Goal: Answer question/provide support: Share knowledge or assist other users

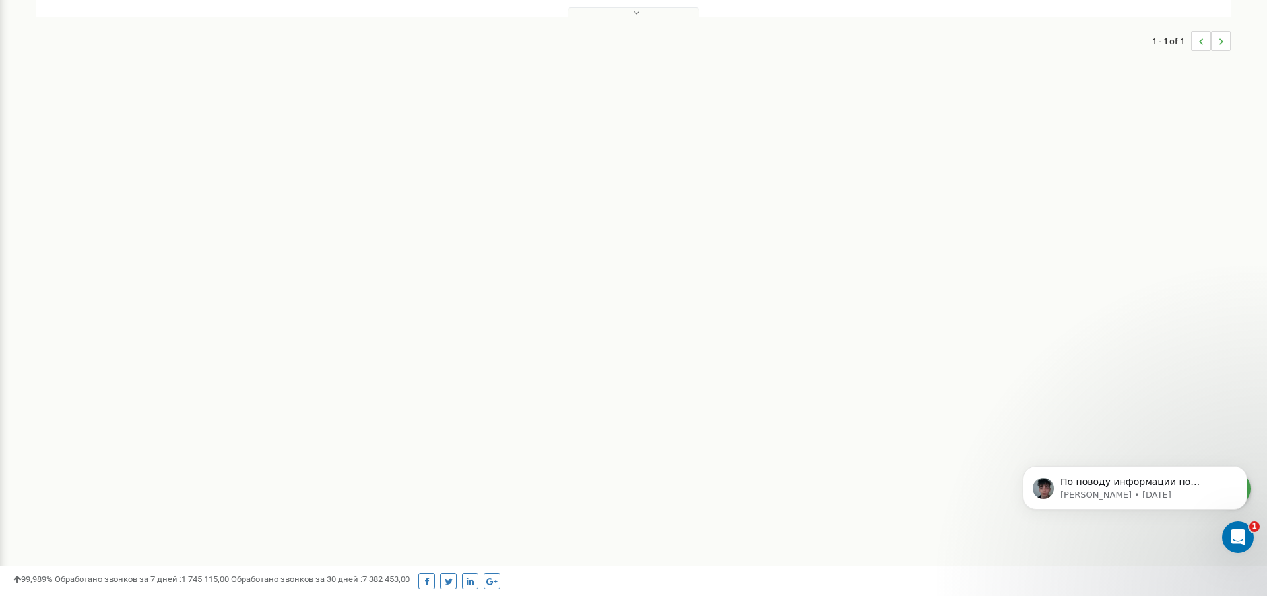
click at [624, 13] on button at bounding box center [634, 12] width 132 height 10
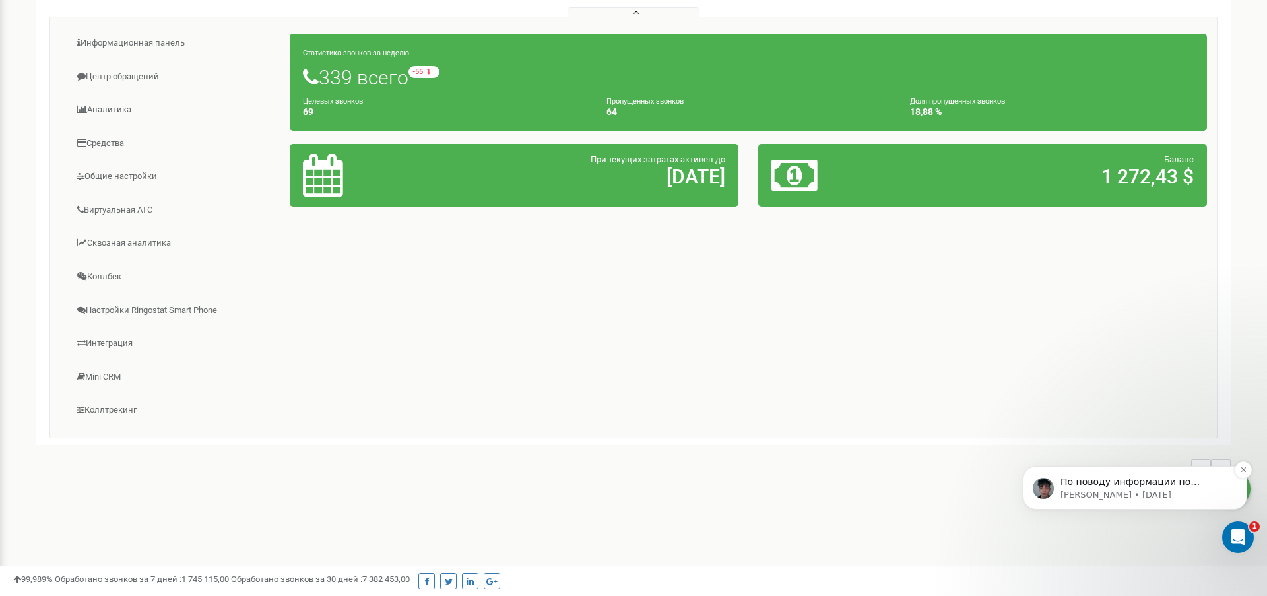
click at [1096, 492] on p "Oleksandr • 2 дн. назад" at bounding box center [1146, 495] width 170 height 12
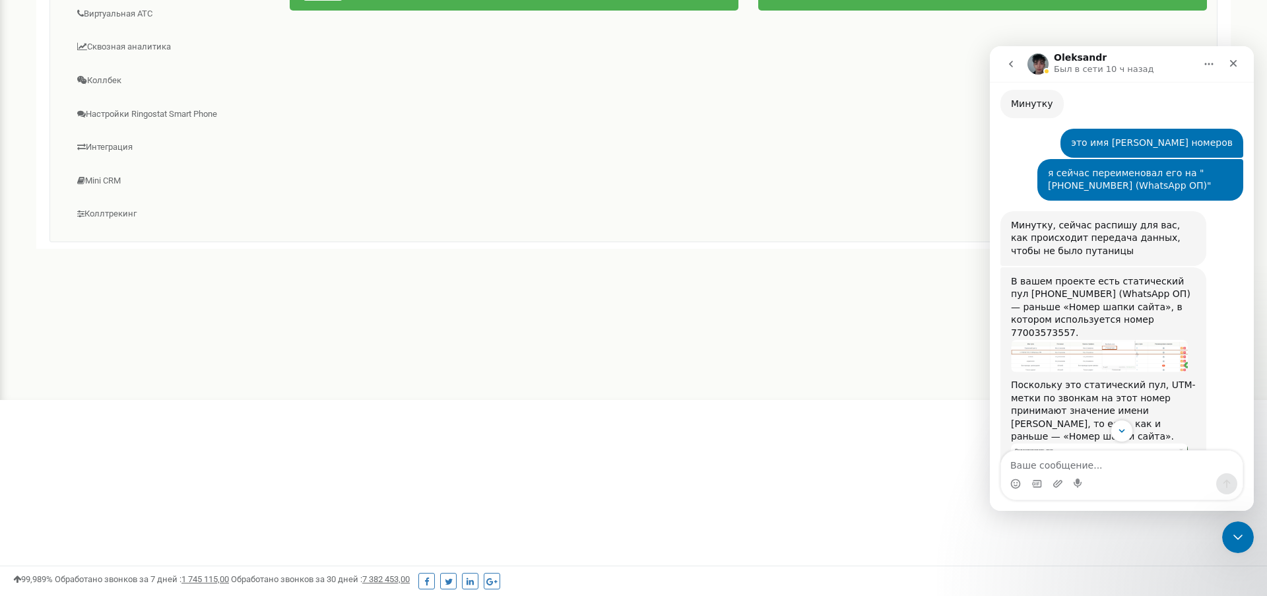
scroll to position [3071, 0]
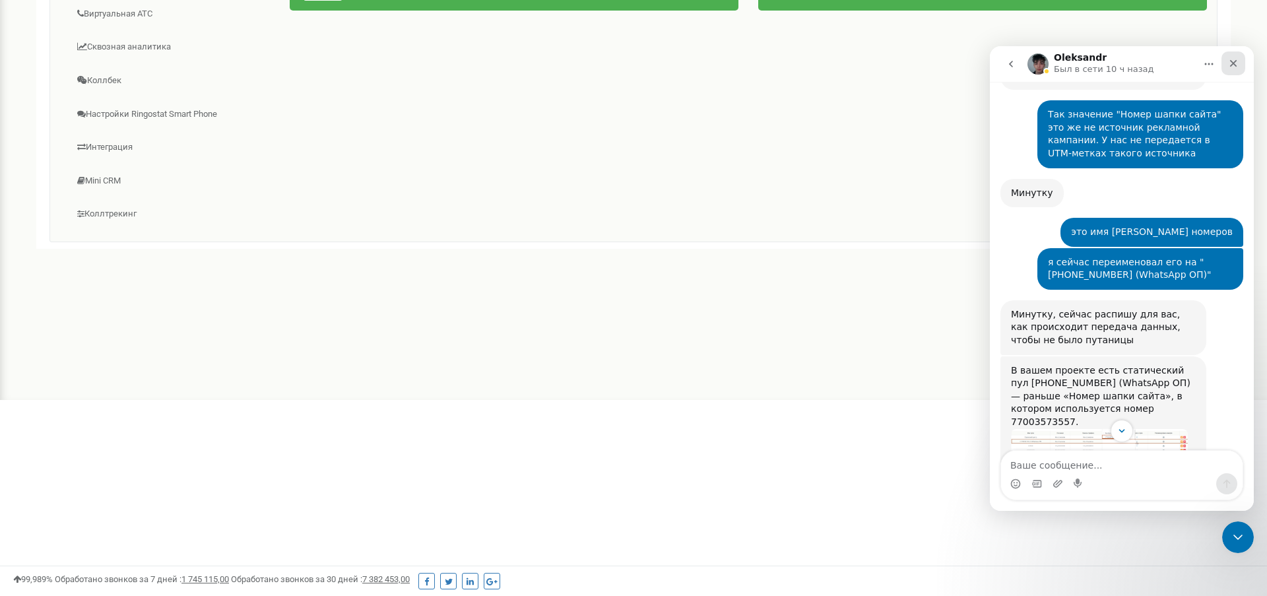
click at [1236, 61] on icon "Закрыть" at bounding box center [1233, 63] width 7 height 7
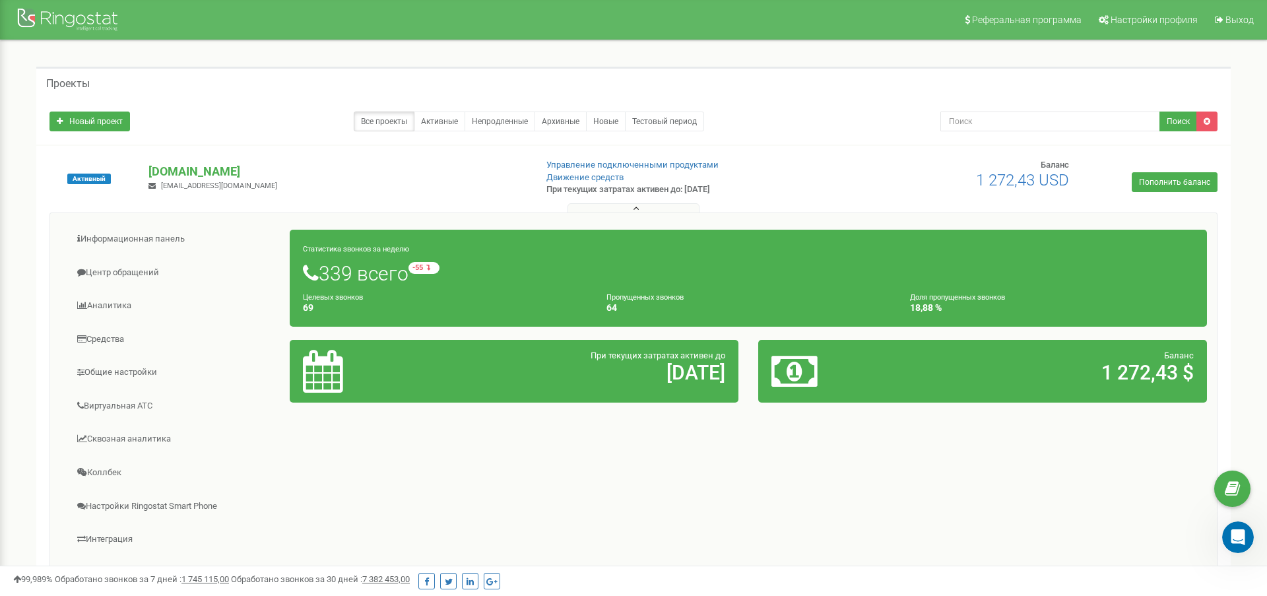
scroll to position [0, 0]
click at [114, 307] on link "Аналитика" at bounding box center [175, 306] width 230 height 32
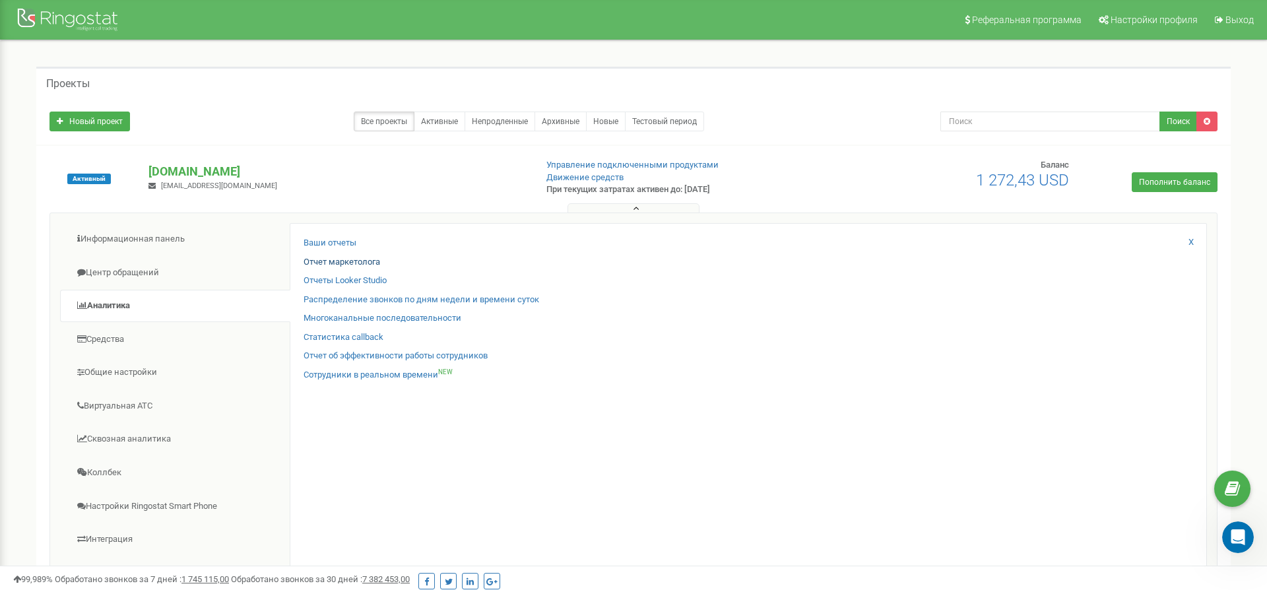
click at [347, 261] on link "Отчет маркетолога" at bounding box center [342, 262] width 77 height 13
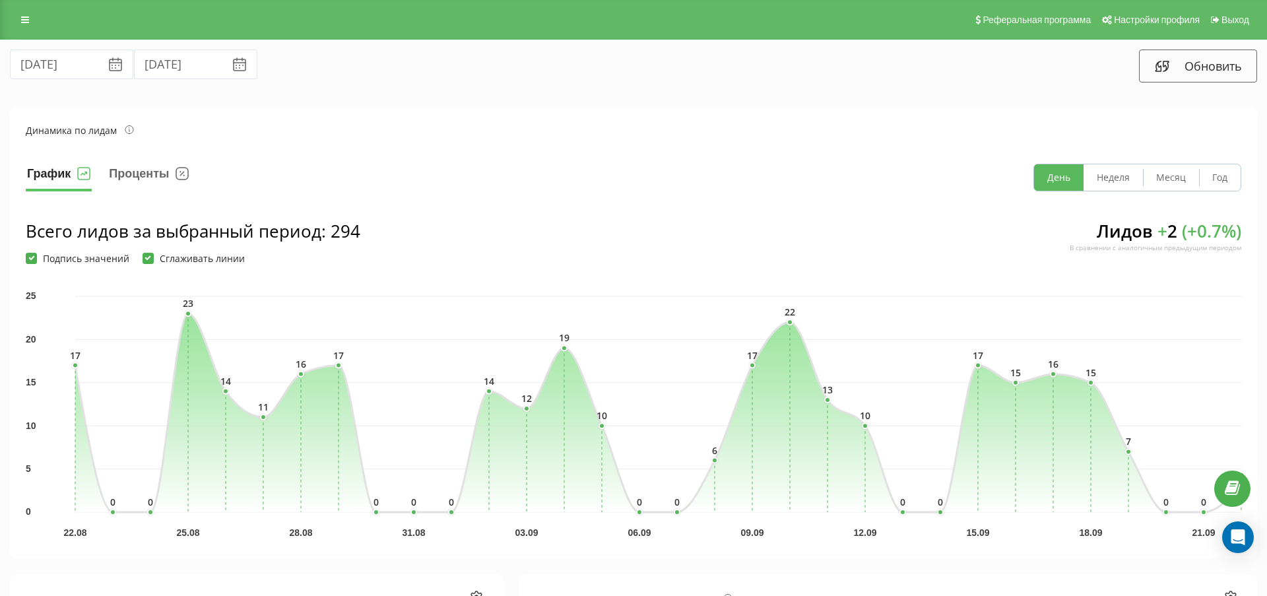
click at [28, 27] on link at bounding box center [25, 20] width 24 height 18
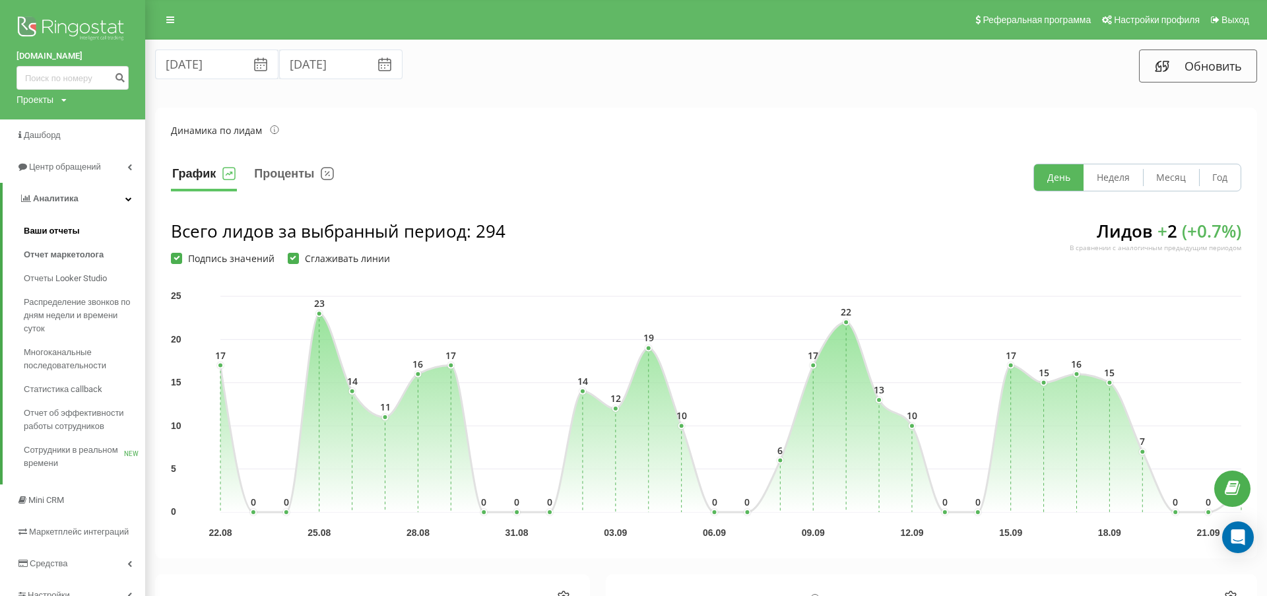
click at [69, 225] on span "Ваши отчеты" at bounding box center [52, 230] width 56 height 13
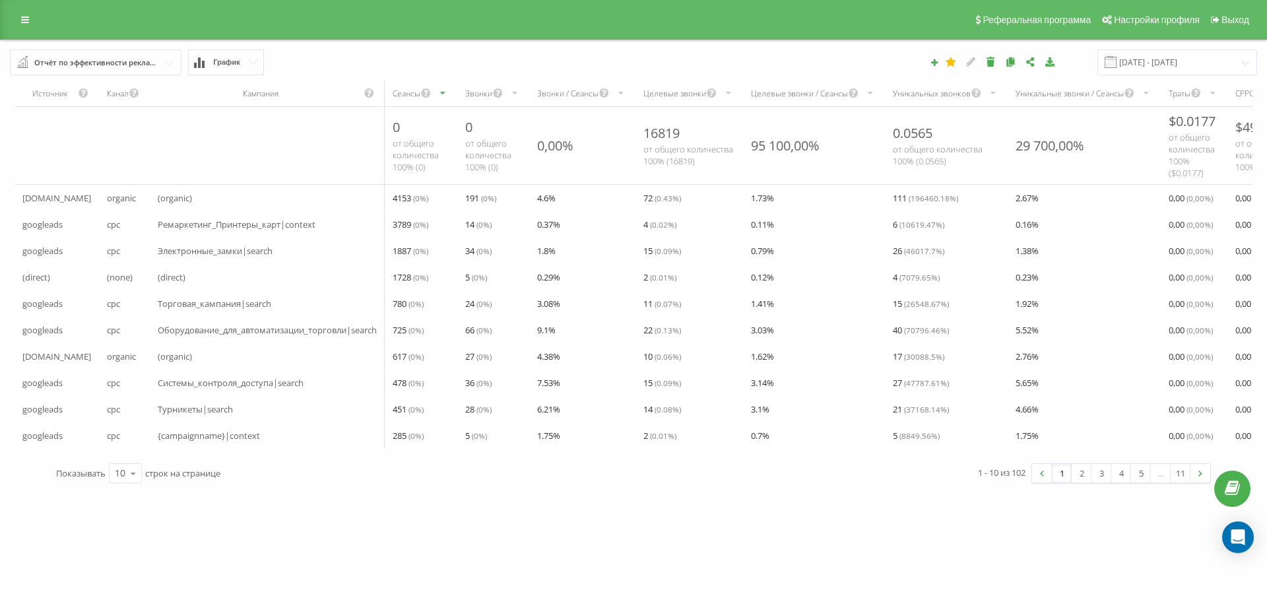
click at [137, 70] on div "Отчёт по эффективности рекламных кампаний" at bounding box center [96, 62] width 124 height 15
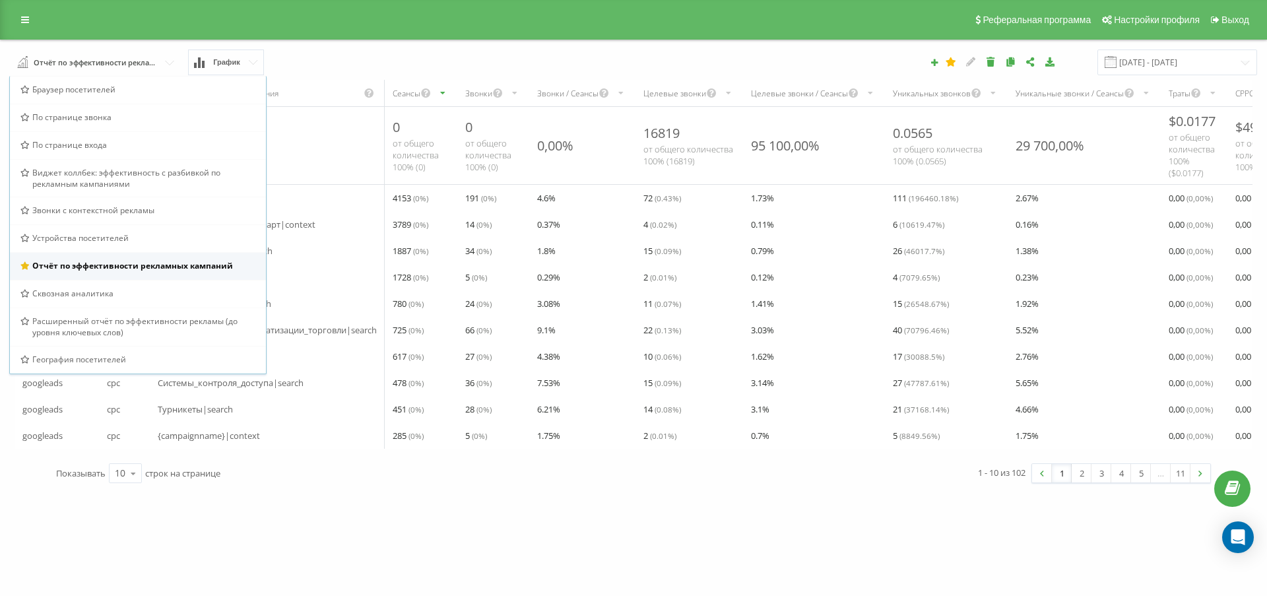
click at [112, 266] on span "Отчёт по эффективности рекламных кампаний" at bounding box center [132, 265] width 201 height 11
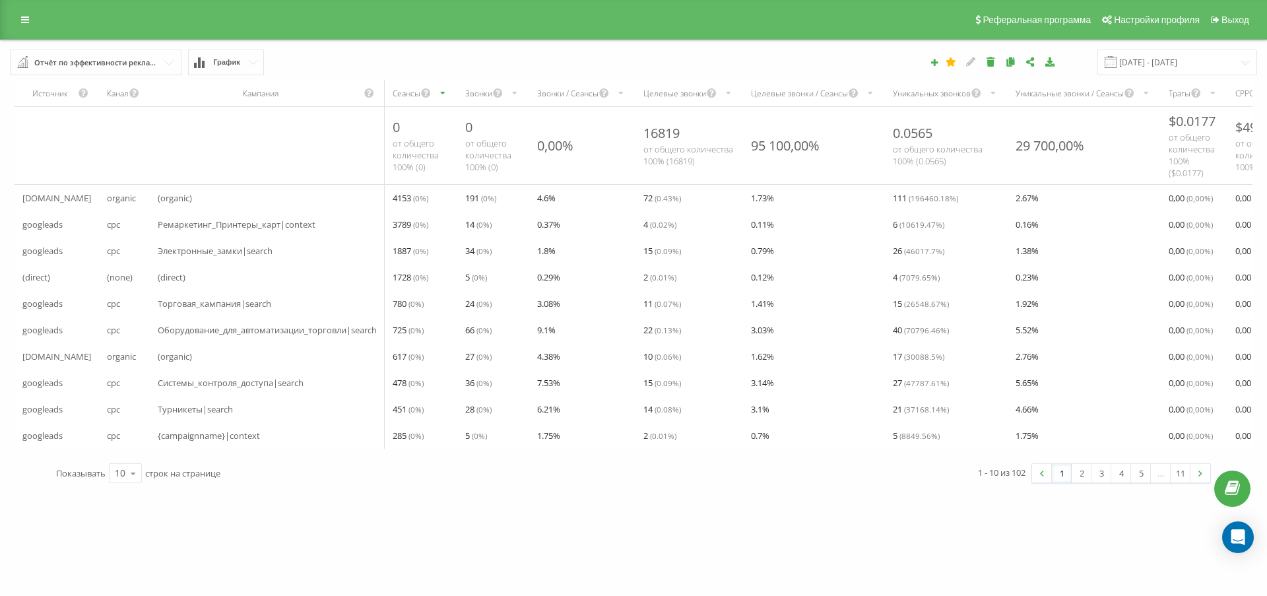
click at [515, 94] on icon "scrollable content" at bounding box center [515, 93] width 9 height 16
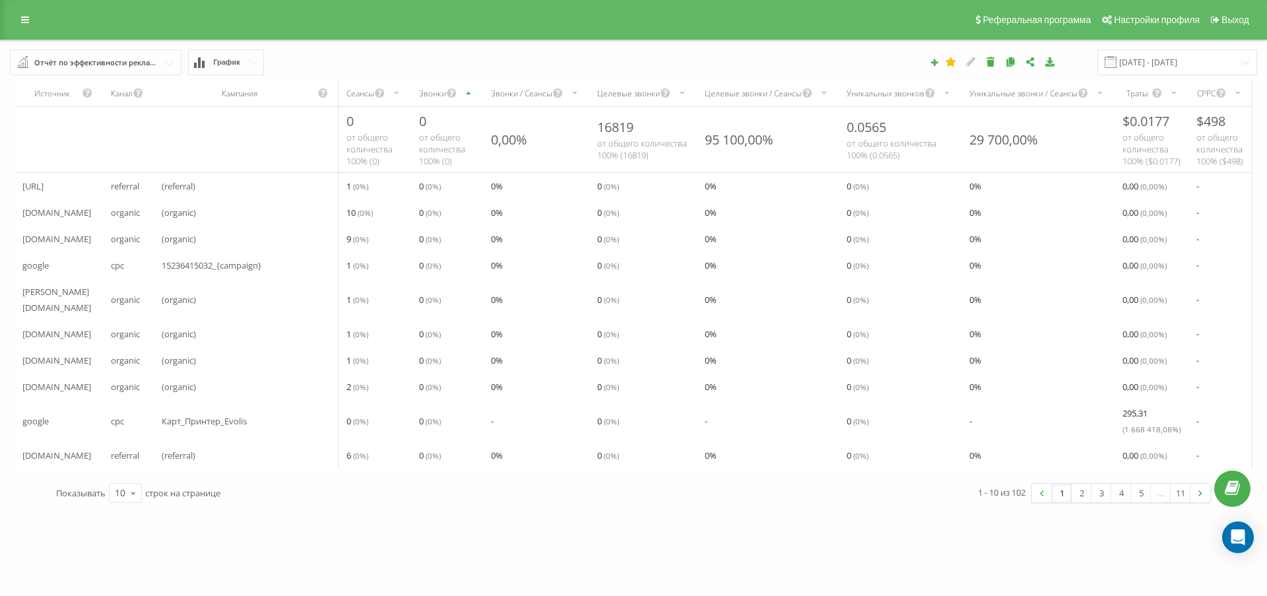
click at [433, 89] on div "Звонки" at bounding box center [432, 93] width 27 height 11
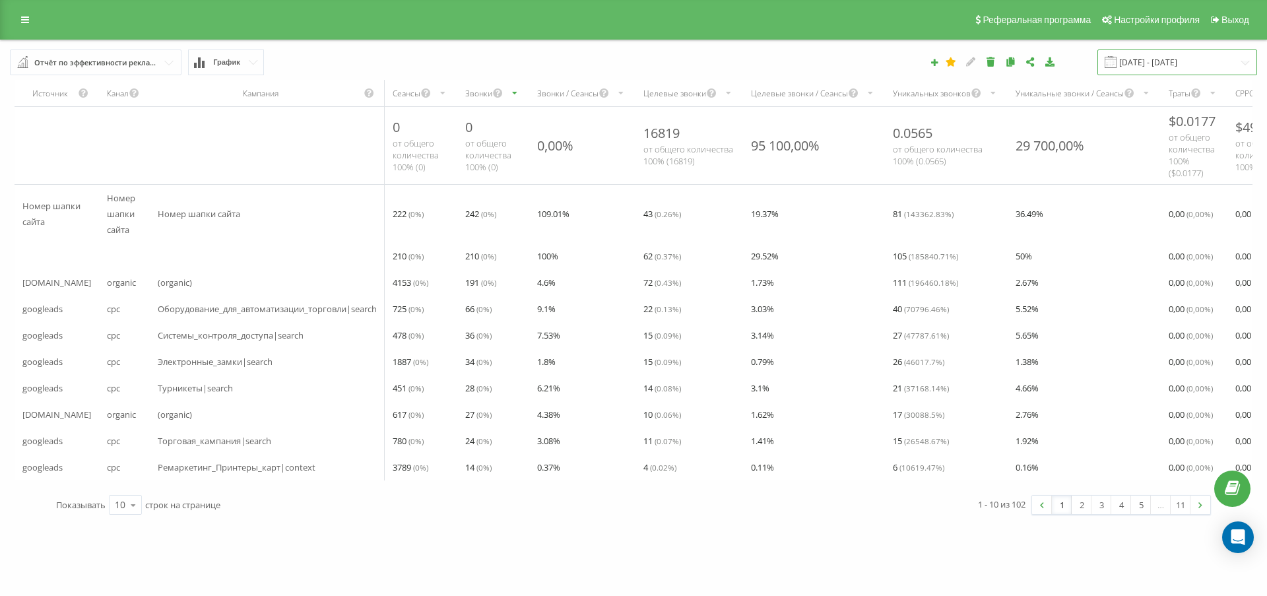
click at [1187, 59] on input "[DATE] - [DATE]" at bounding box center [1177, 62] width 160 height 26
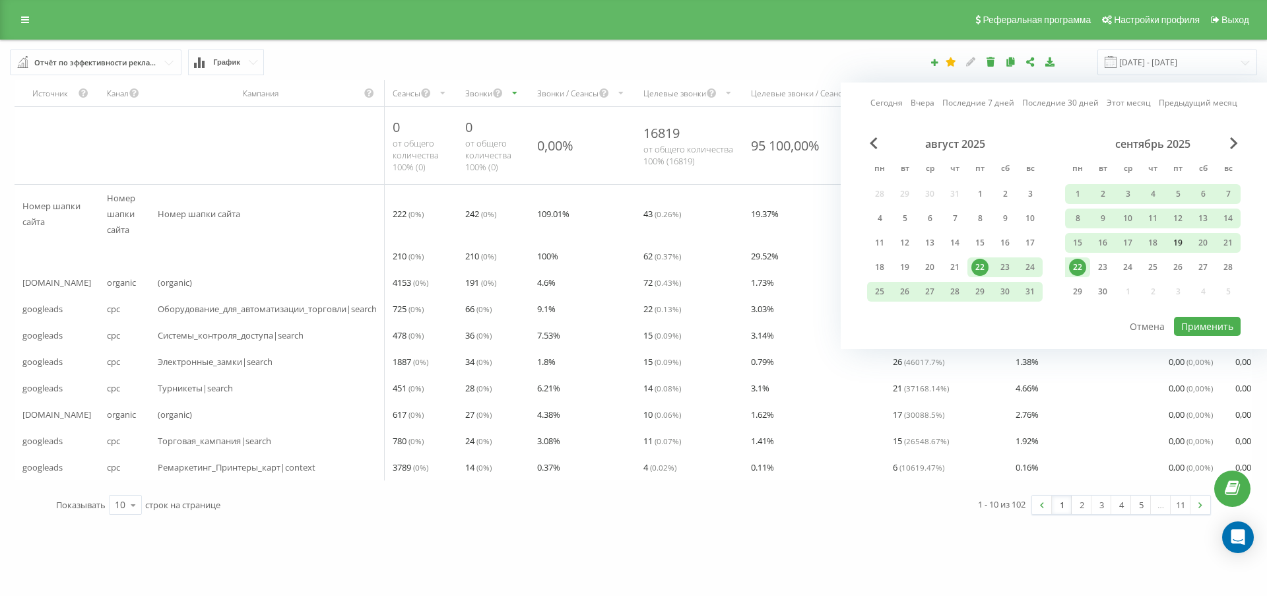
click at [1179, 240] on div "19" at bounding box center [1177, 242] width 17 height 17
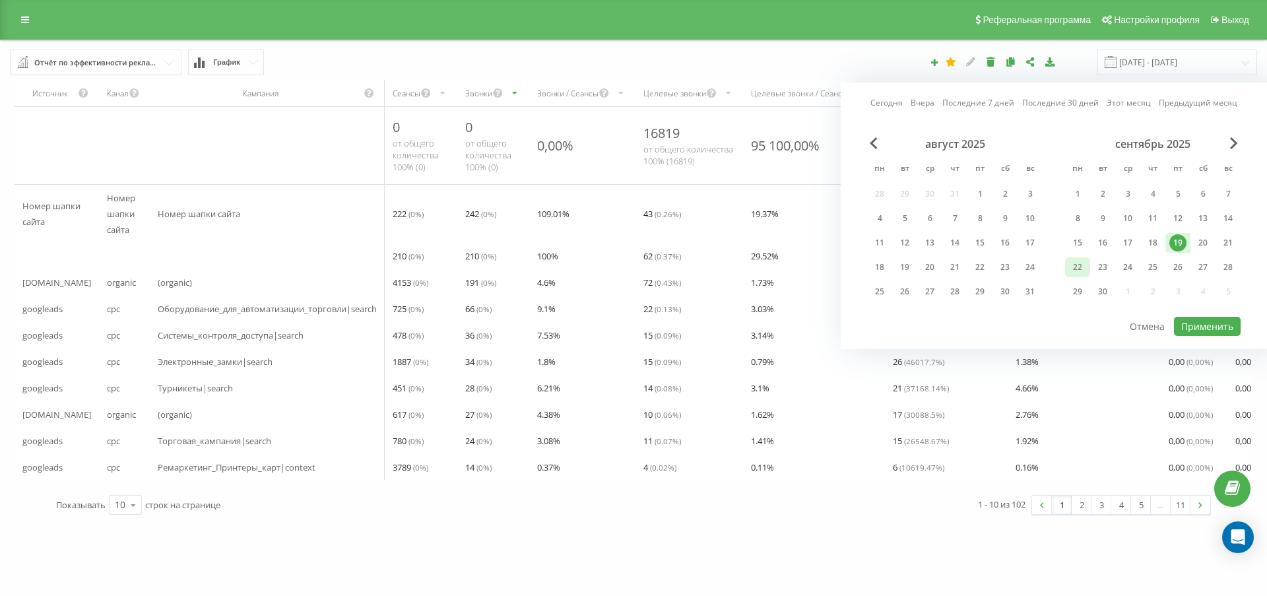
click at [1078, 262] on div "22" at bounding box center [1077, 267] width 17 height 17
click at [1218, 327] on button "Применить" at bounding box center [1207, 326] width 67 height 19
type input "19.09.2025 - 22.09.2025"
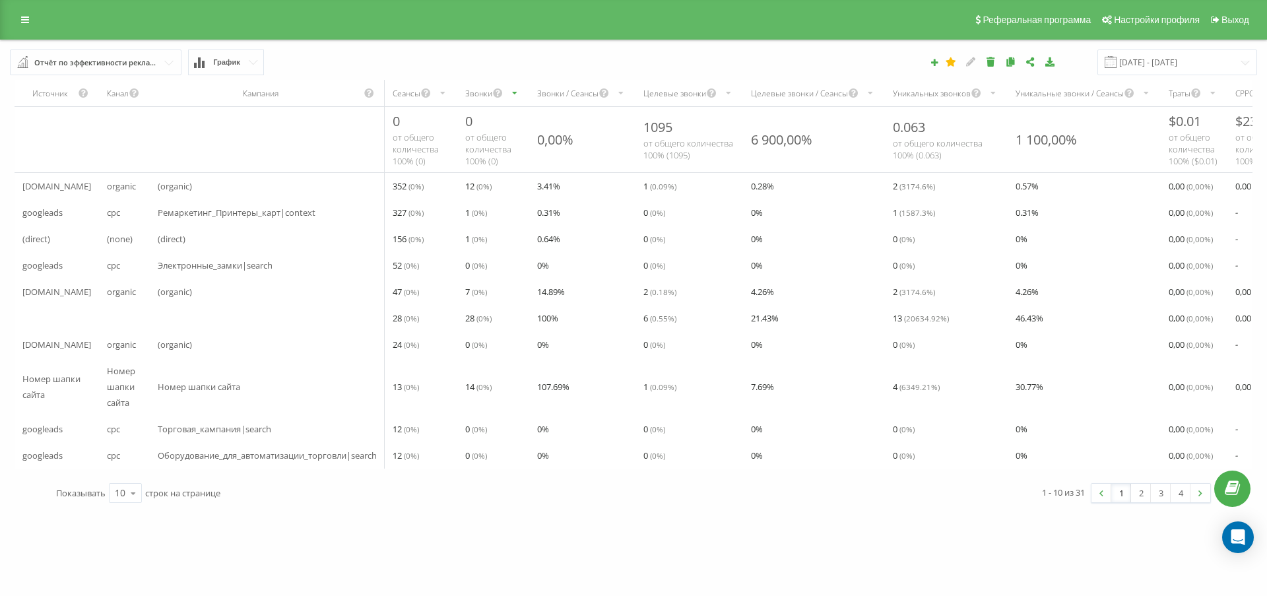
click at [482, 89] on div "Звонки" at bounding box center [478, 93] width 27 height 11
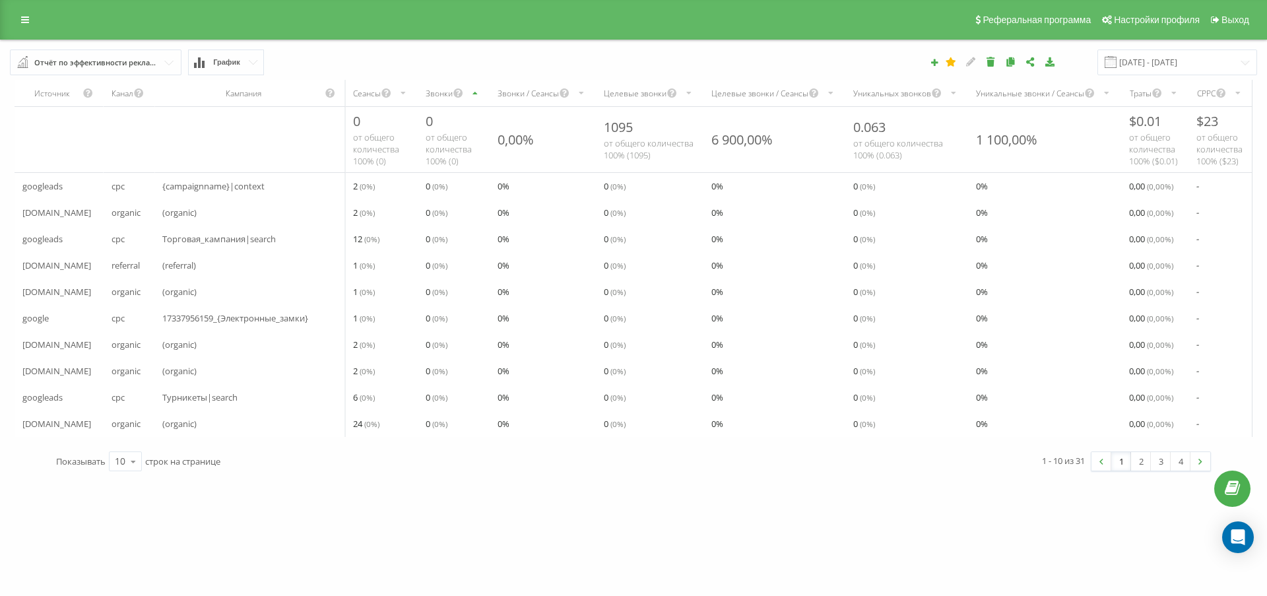
click at [449, 99] on div "Звонки" at bounding box center [439, 93] width 27 height 11
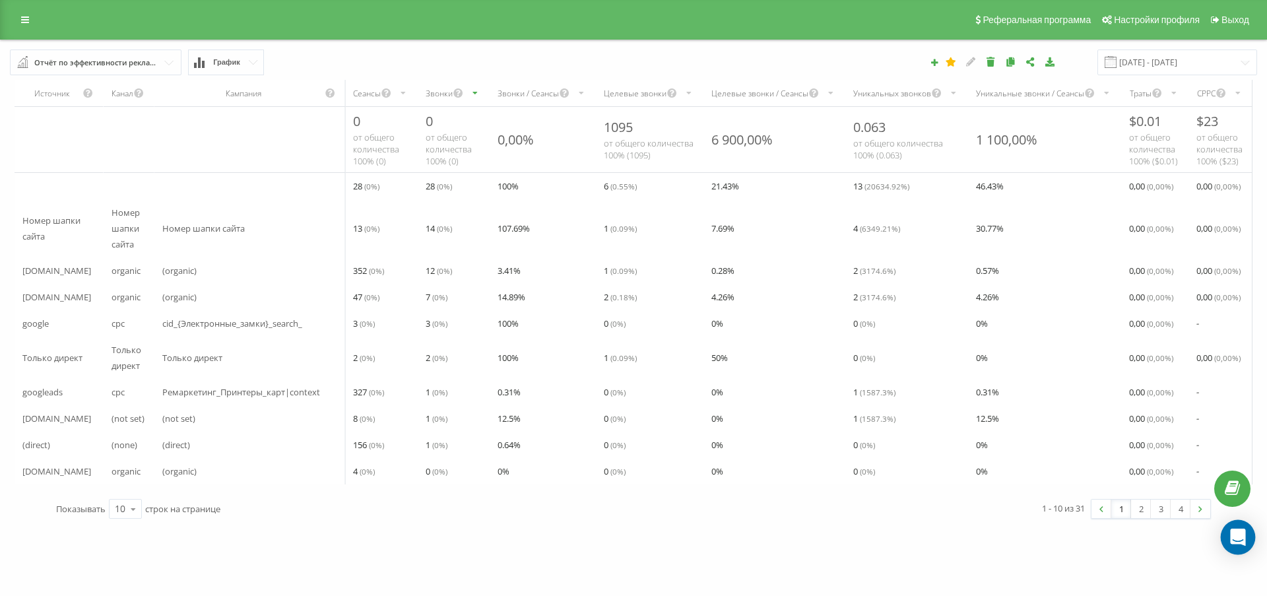
click at [1244, 542] on icon "Open Intercom Messenger" at bounding box center [1237, 537] width 15 height 17
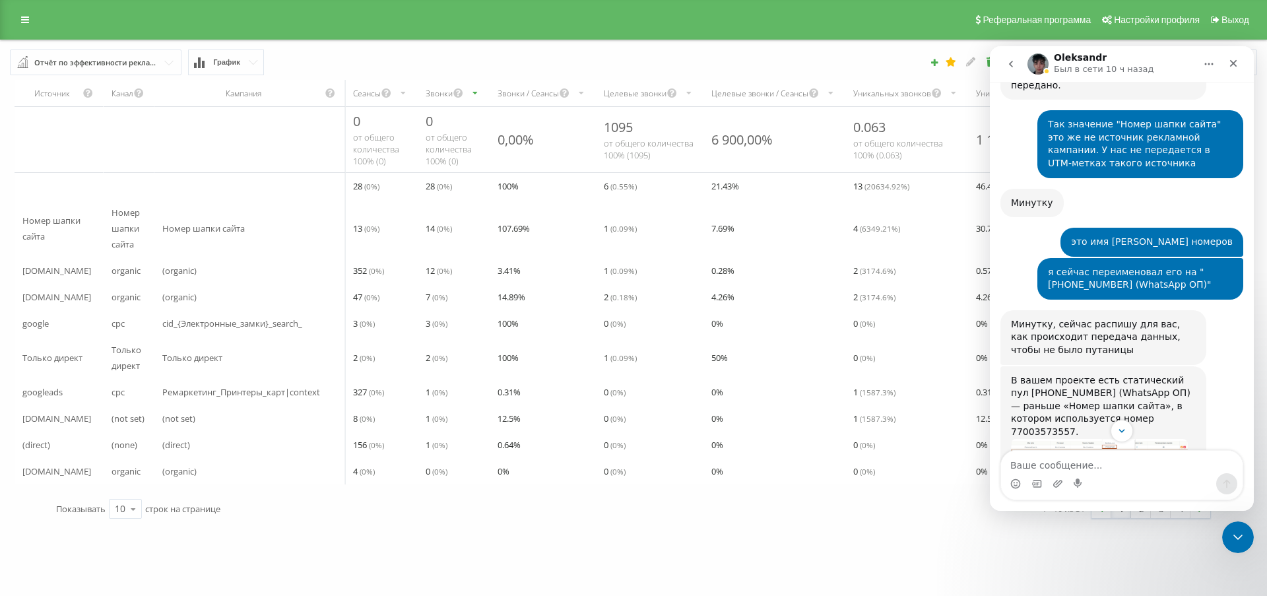
scroll to position [3059, 0]
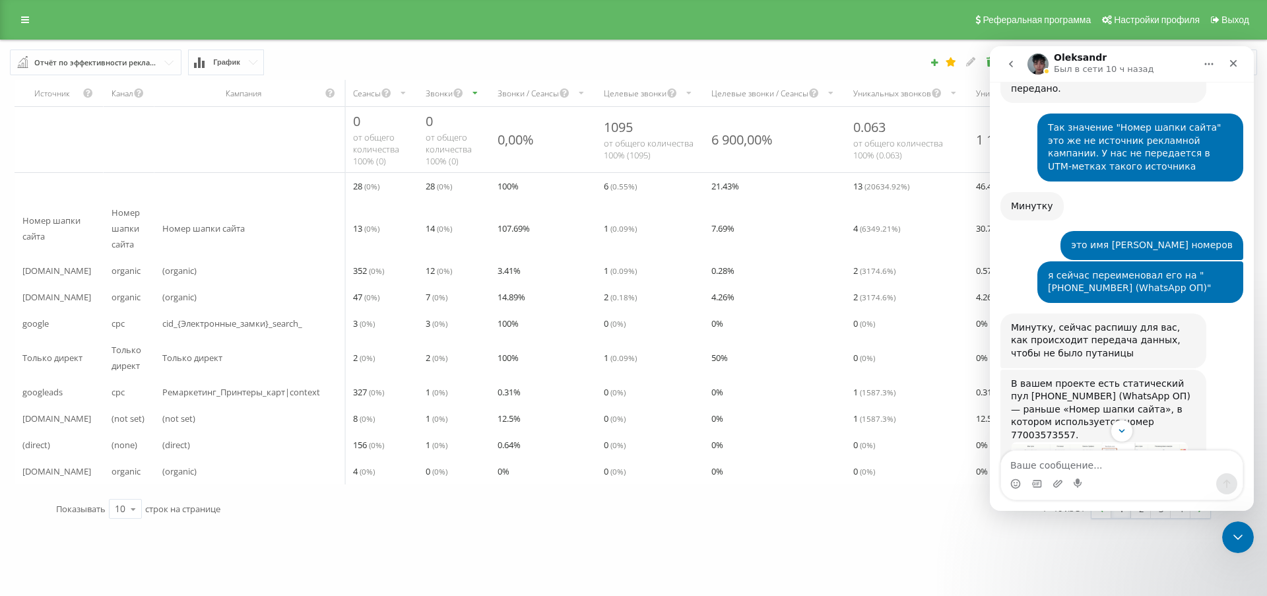
click at [1202, 370] on div "В вашем проекте есть статический пул +7 700 357 35 57 (WhatsApp ОП) — раньше «Н…" at bounding box center [1103, 577] width 206 height 415
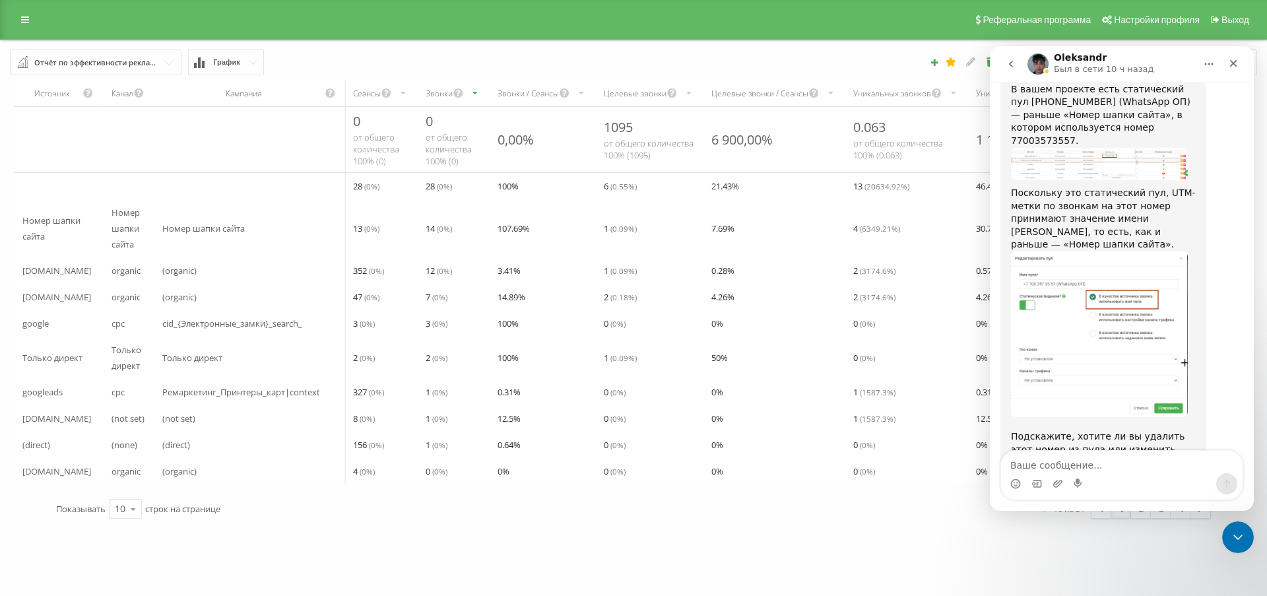
click at [1196, 205] on div "В вашем проекте есть статический пул +7 700 357 35 57 (WhatsApp ОП) — раньше «Н…" at bounding box center [1103, 282] width 206 height 415
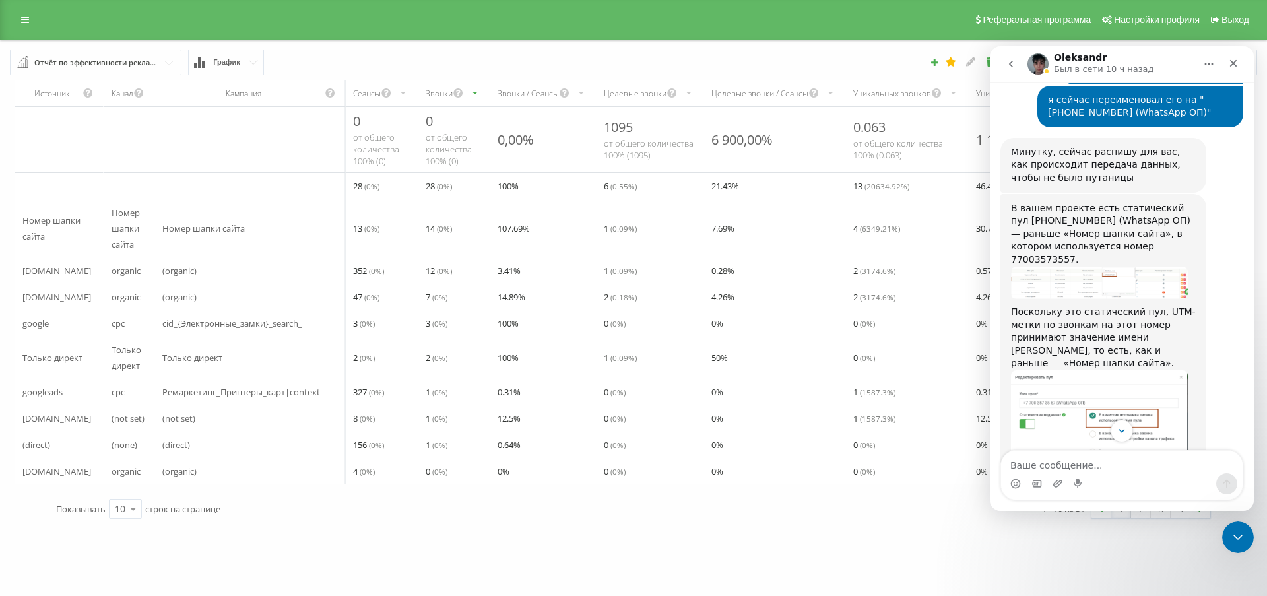
scroll to position [3238, 0]
click at [1196, 205] on div "В вашем проекте есть статический пул +7 700 357 35 57 (WhatsApp ОП) — раньше «Н…" at bounding box center [1103, 398] width 206 height 415
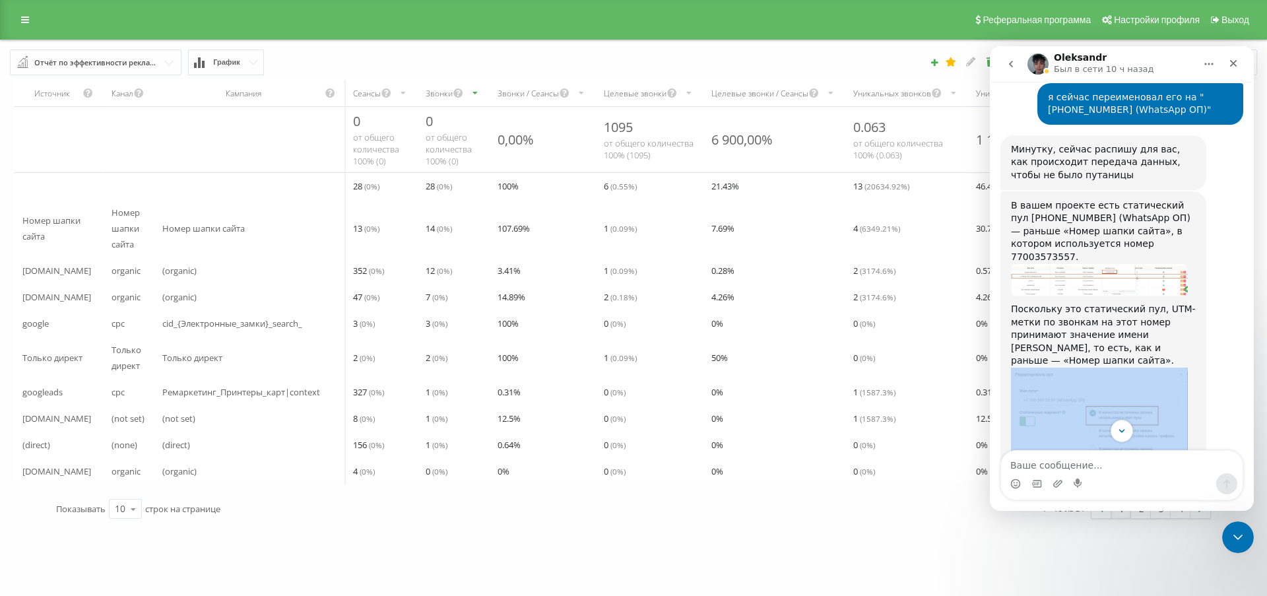
click at [1196, 205] on div "В вашем проекте есть статический пул +7 700 357 35 57 (WhatsApp ОП) — раньше «Н…" at bounding box center [1103, 398] width 206 height 415
click at [1200, 191] on div "В вашем проекте есть статический пул +7 700 357 35 57 (WhatsApp ОП) — раньше «Н…" at bounding box center [1103, 398] width 206 height 415
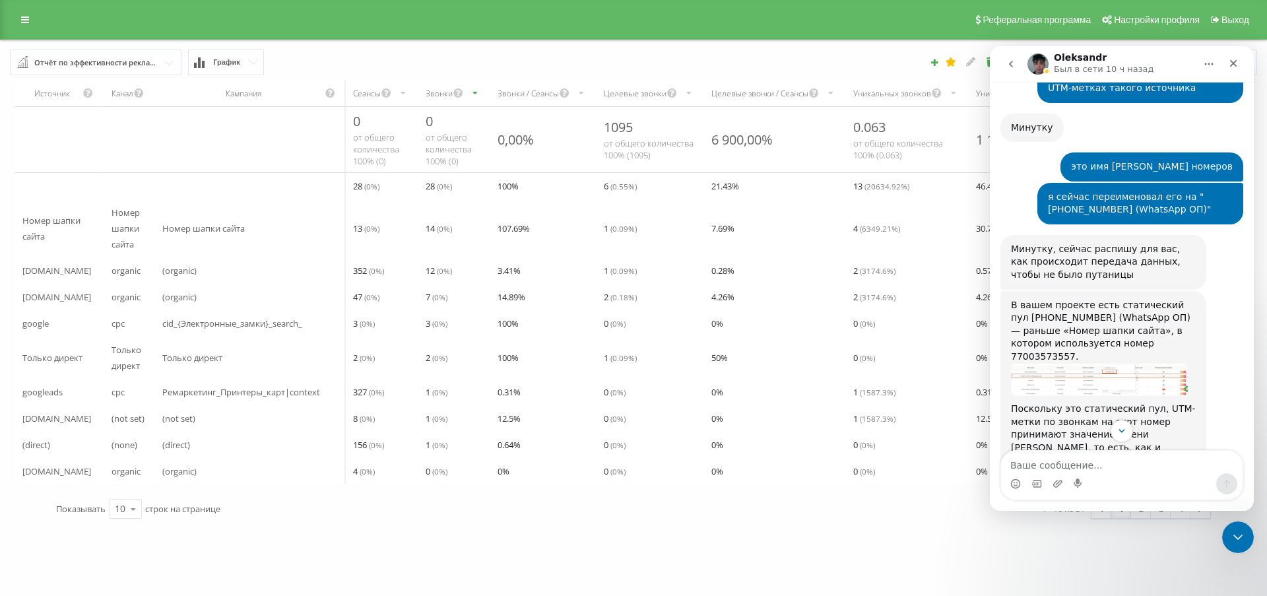
scroll to position [3137, 0]
click at [1033, 292] on div "В вашем проекте есть статический пул +7 700 357 35 57 (WhatsApp ОП) — раньше «Н…" at bounding box center [1103, 499] width 206 height 415
click at [1025, 292] on div "В вашем проекте есть статический пул +7 700 357 35 57 (WhatsApp ОП) — раньше «Н…" at bounding box center [1103, 499] width 206 height 415
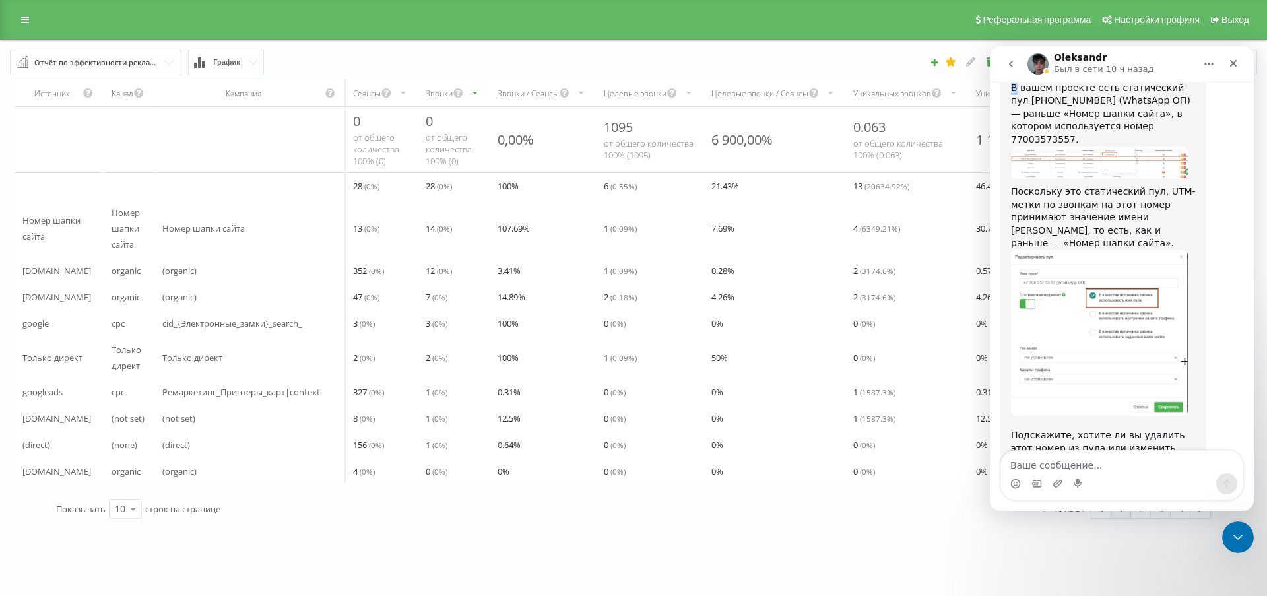
scroll to position [3354, 0]
click at [1055, 467] on textarea "Ваше сообщение..." at bounding box center [1122, 462] width 242 height 22
type textarea "L"
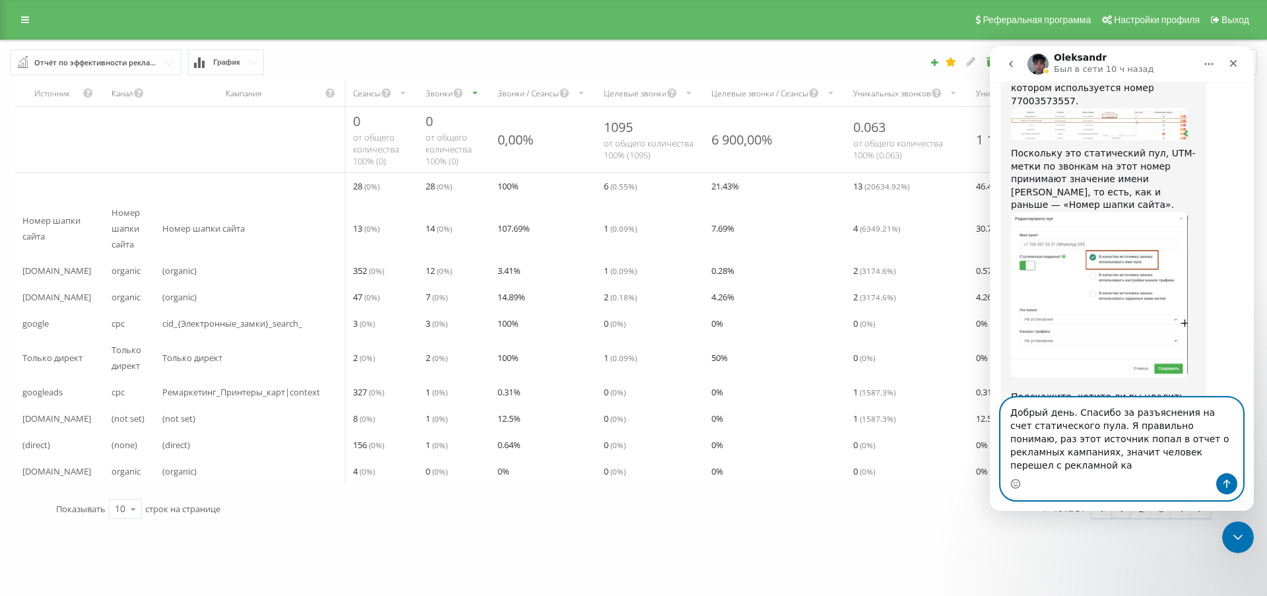
scroll to position [3407, 0]
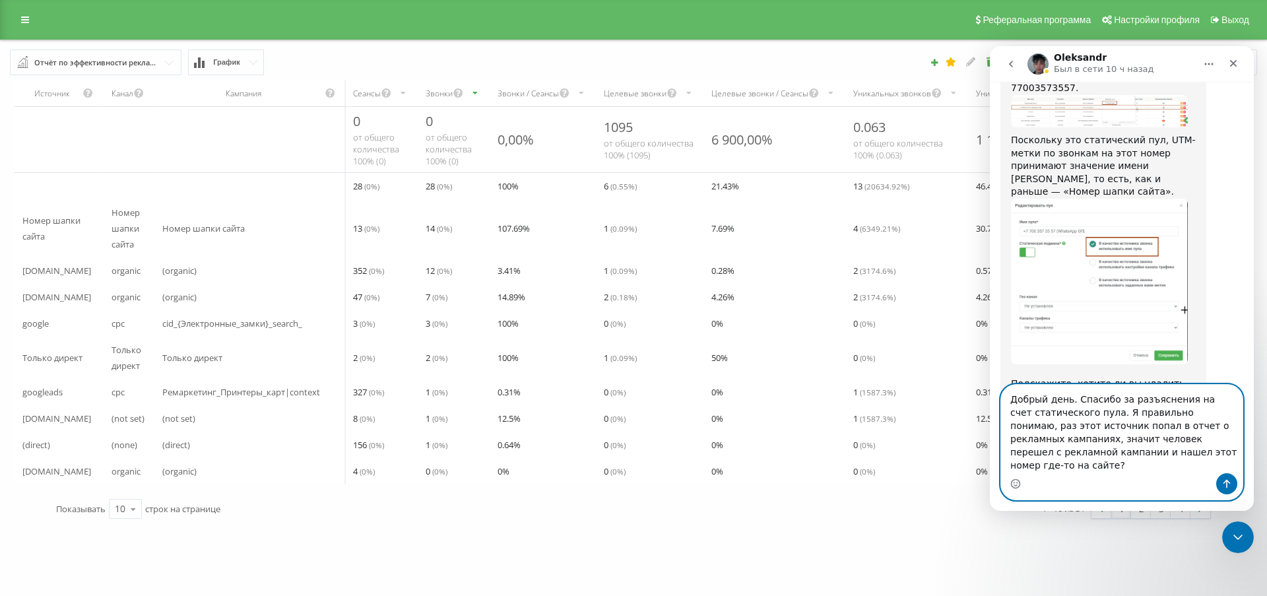
type textarea "Добрый день. Спасибо за разъяснения на счет статического пула. Я правильно пони…"
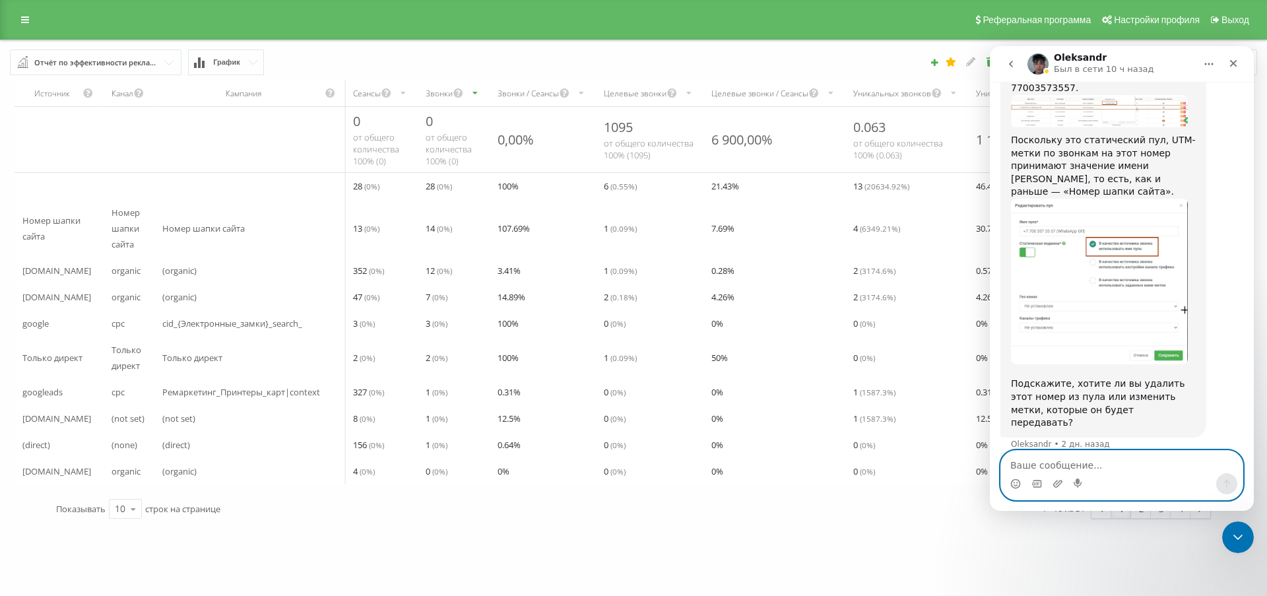
scroll to position [3473, 0]
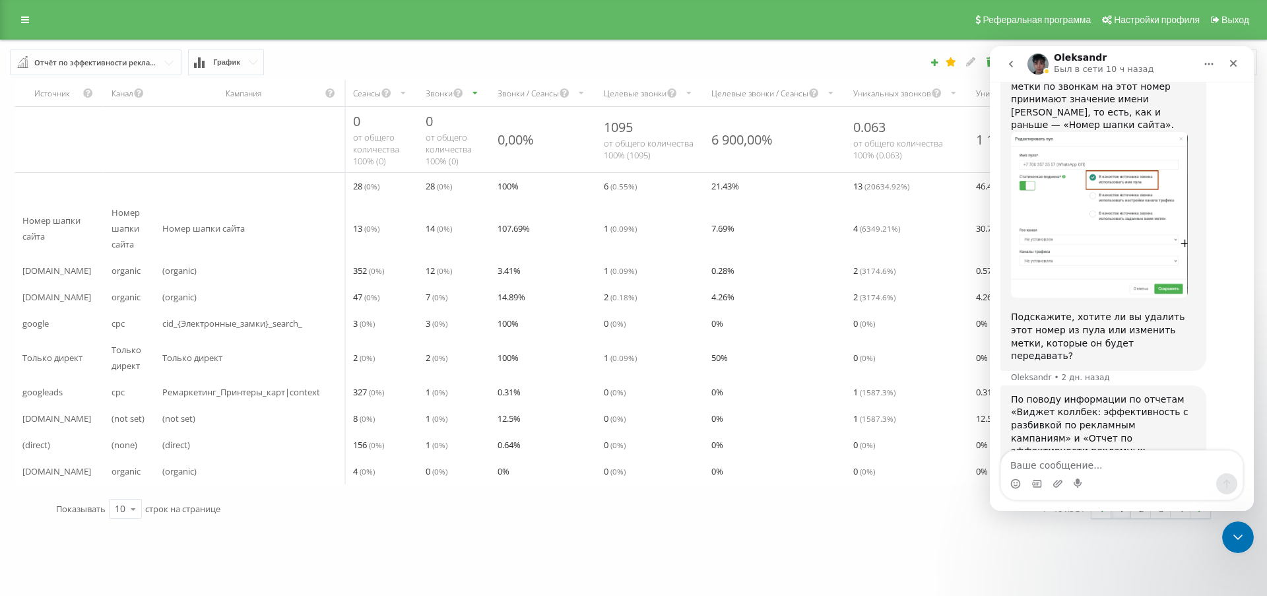
click at [1012, 61] on icon "go back" at bounding box center [1011, 64] width 4 height 7
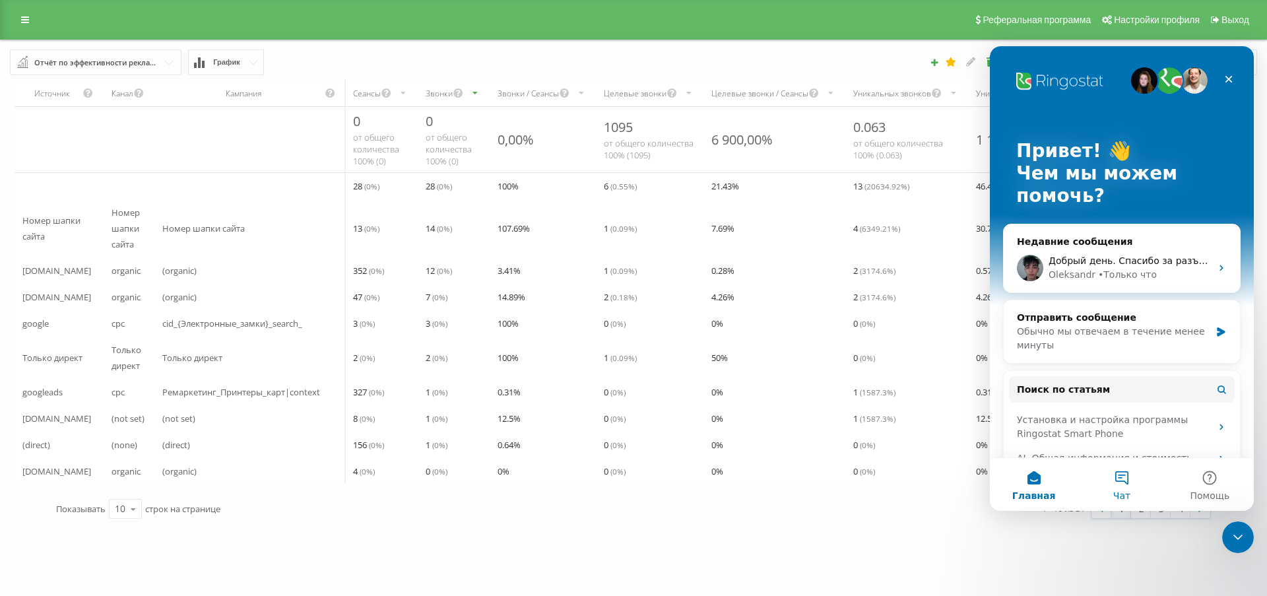
scroll to position [-1, 0]
click at [1121, 478] on button "Чат" at bounding box center [1122, 484] width 88 height 53
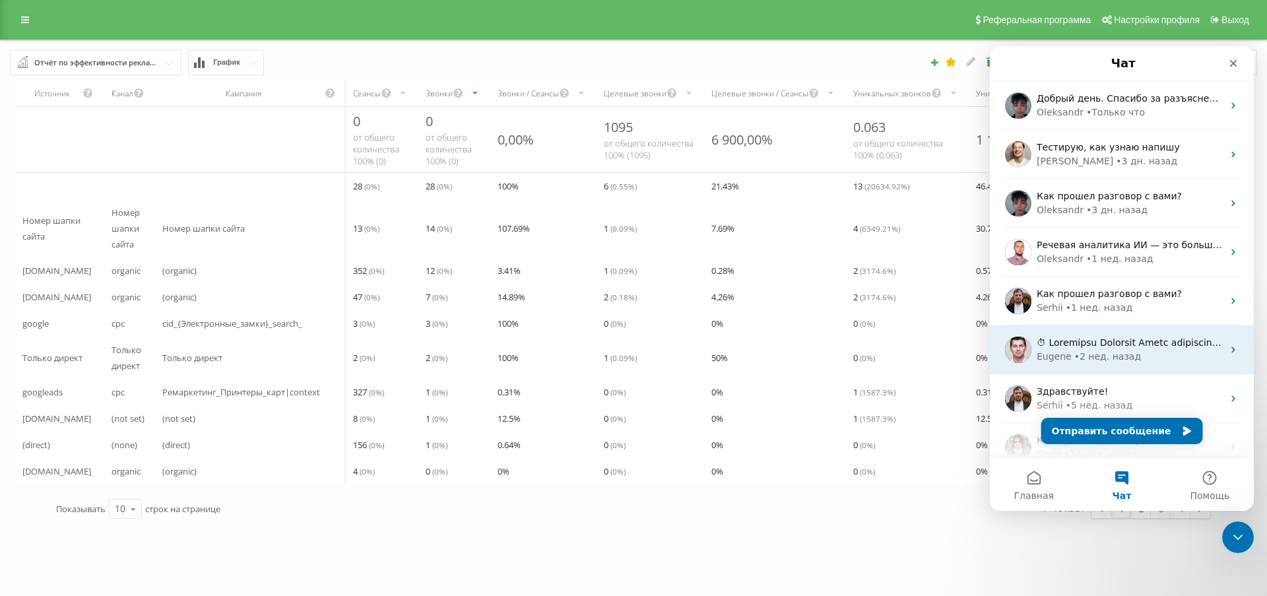
scroll to position [0, 0]
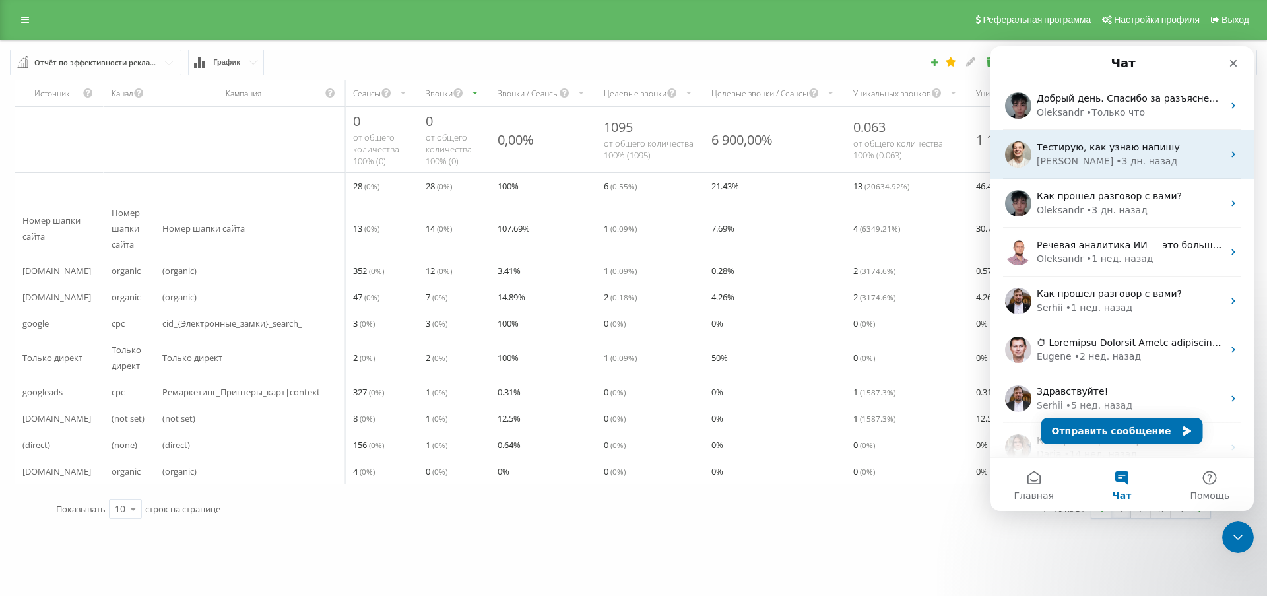
click at [1146, 143] on span "Тестирую, как узнаю напишу" at bounding box center [1108, 147] width 143 height 11
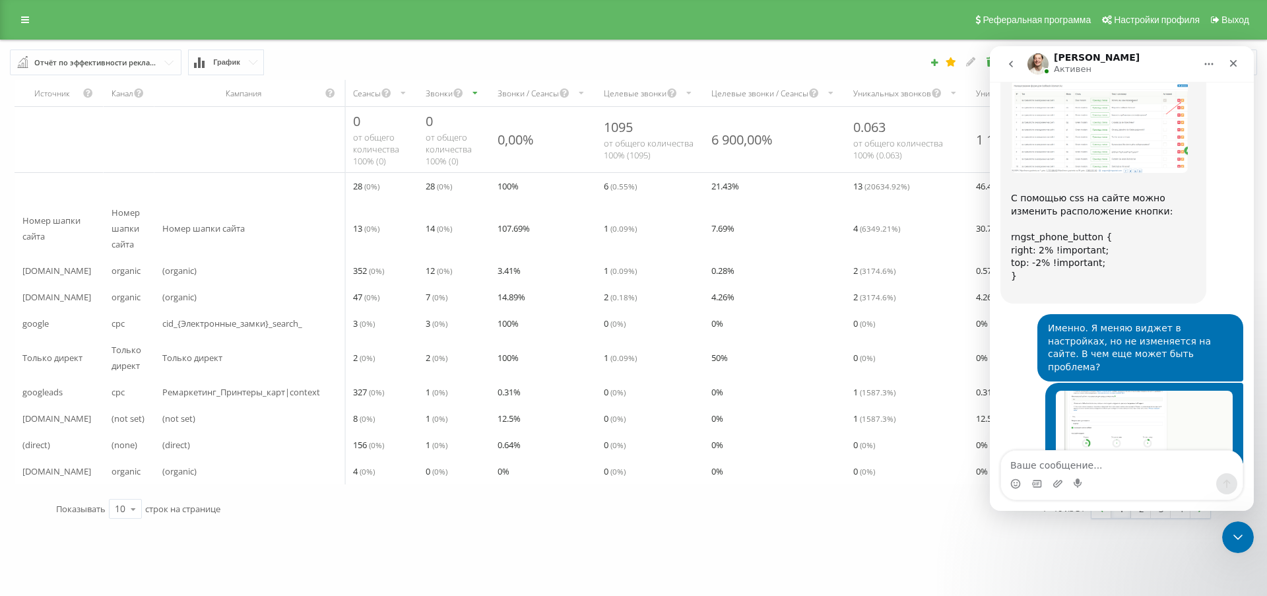
scroll to position [1732, 0]
click at [1014, 63] on icon "go back" at bounding box center [1011, 64] width 11 height 11
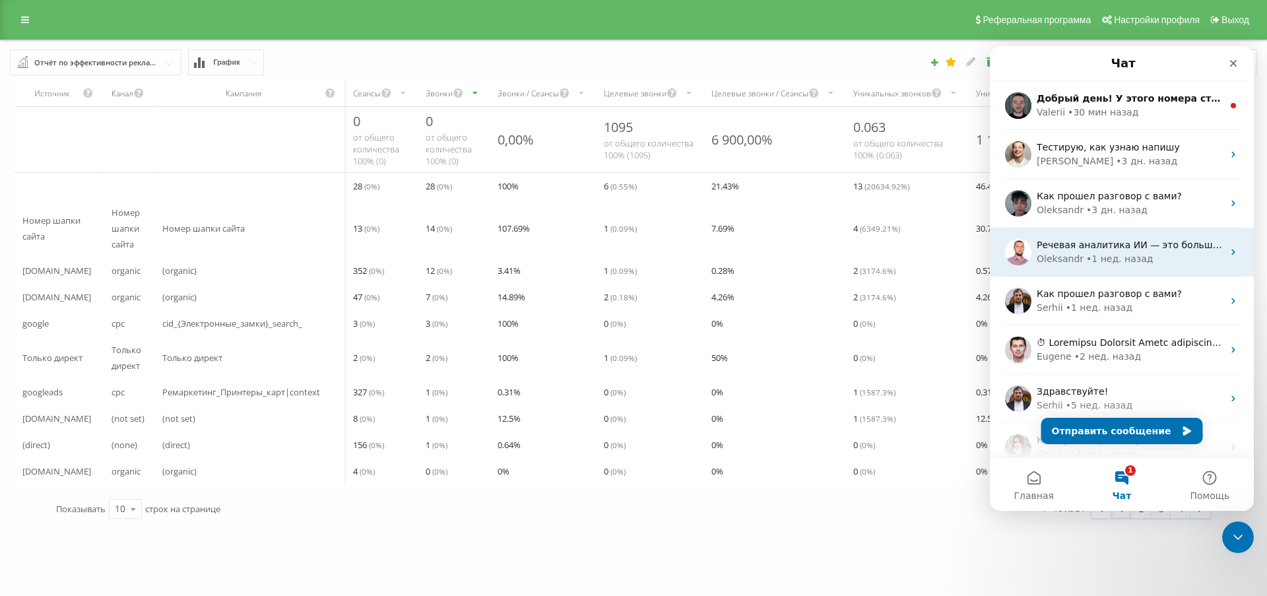
scroll to position [0, 0]
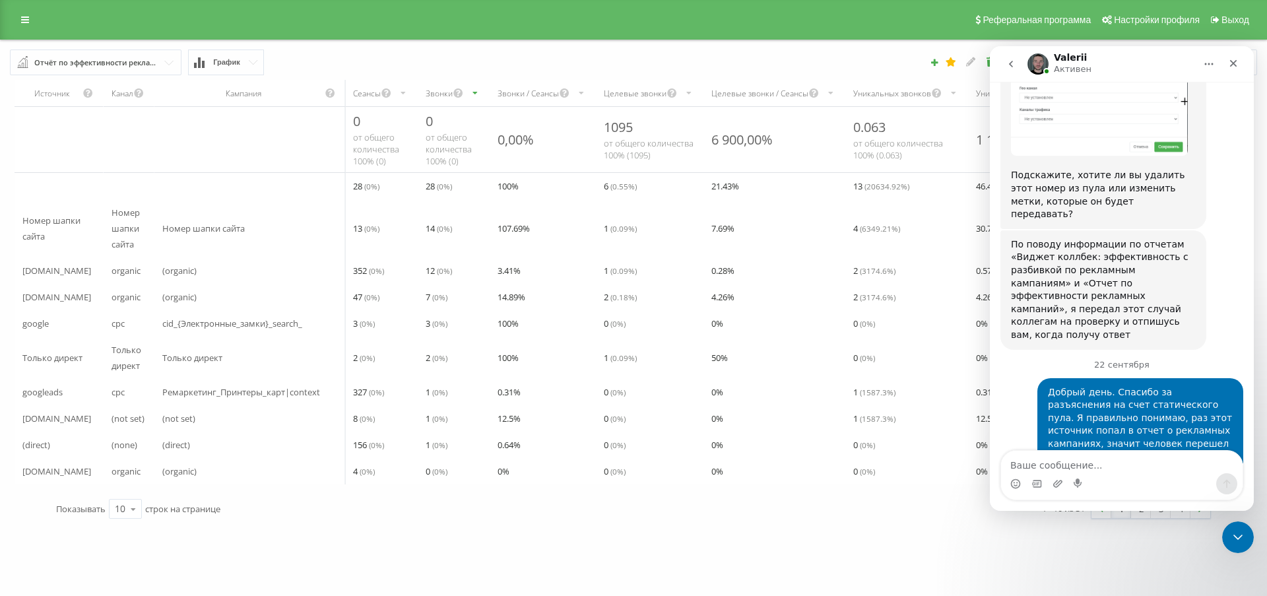
scroll to position [3614, 0]
click at [1098, 466] on textarea "Добрый день" at bounding box center [1122, 462] width 242 height 22
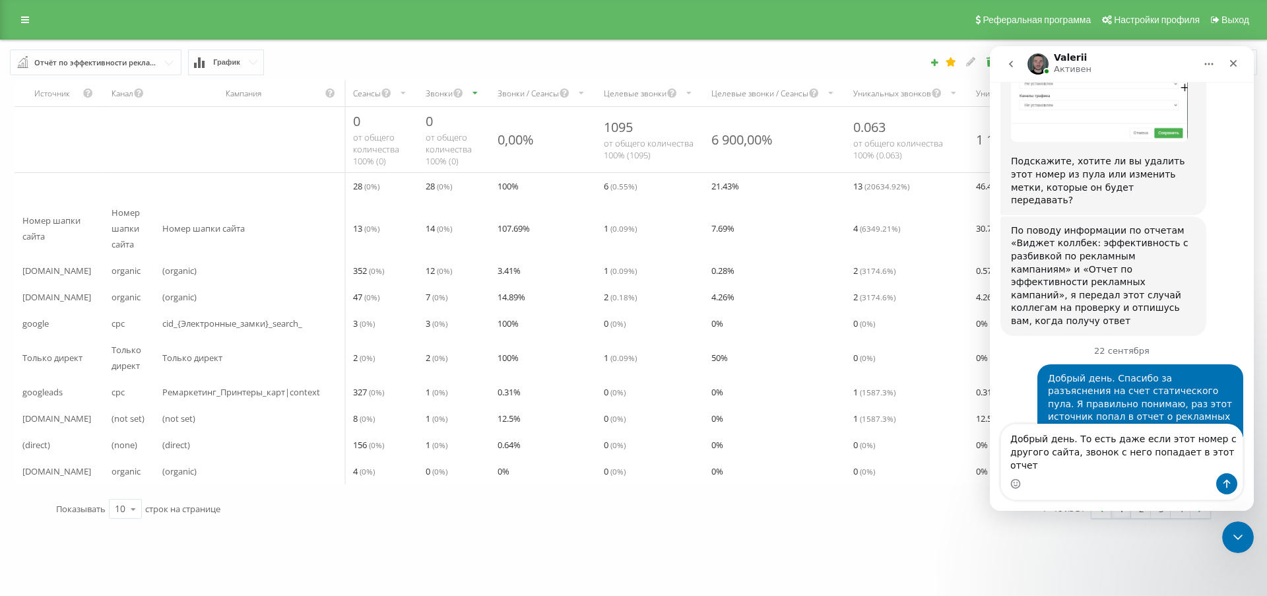
scroll to position [3640, 0]
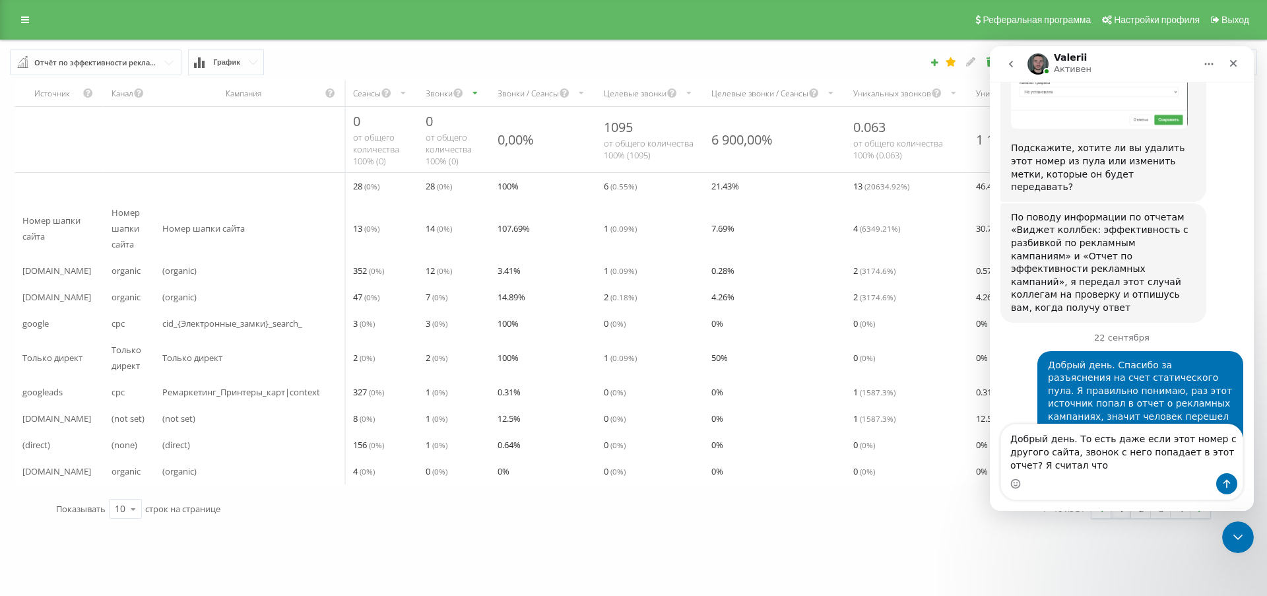
type textarea "Добрый день. То есть даже если этот номер с другого сайта, звонок с него попада…"
drag, startPoint x: 1111, startPoint y: 467, endPoint x: 1006, endPoint y: 438, distance: 108.9
click at [1006, 438] on textarea "Добрый день. То есть даже если этот номер с другого сайта, звонок с него попада…" at bounding box center [1122, 448] width 242 height 49
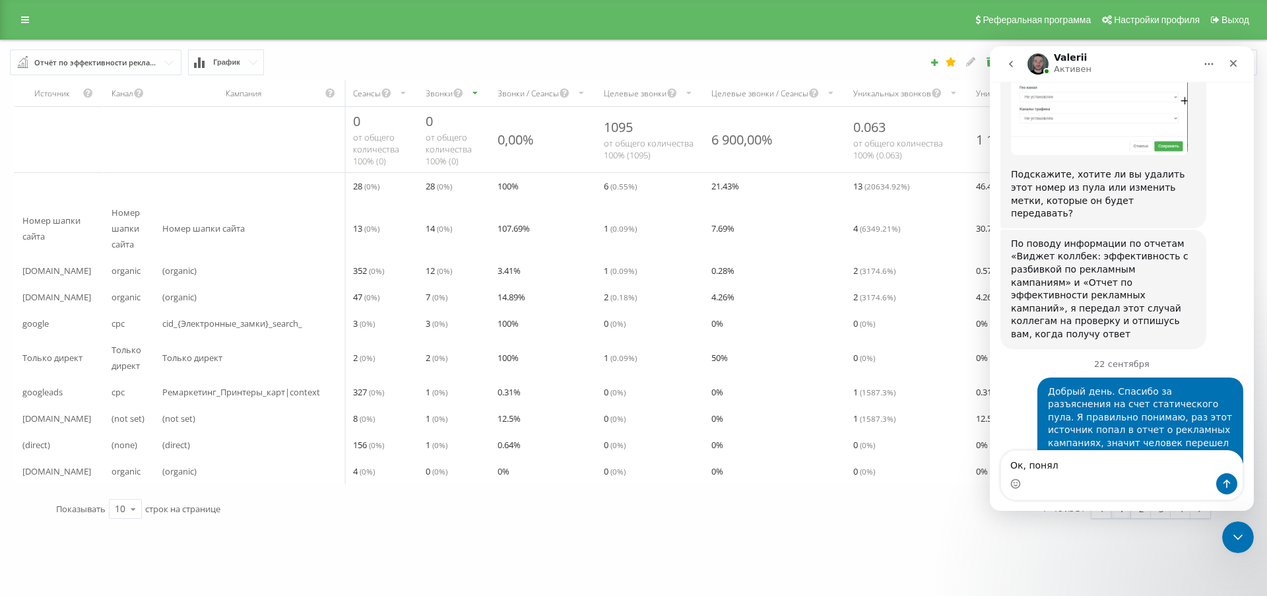
type textarea "Ок, понял"
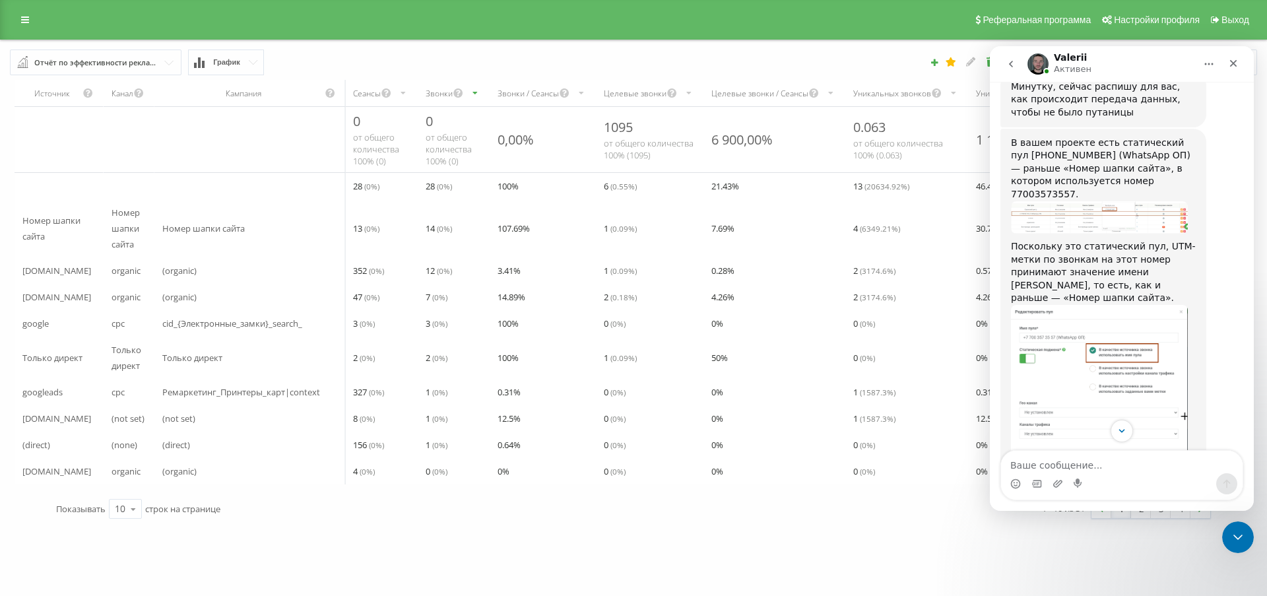
scroll to position [3293, 0]
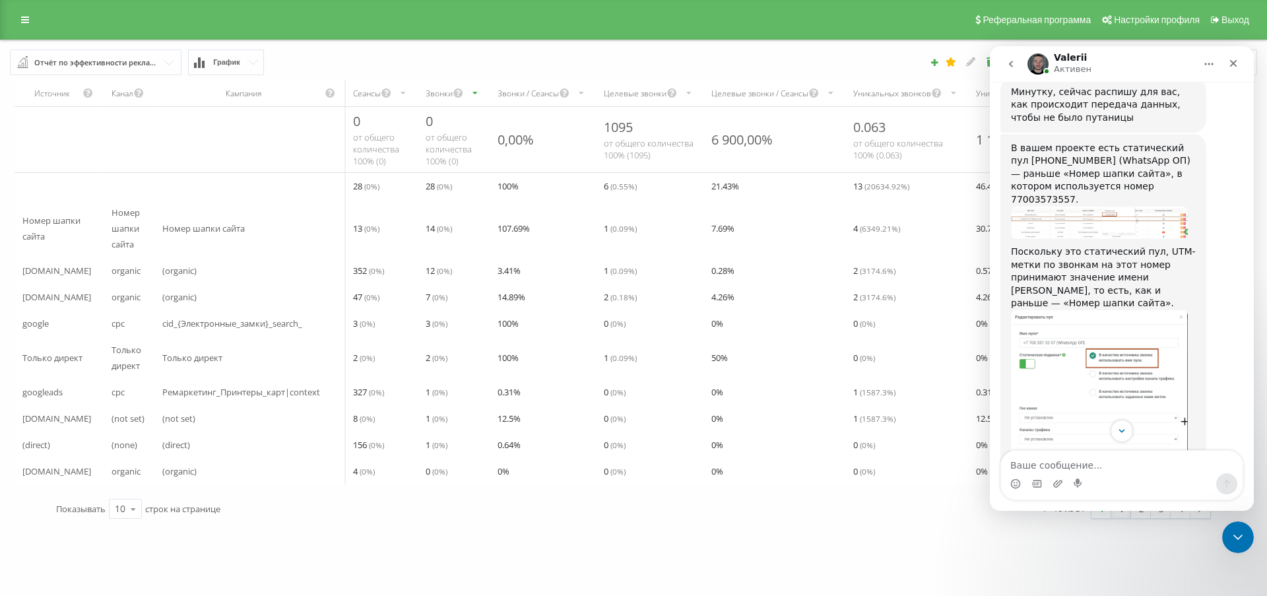
click at [1124, 310] on img "Oleksandr говорит…" at bounding box center [1099, 393] width 177 height 166
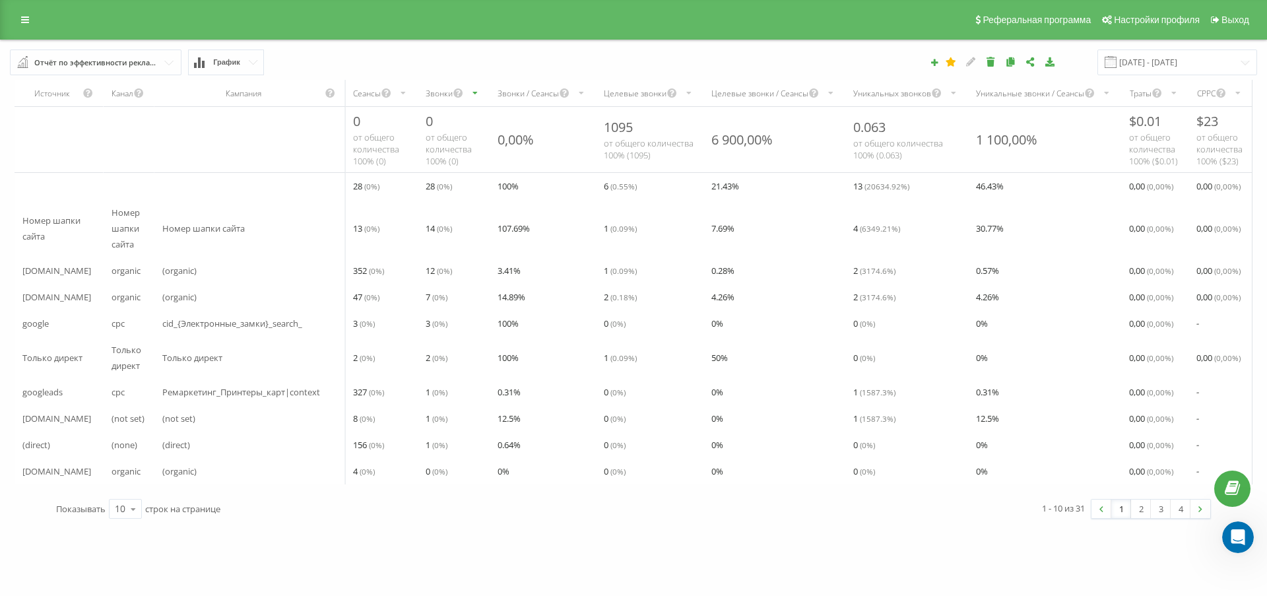
scroll to position [0, 0]
click at [21, 24] on icon at bounding box center [25, 19] width 8 height 9
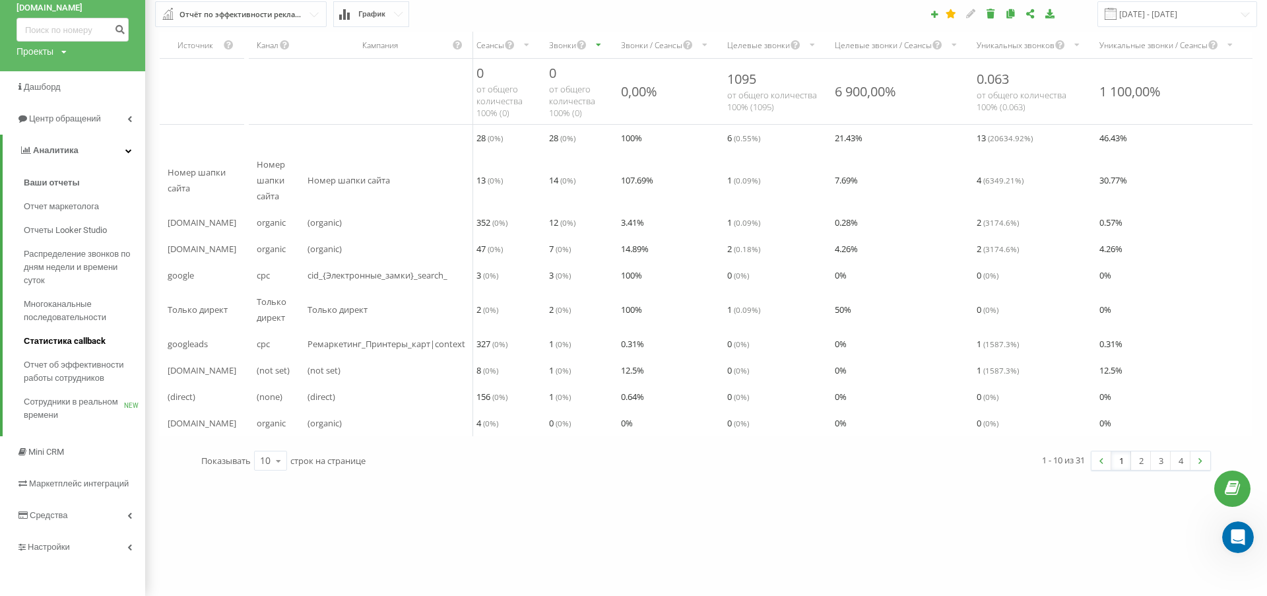
scroll to position [59, 0]
click at [130, 548] on icon at bounding box center [129, 547] width 5 height 7
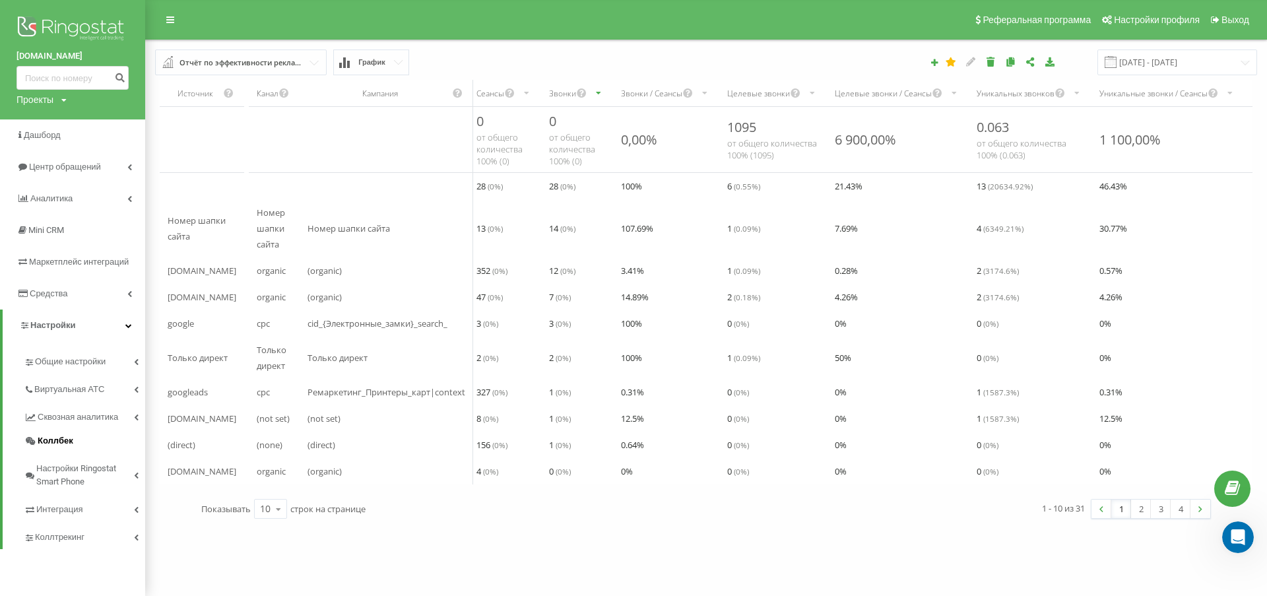
scroll to position [0, 0]
click at [90, 424] on span "Сквозная аналитика" at bounding box center [81, 416] width 86 height 13
click at [71, 467] on span "Настройки" at bounding box center [64, 459] width 46 height 13
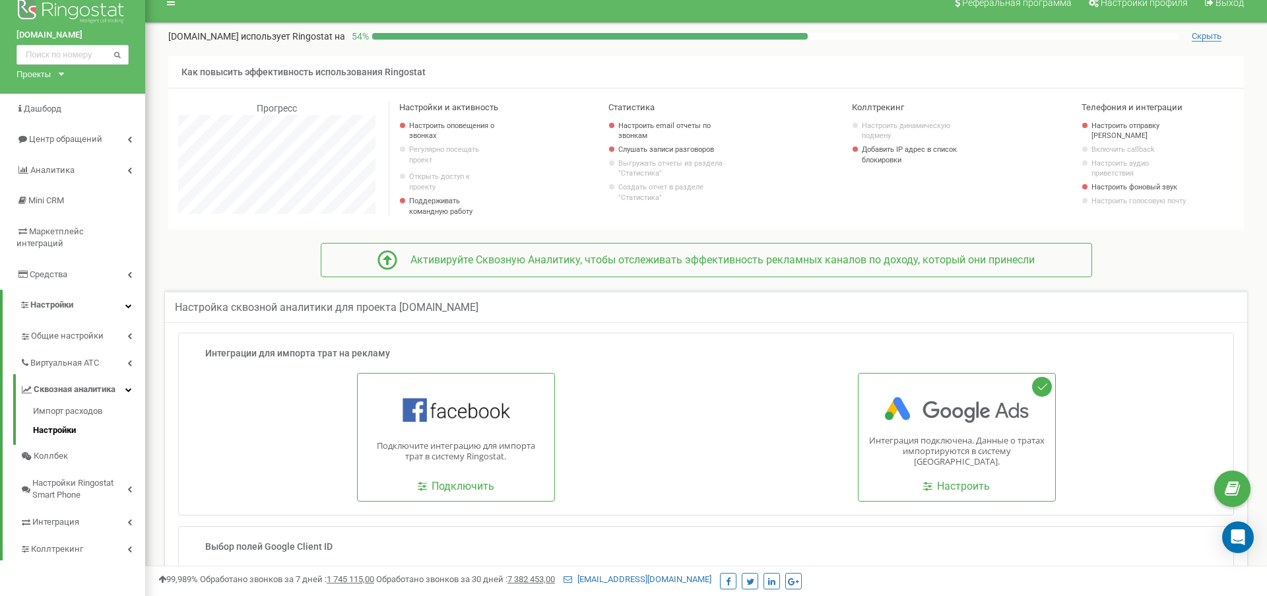
scroll to position [22, 0]
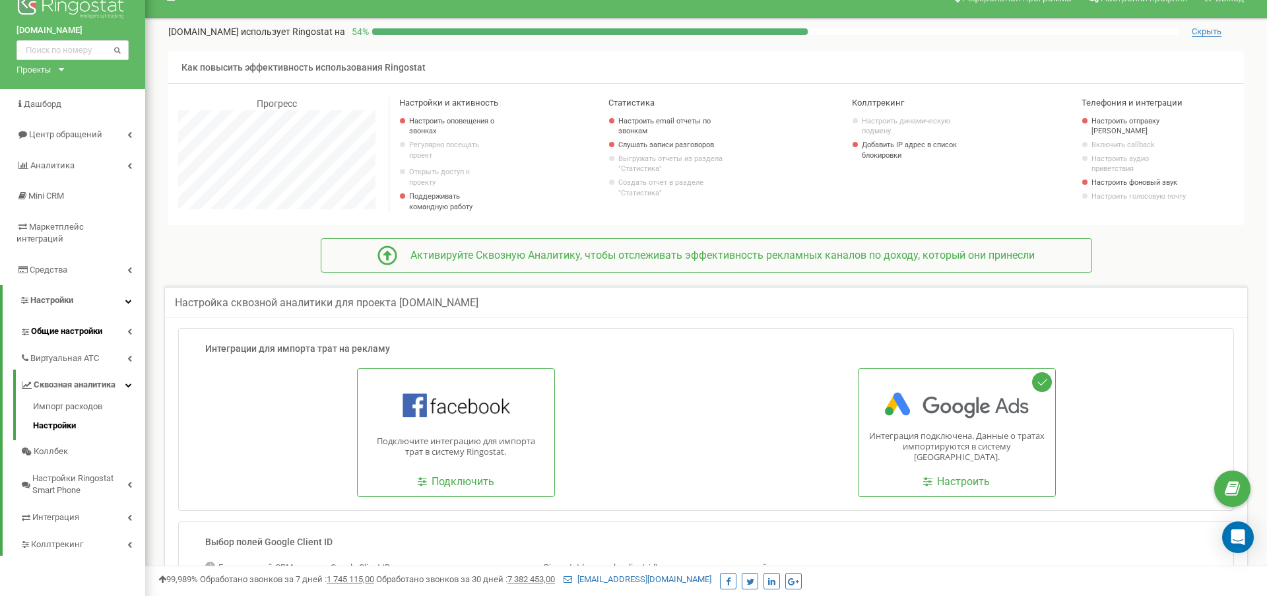
click at [95, 325] on span "Общие настройки" at bounding box center [66, 331] width 71 height 13
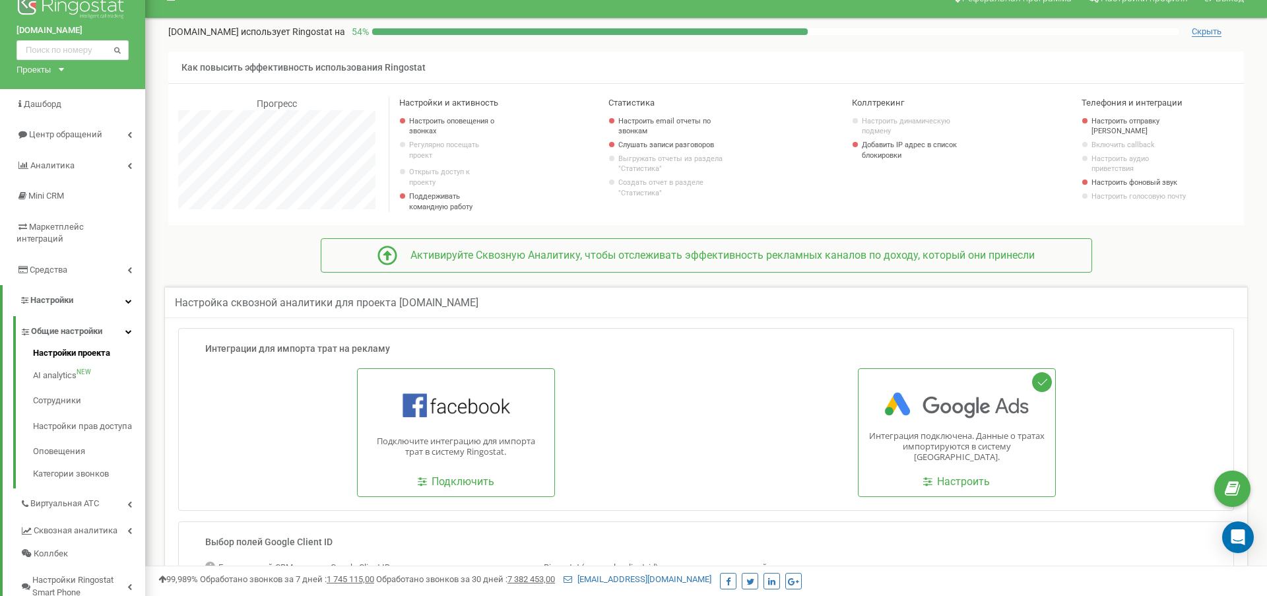
click at [71, 347] on link "Настройки проекта" at bounding box center [89, 355] width 112 height 16
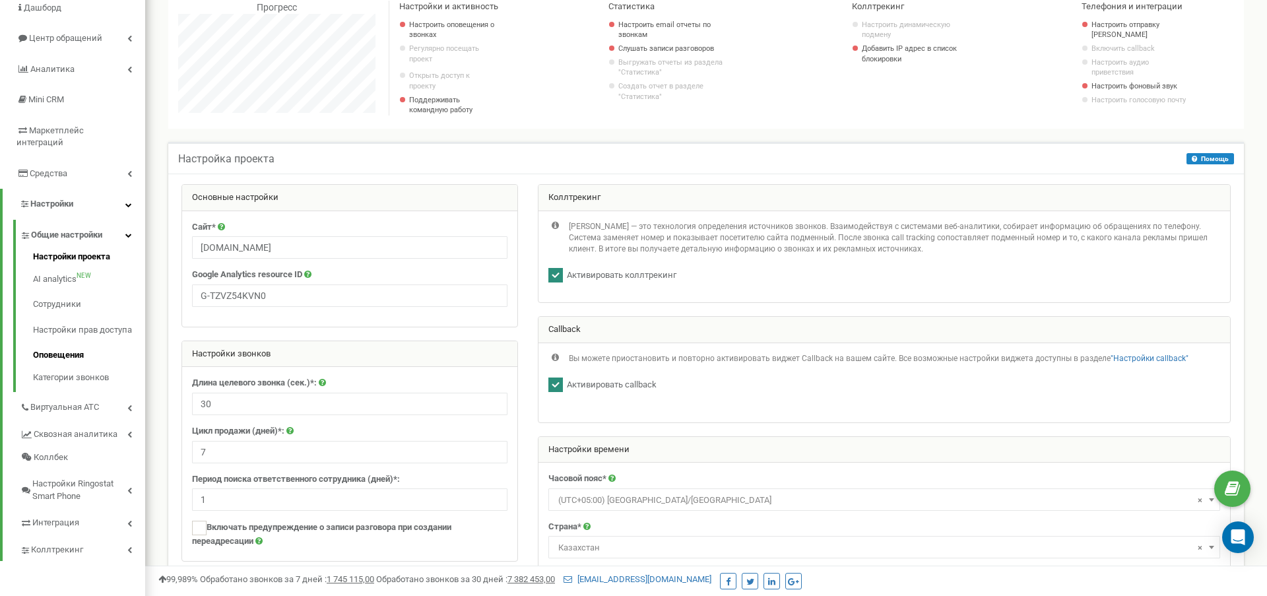
scroll to position [120, 0]
click at [132, 390] on link "Виртуальная АТС" at bounding box center [82, 403] width 125 height 27
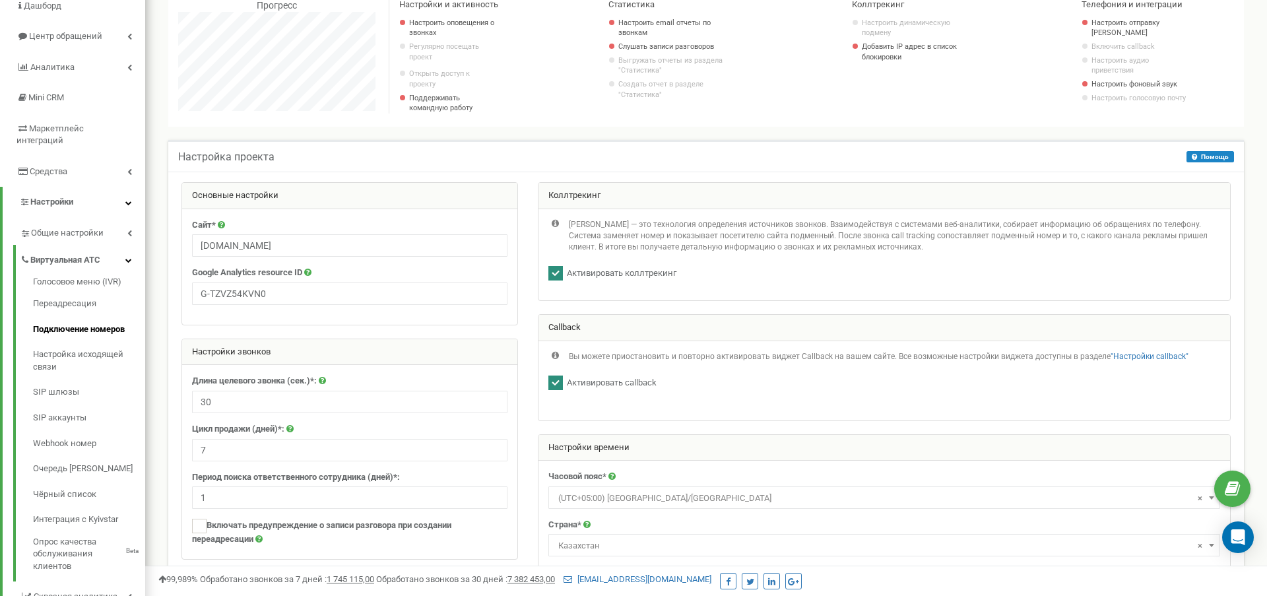
click at [90, 317] on link "Подключение номеров" at bounding box center [89, 330] width 112 height 26
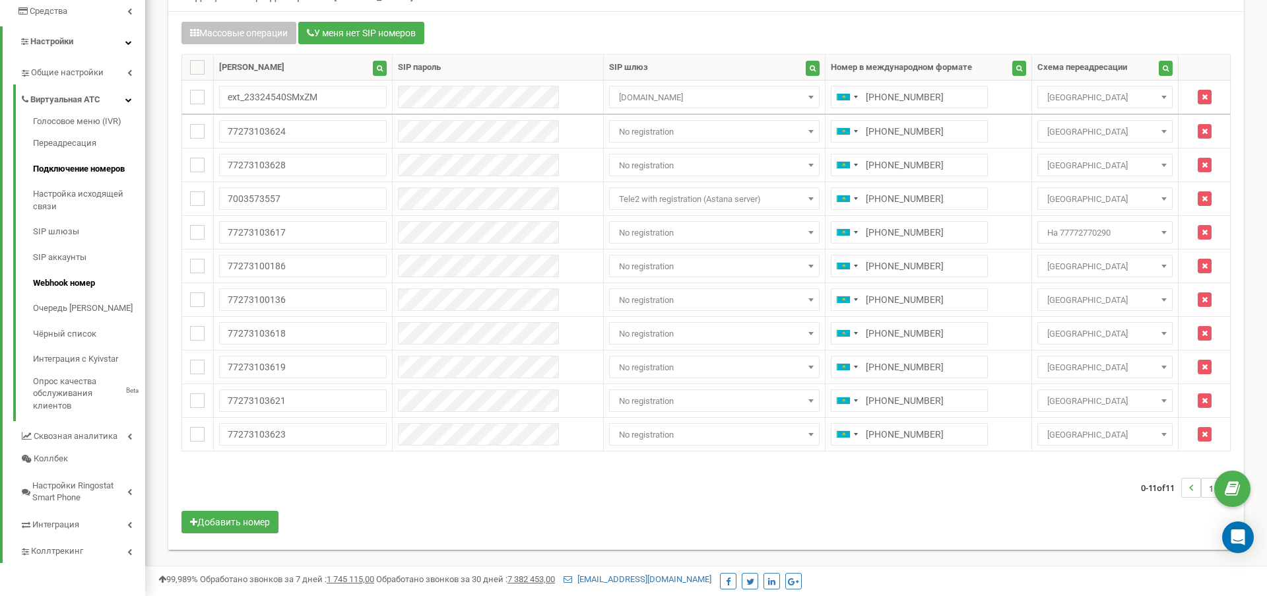
scroll to position [280, 0]
click at [69, 519] on span "Интеграция" at bounding box center [55, 525] width 47 height 13
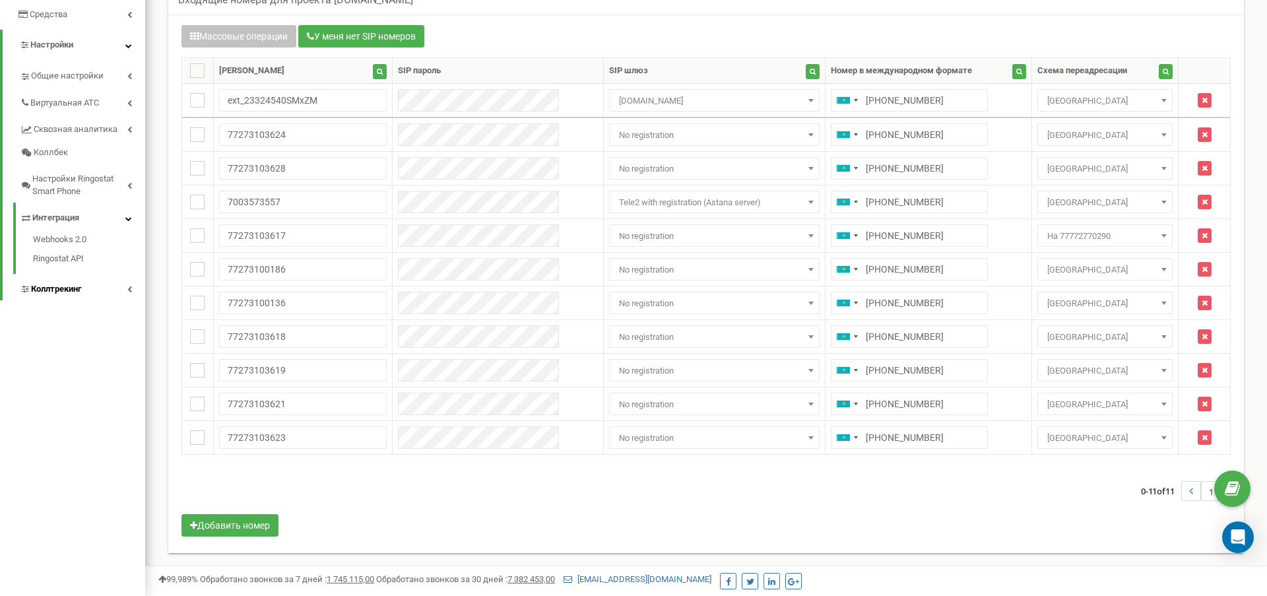
click at [75, 283] on span "Коллтрекинг" at bounding box center [56, 289] width 50 height 13
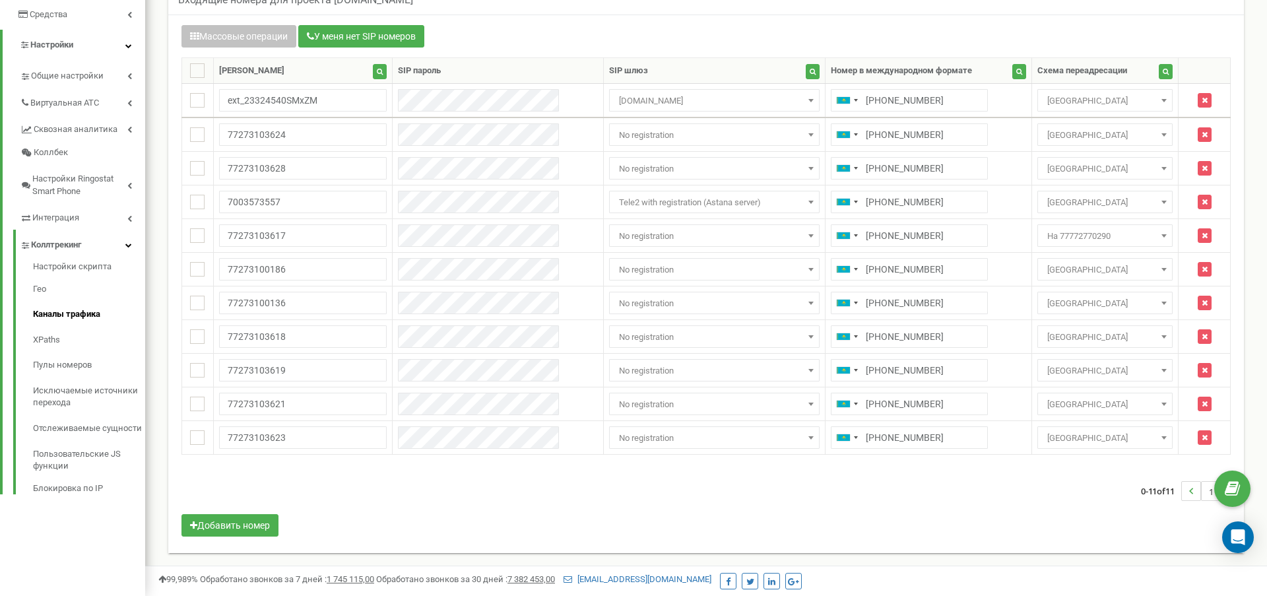
click at [71, 302] on link "Каналы трафика" at bounding box center [89, 315] width 112 height 26
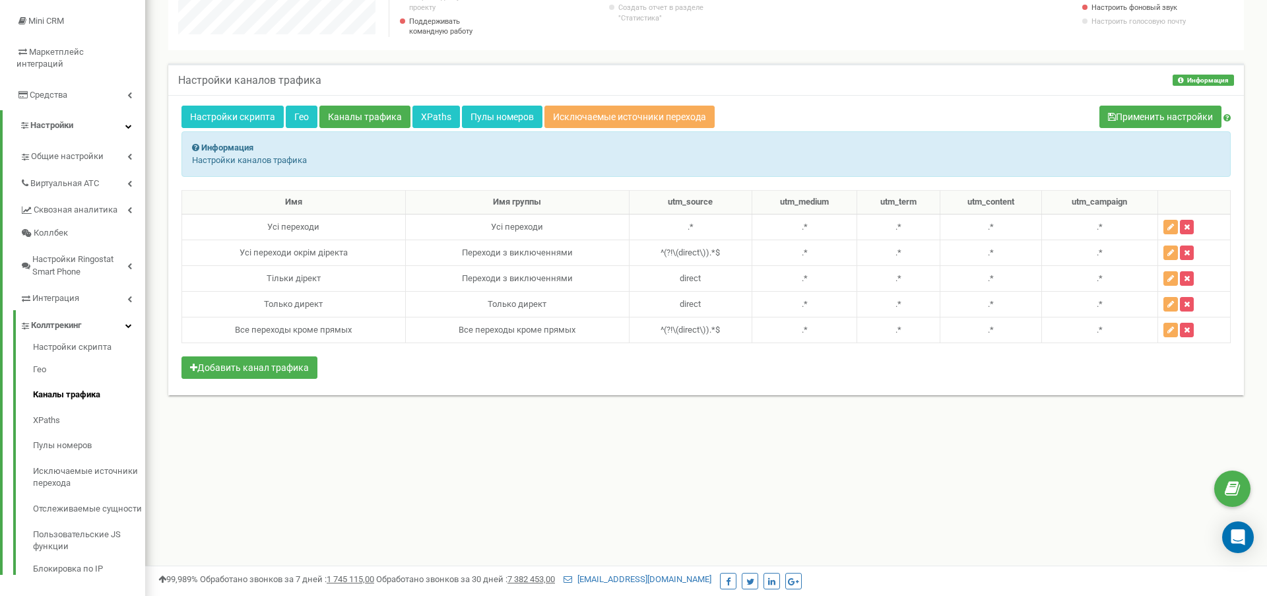
scroll to position [196, 0]
click at [42, 358] on link "Гео" at bounding box center [89, 371] width 112 height 26
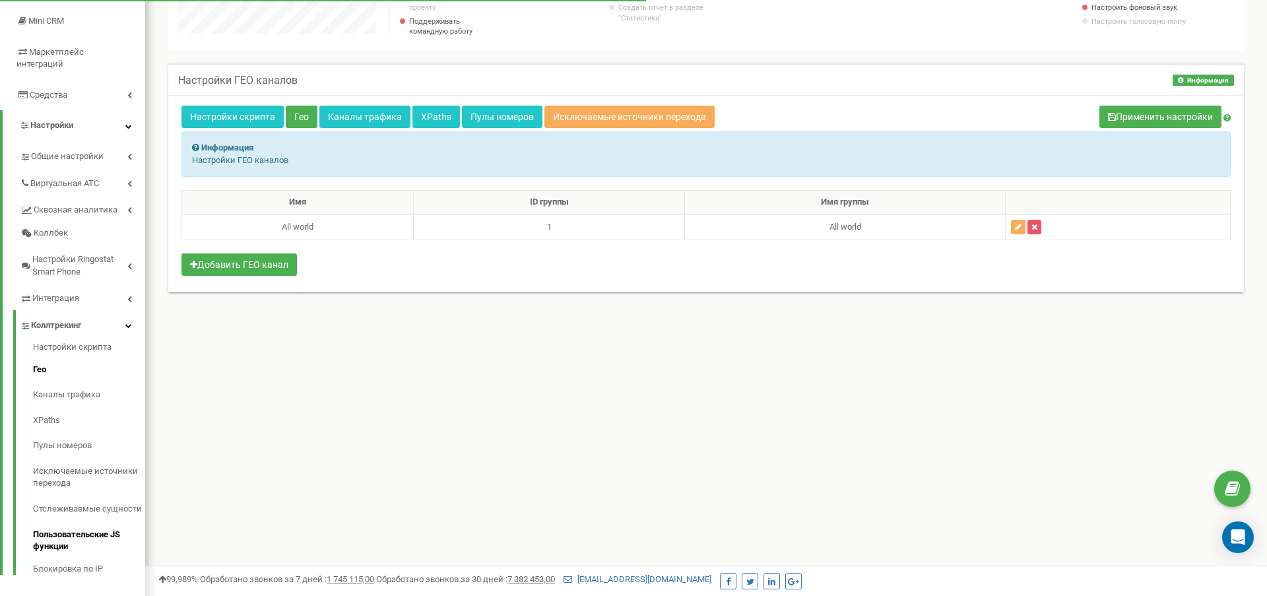
scroll to position [196, 0]
click at [80, 342] on link "Настройки скрипта" at bounding box center [89, 350] width 112 height 16
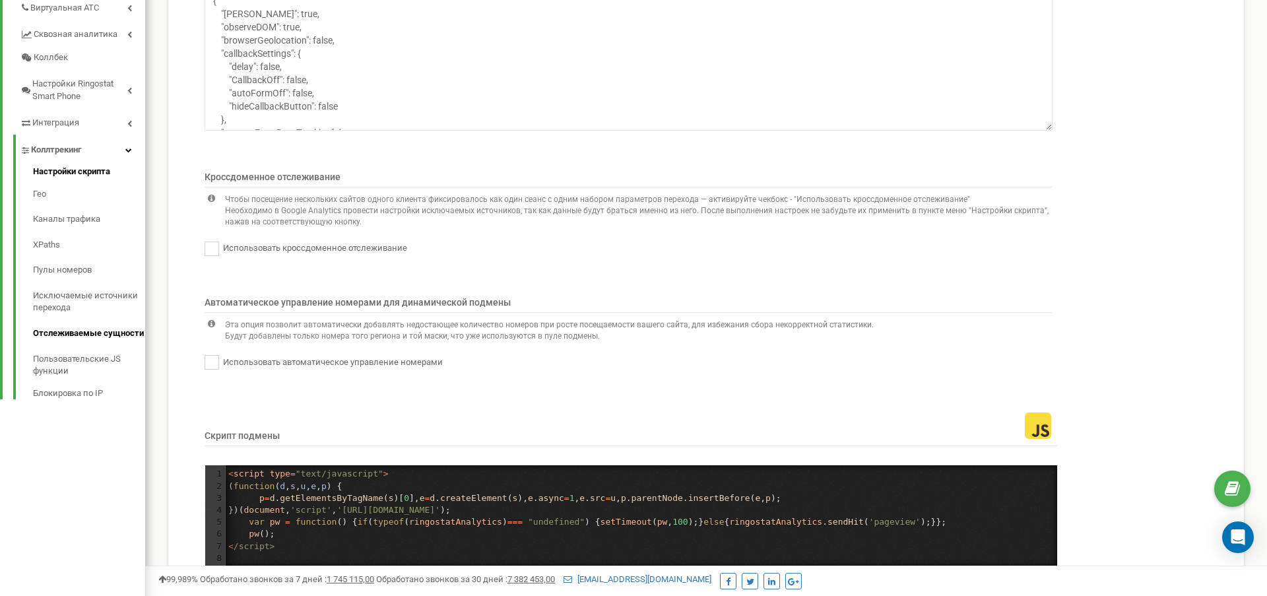
scroll to position [356, 0]
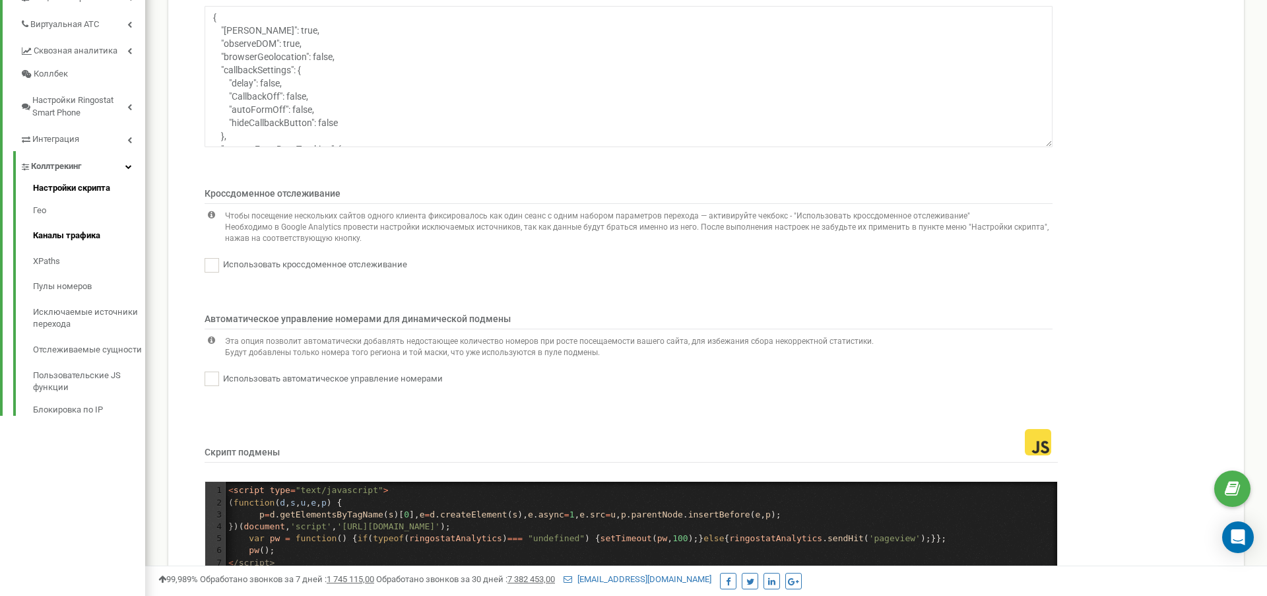
click at [63, 223] on link "Каналы трафика" at bounding box center [89, 236] width 112 height 26
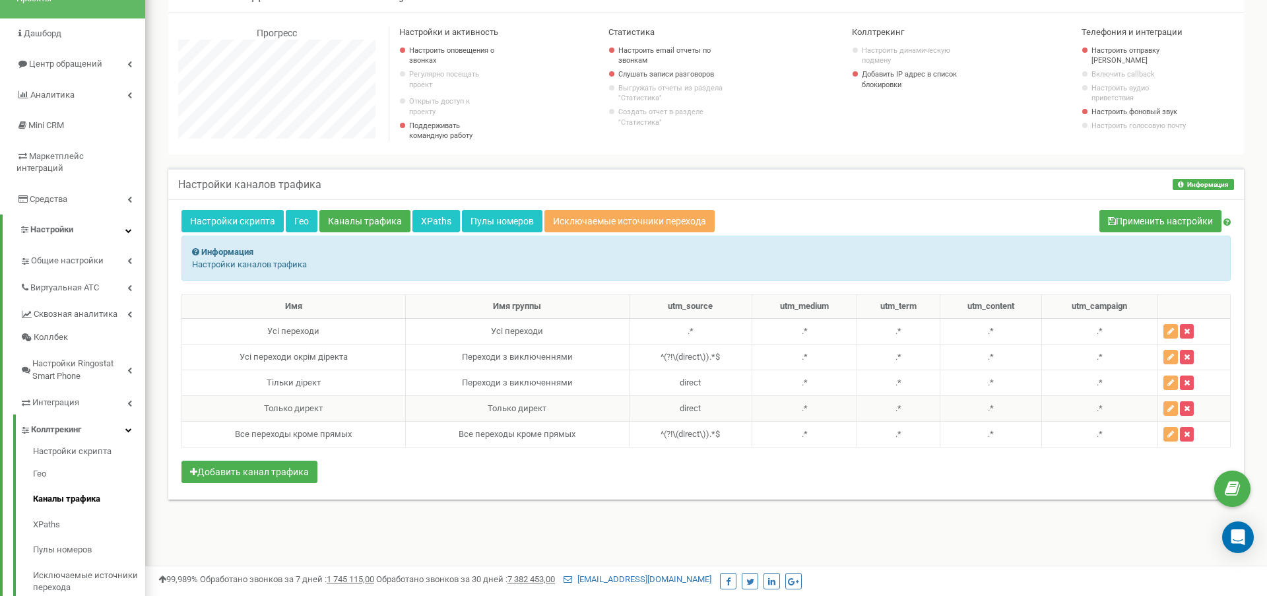
scroll to position [93, 0]
click at [1168, 335] on icon "button" at bounding box center [1170, 331] width 7 height 8
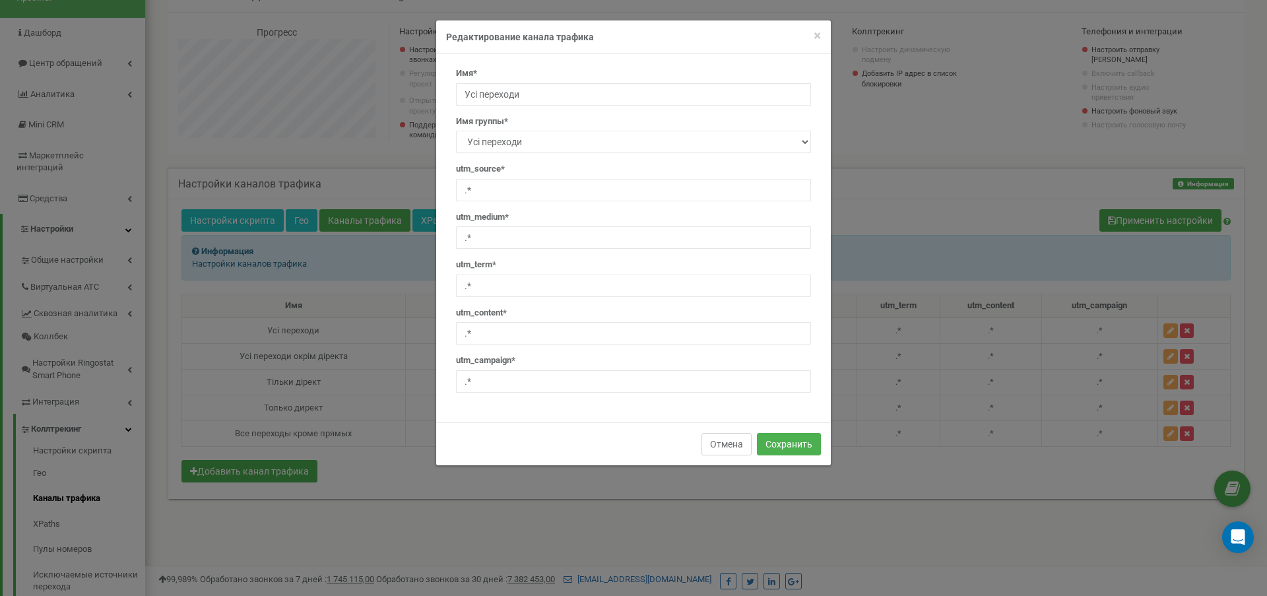
click at [730, 449] on button "Отмена" at bounding box center [727, 444] width 50 height 22
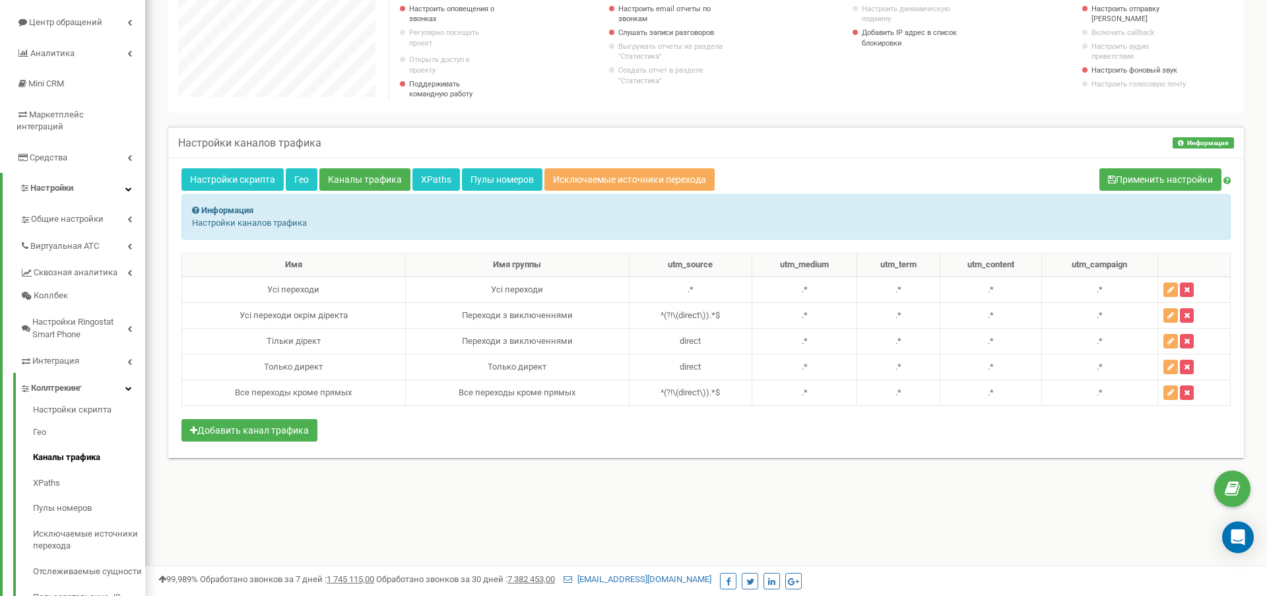
scroll to position [142, 0]
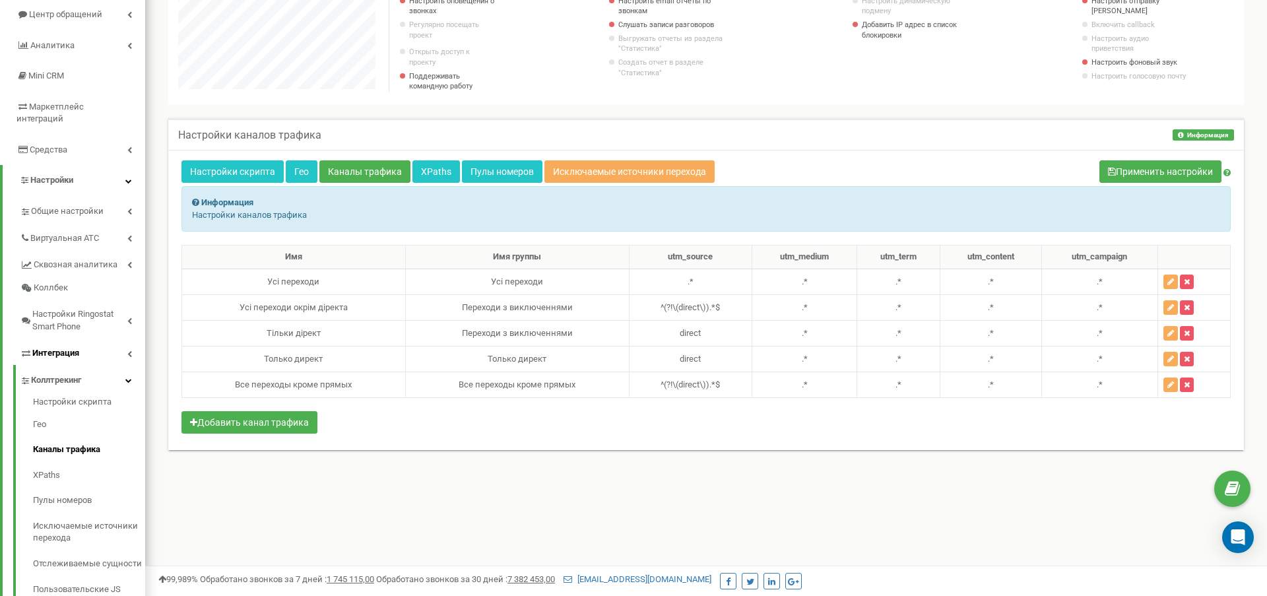
click at [133, 338] on link "Интеграция" at bounding box center [82, 351] width 125 height 27
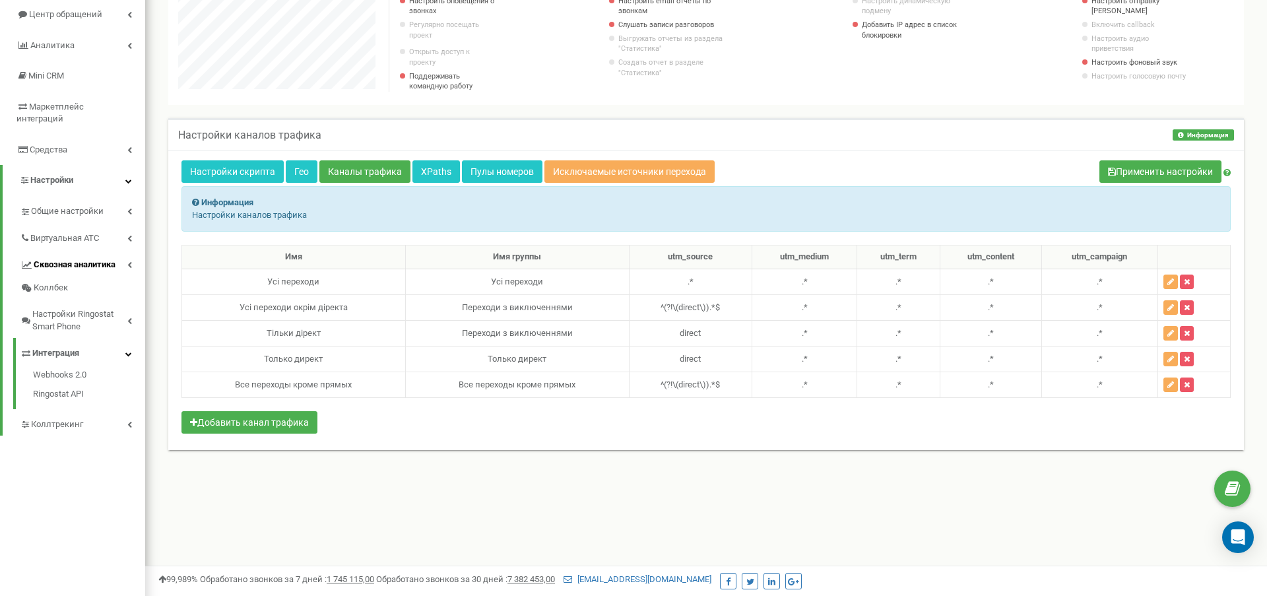
click at [130, 249] on link "Сквозная аналитика" at bounding box center [82, 262] width 125 height 27
click at [128, 235] on icon at bounding box center [129, 238] width 5 height 7
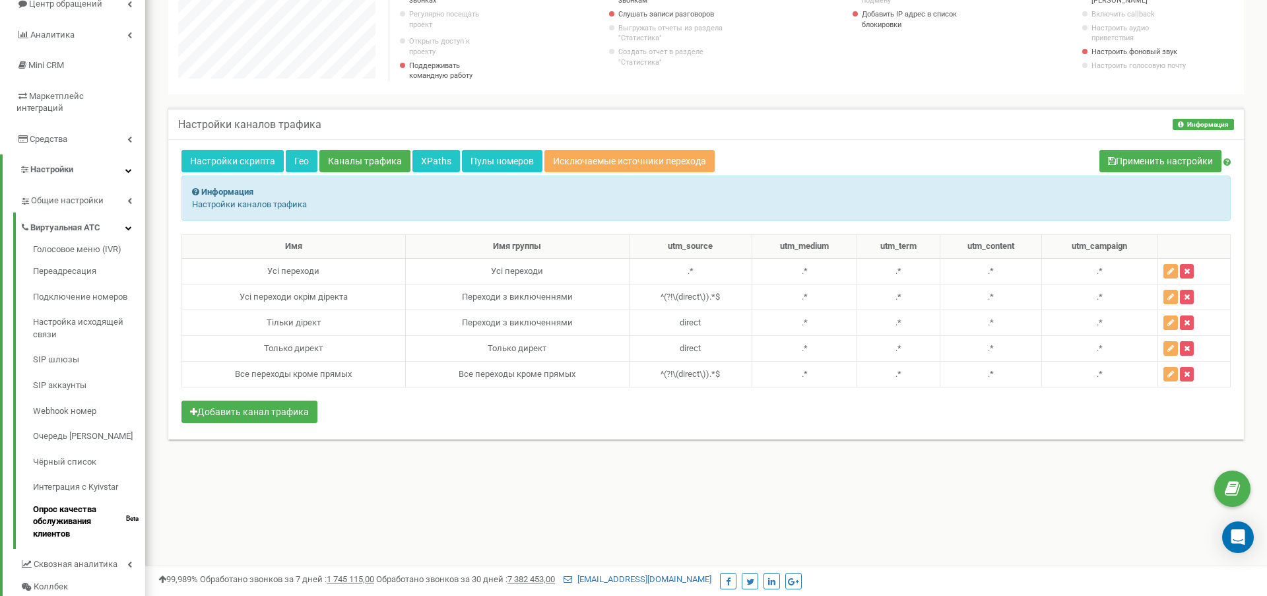
scroll to position [143, 0]
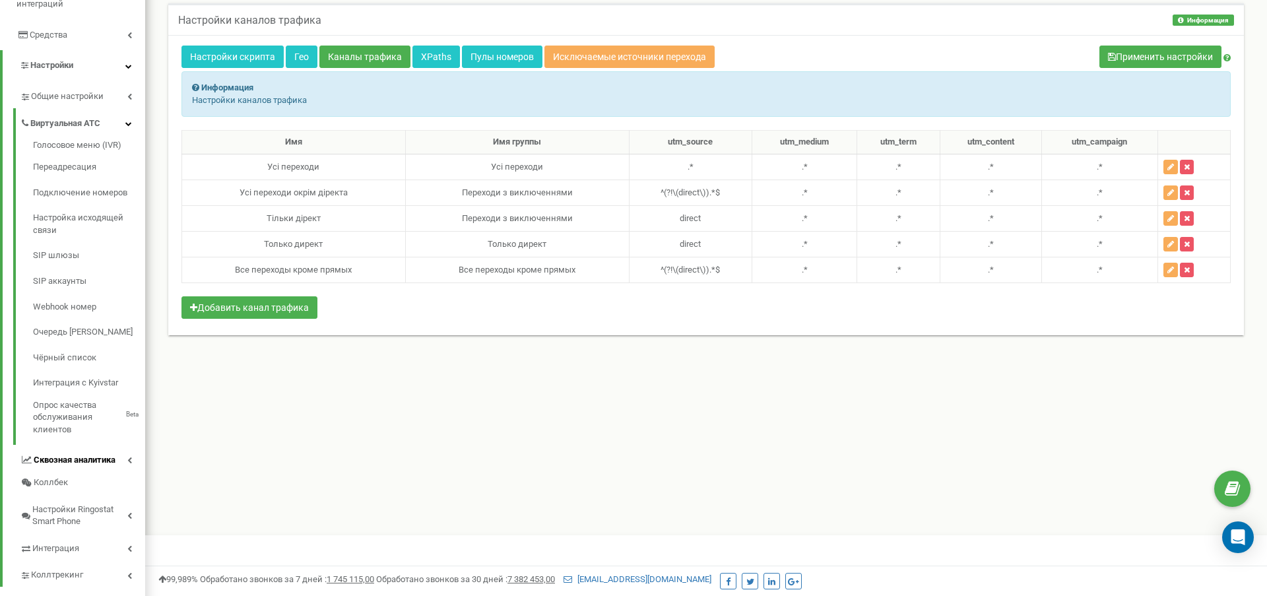
click at [131, 457] on icon at bounding box center [129, 460] width 5 height 7
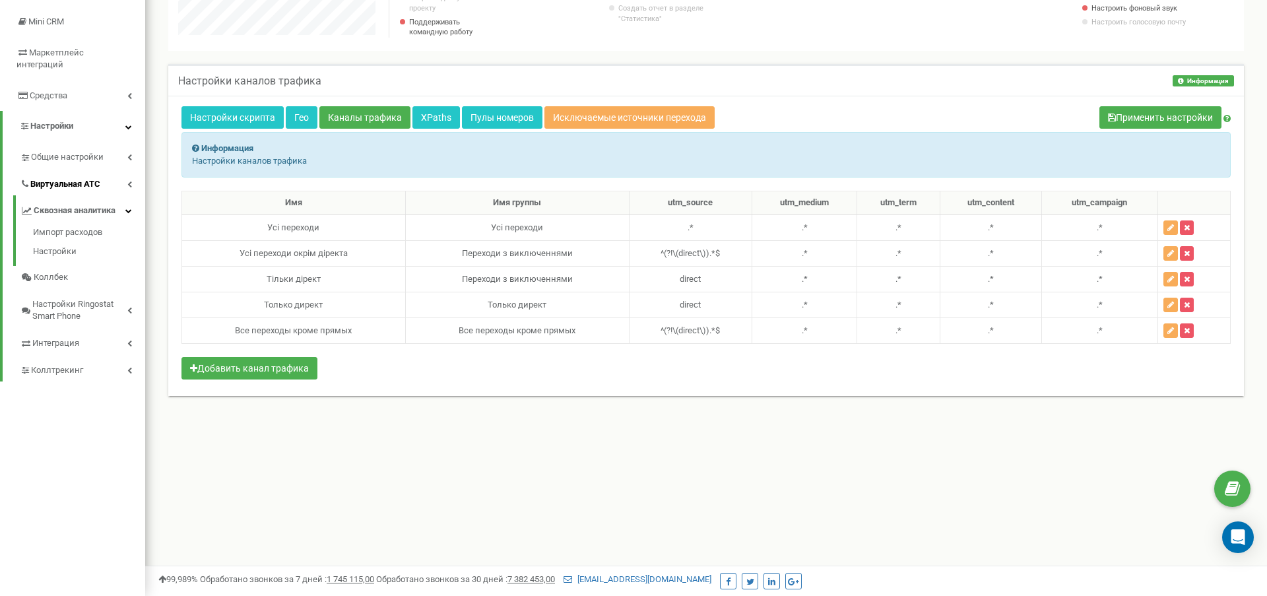
scroll to position [196, 0]
click at [63, 242] on link "Настройки" at bounding box center [89, 250] width 112 height 16
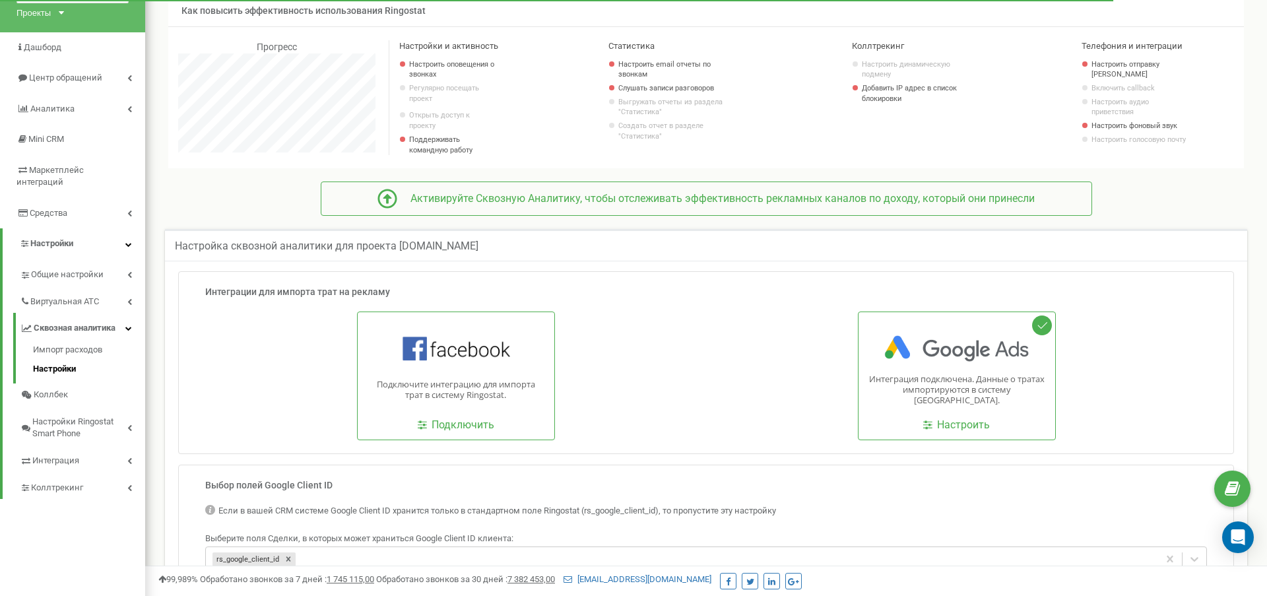
scroll to position [117, 0]
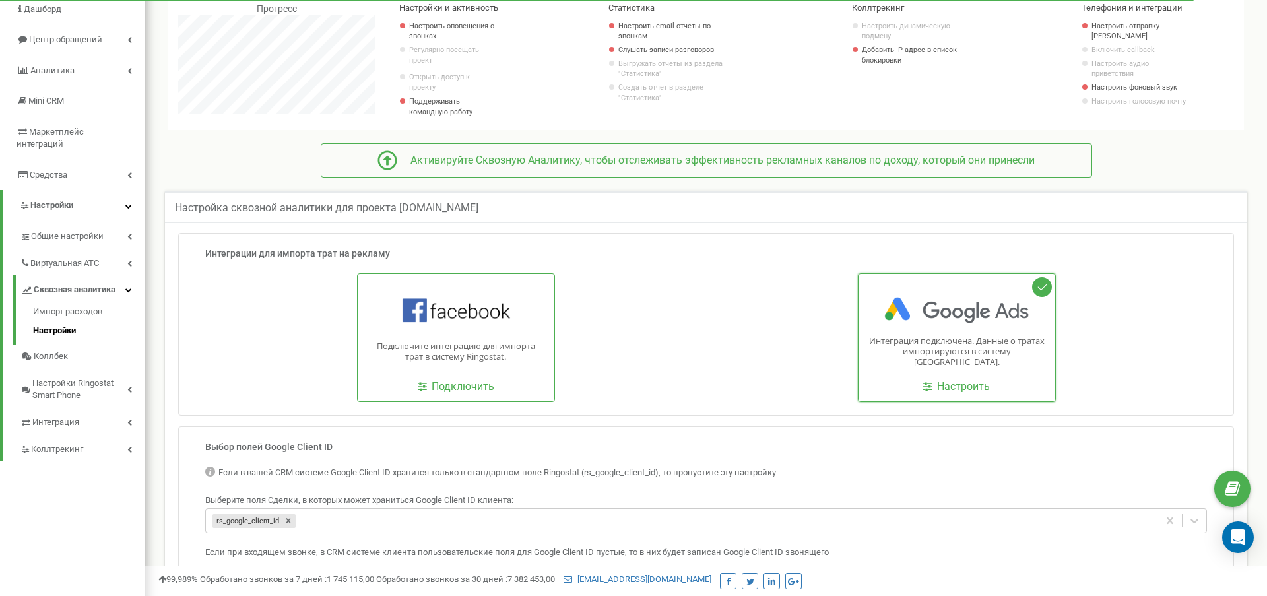
click at [954, 389] on span "Настроить" at bounding box center [963, 386] width 53 height 13
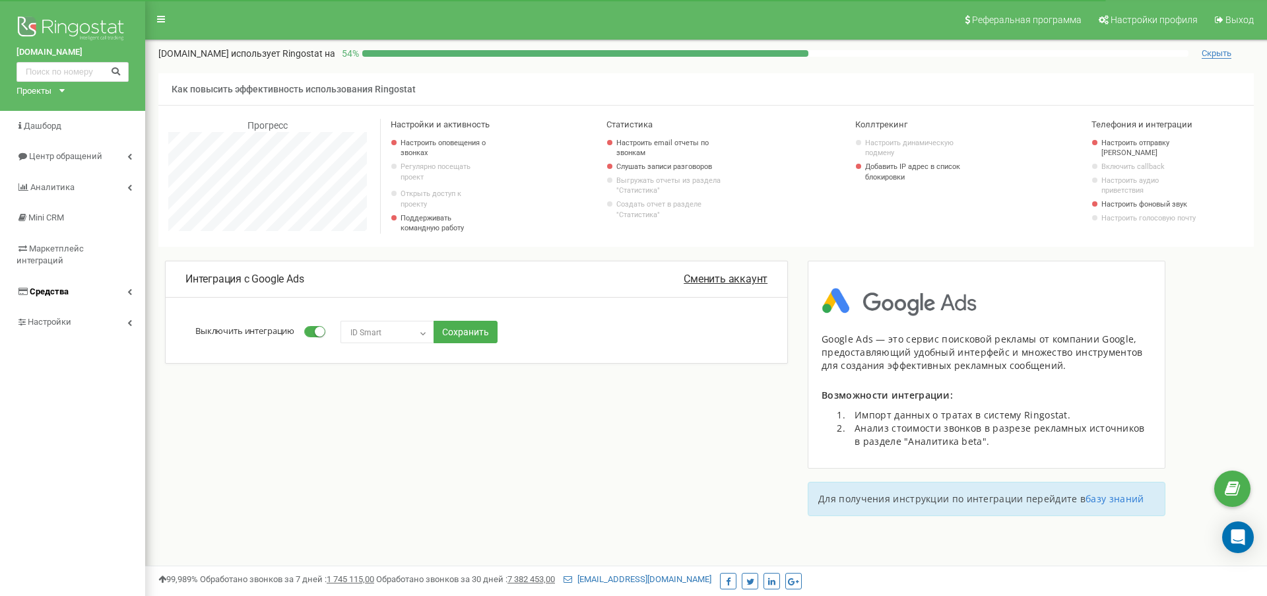
click at [131, 277] on link "Средства" at bounding box center [72, 292] width 145 height 31
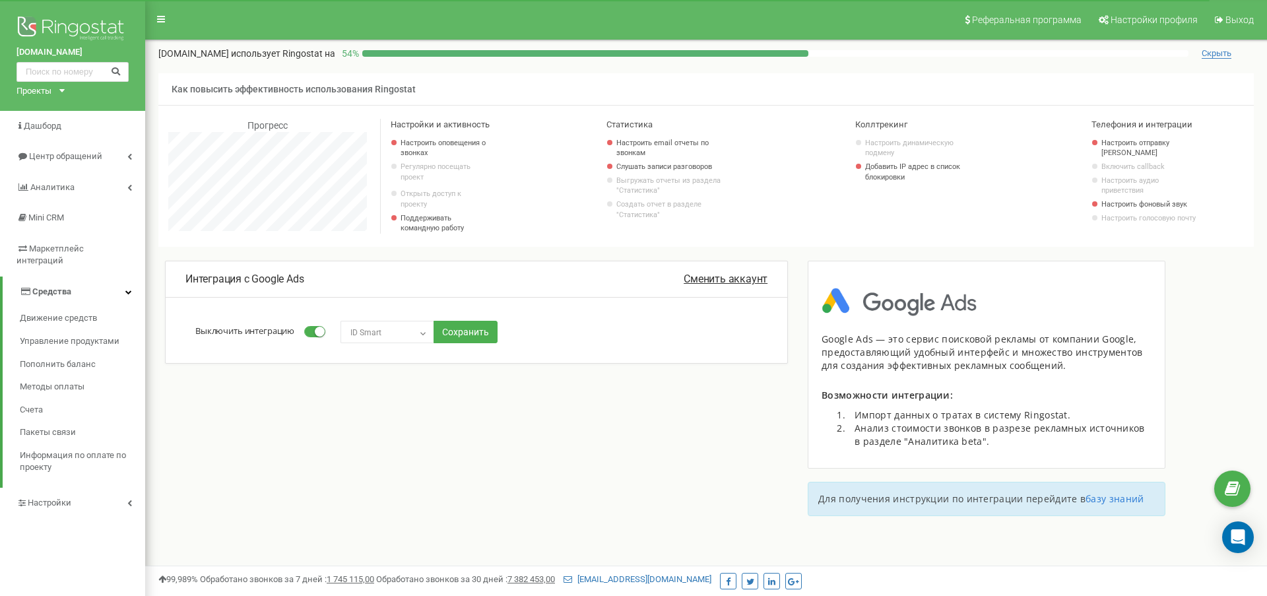
click at [131, 277] on link "Средства" at bounding box center [74, 292] width 143 height 31
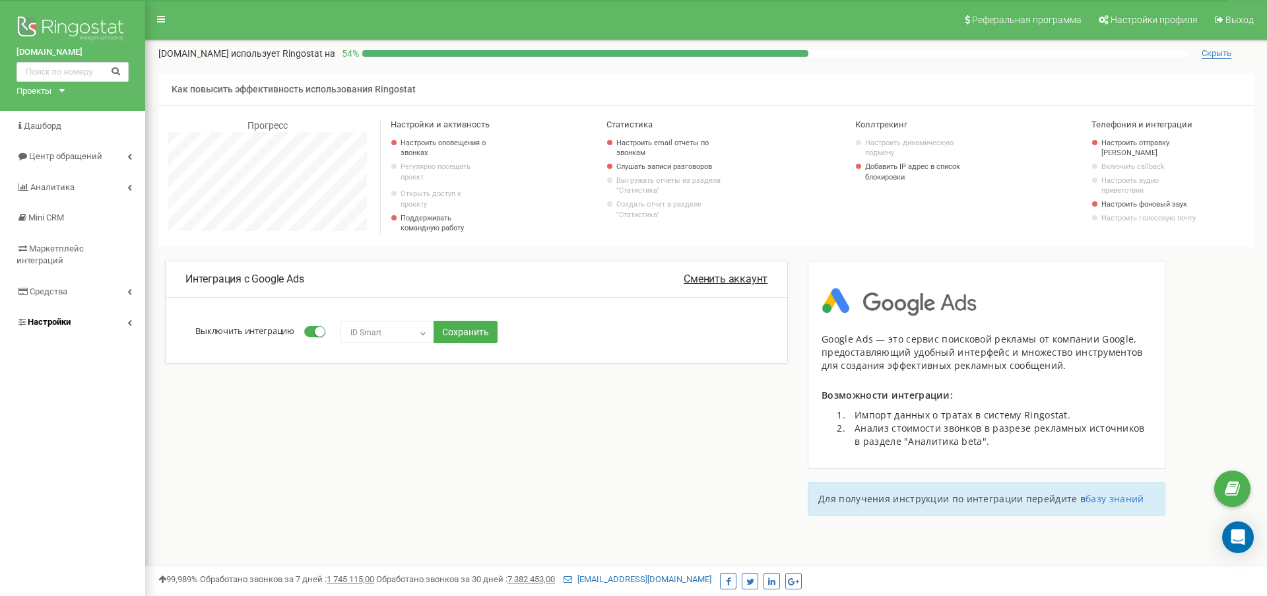
click at [127, 307] on link "Настройки" at bounding box center [72, 322] width 145 height 31
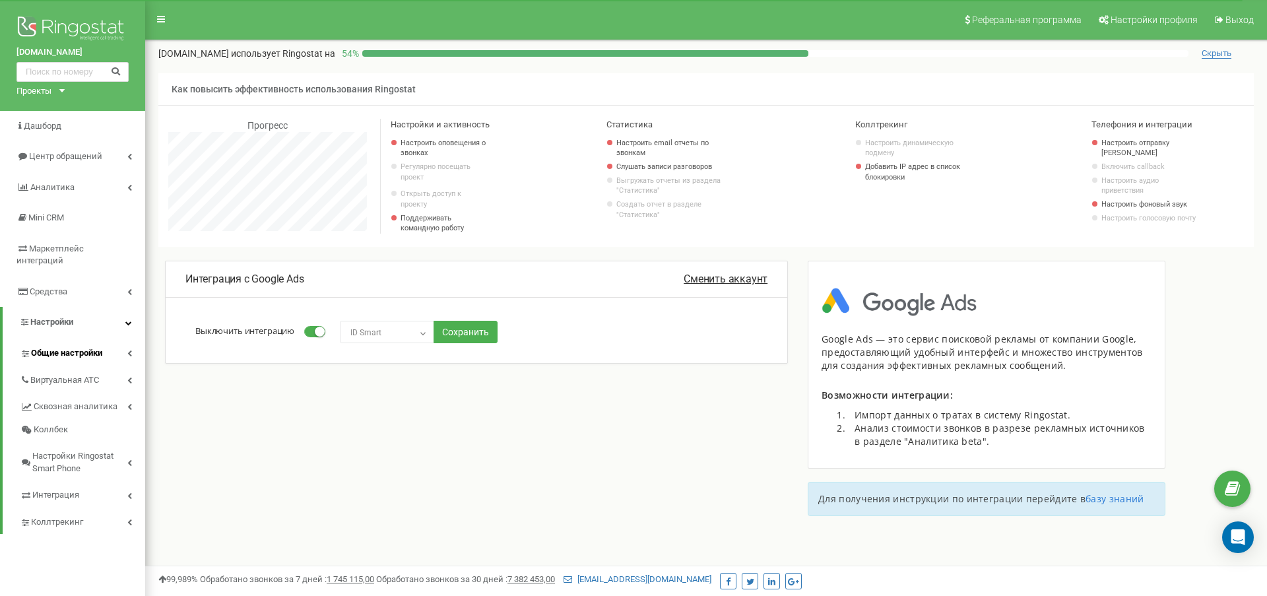
click at [129, 350] on icon at bounding box center [129, 353] width 5 height 7
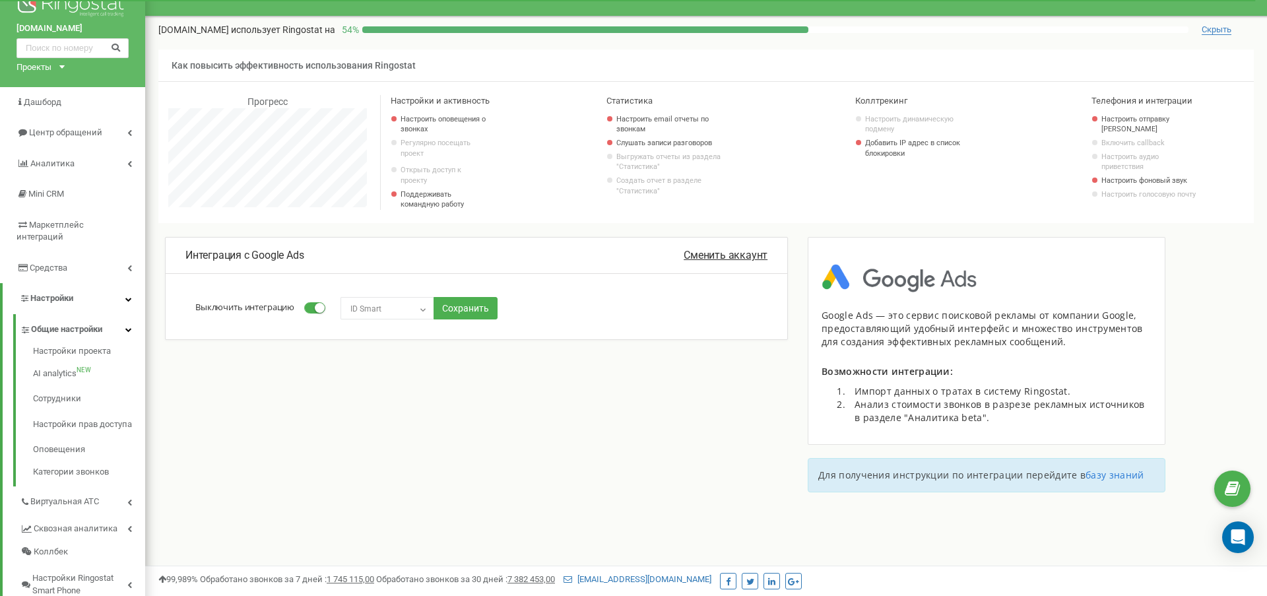
scroll to position [25, 0]
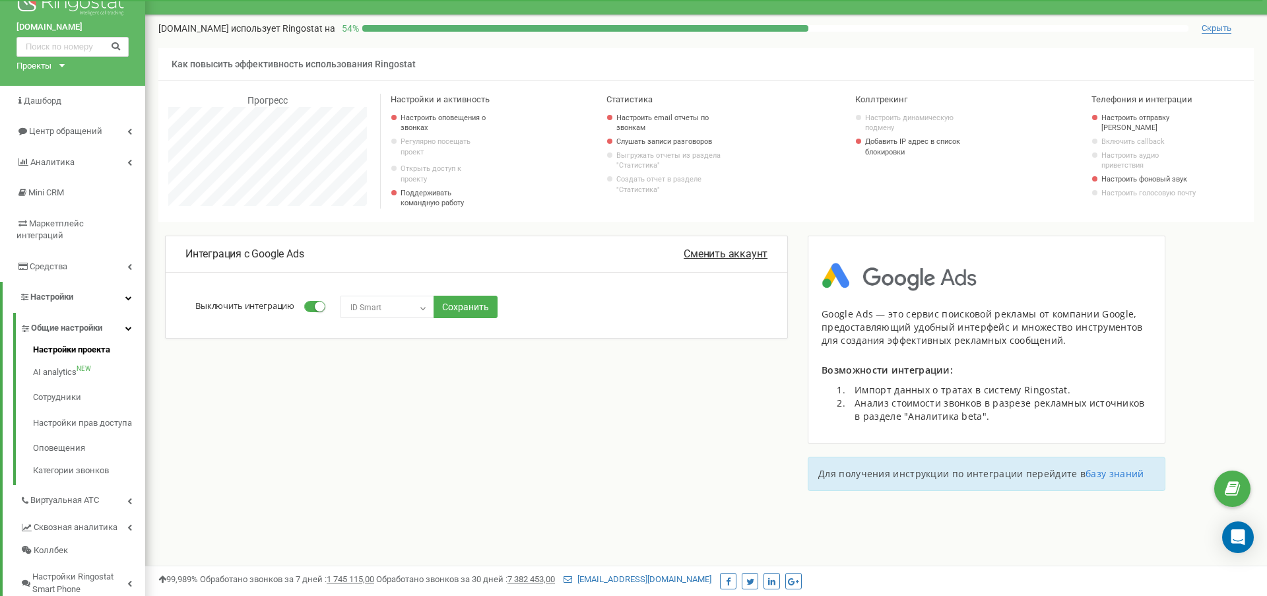
click at [92, 344] on link "Настройки проекта" at bounding box center [89, 352] width 112 height 16
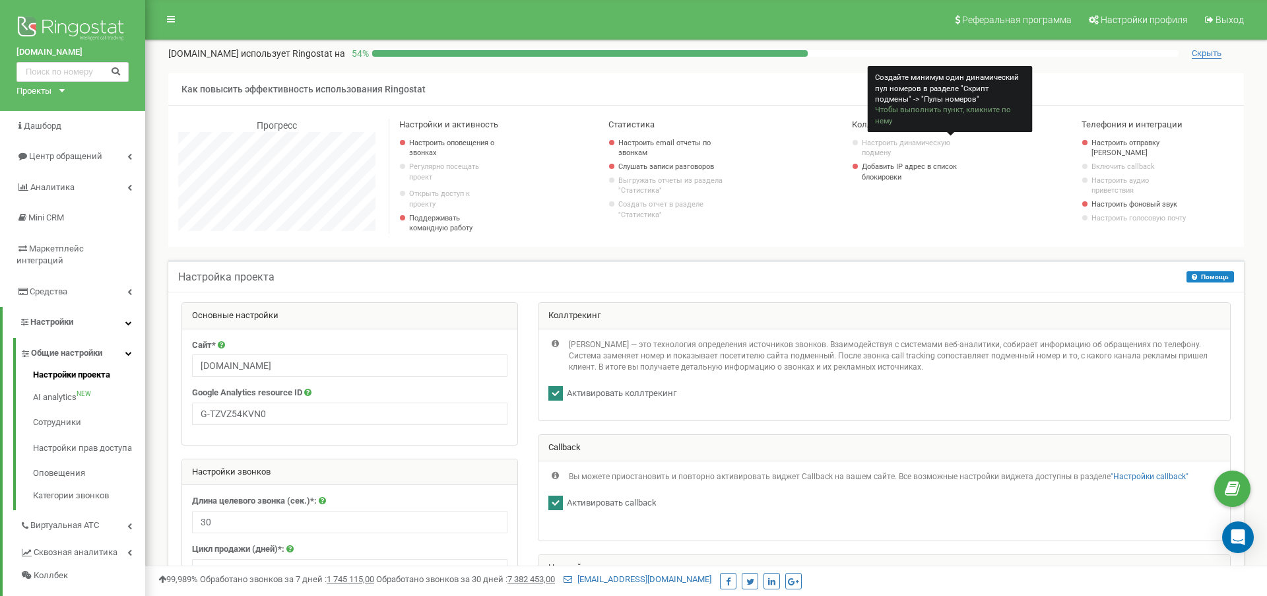
click at [895, 143] on link "Настроить динамическую подмену" at bounding box center [913, 148] width 102 height 20
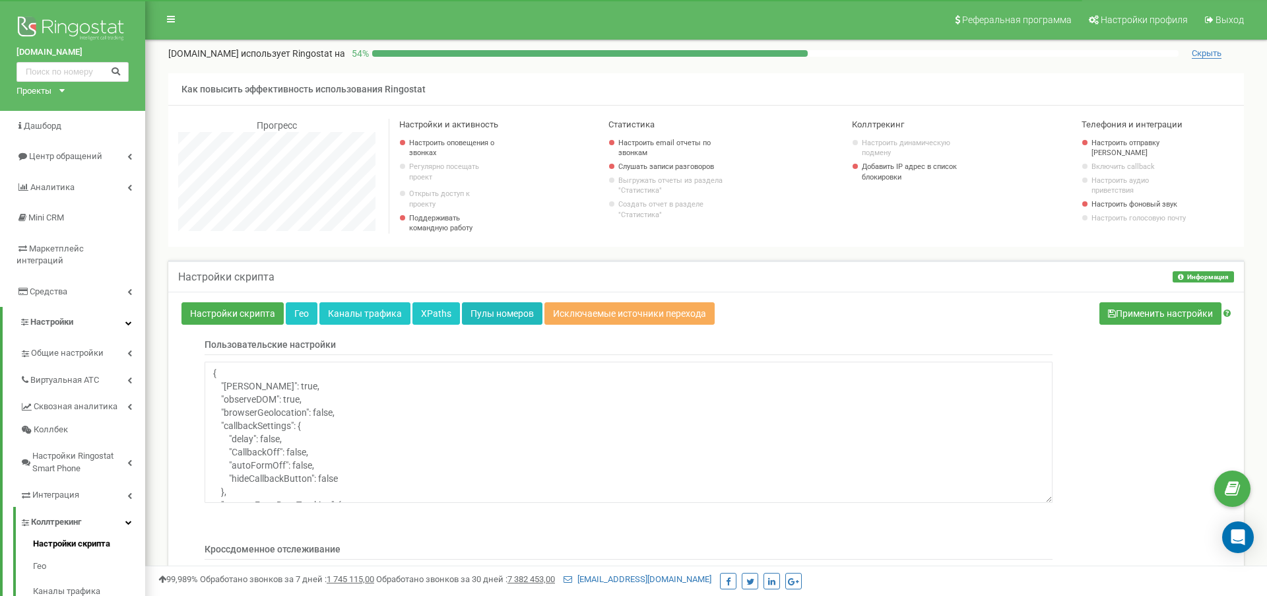
scroll to position [1055, 1122]
click at [506, 315] on link "Пулы номеров" at bounding box center [502, 313] width 81 height 22
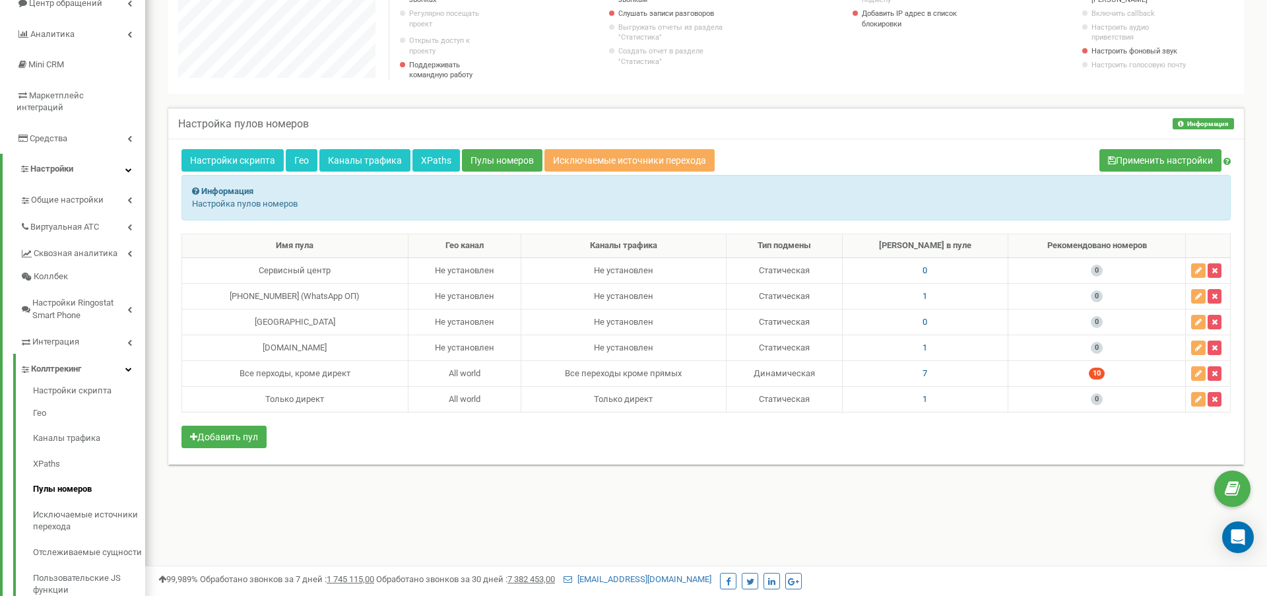
scroll to position [151, 0]
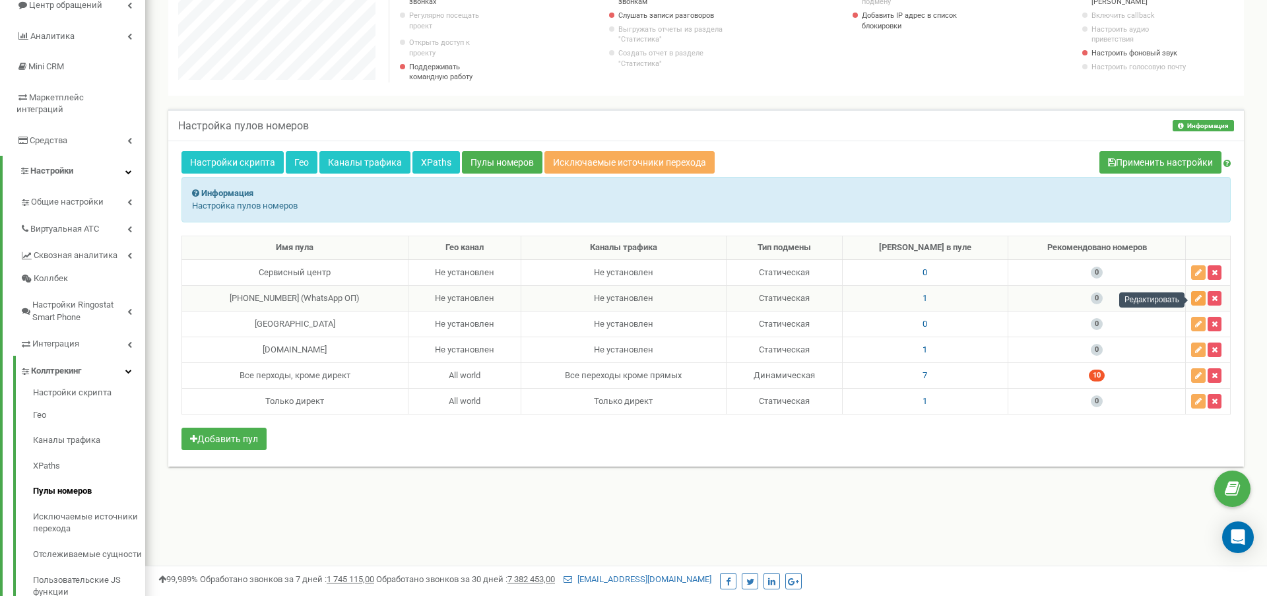
click at [1198, 300] on icon "button" at bounding box center [1198, 298] width 7 height 8
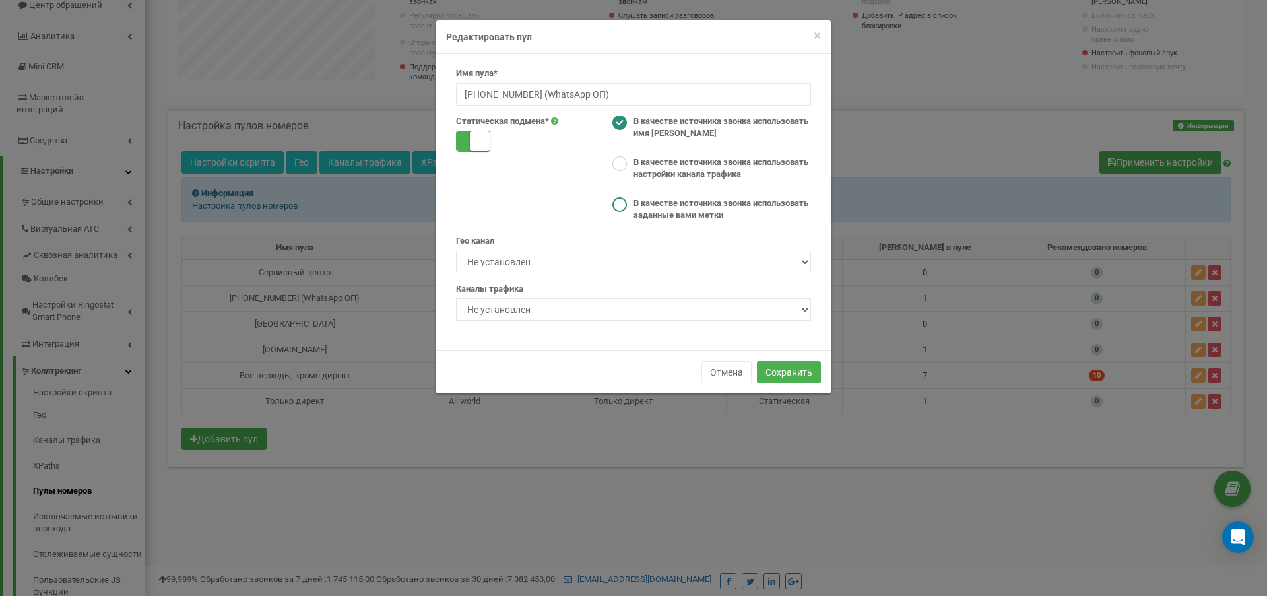
click at [620, 203] on ins at bounding box center [619, 204] width 15 height 15
radio input "false"
radio input "true"
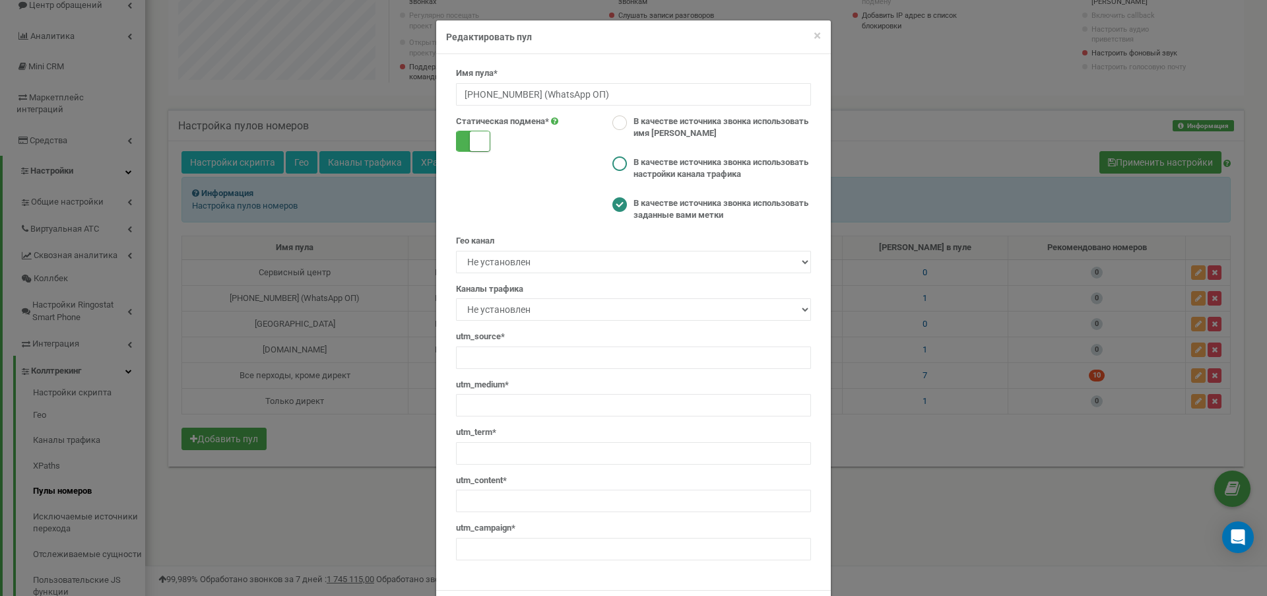
click at [621, 157] on ins at bounding box center [619, 163] width 15 height 15
radio input "true"
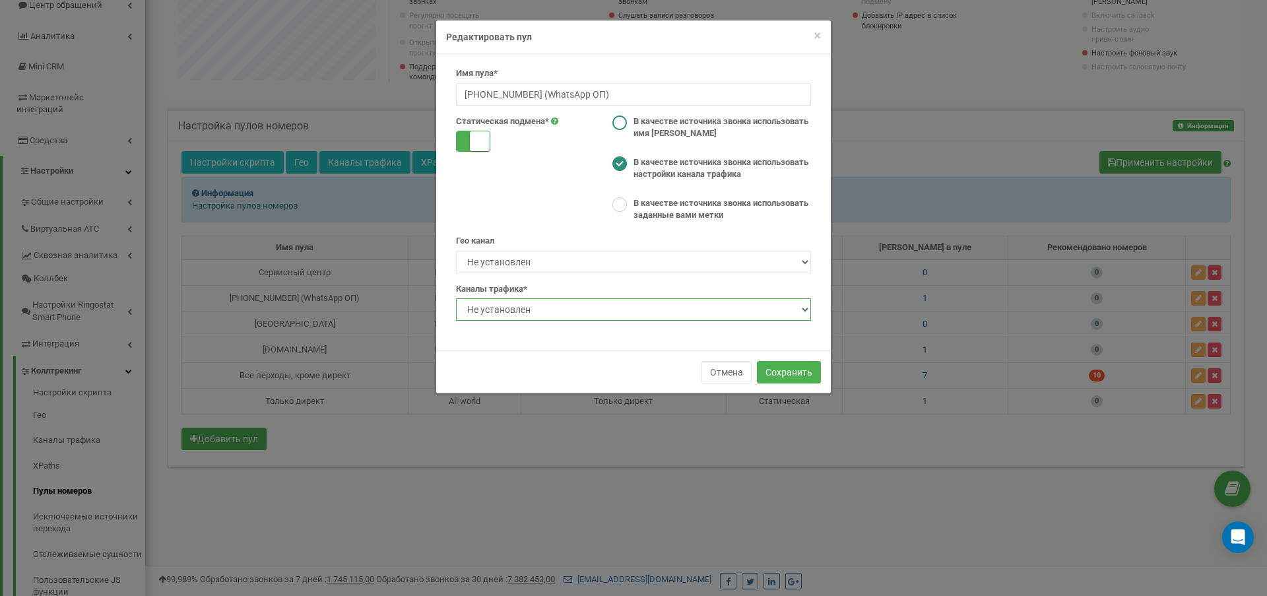
click at [620, 118] on ins at bounding box center [619, 122] width 15 height 15
radio input "true"
click at [735, 371] on button "Отмена" at bounding box center [727, 372] width 50 height 22
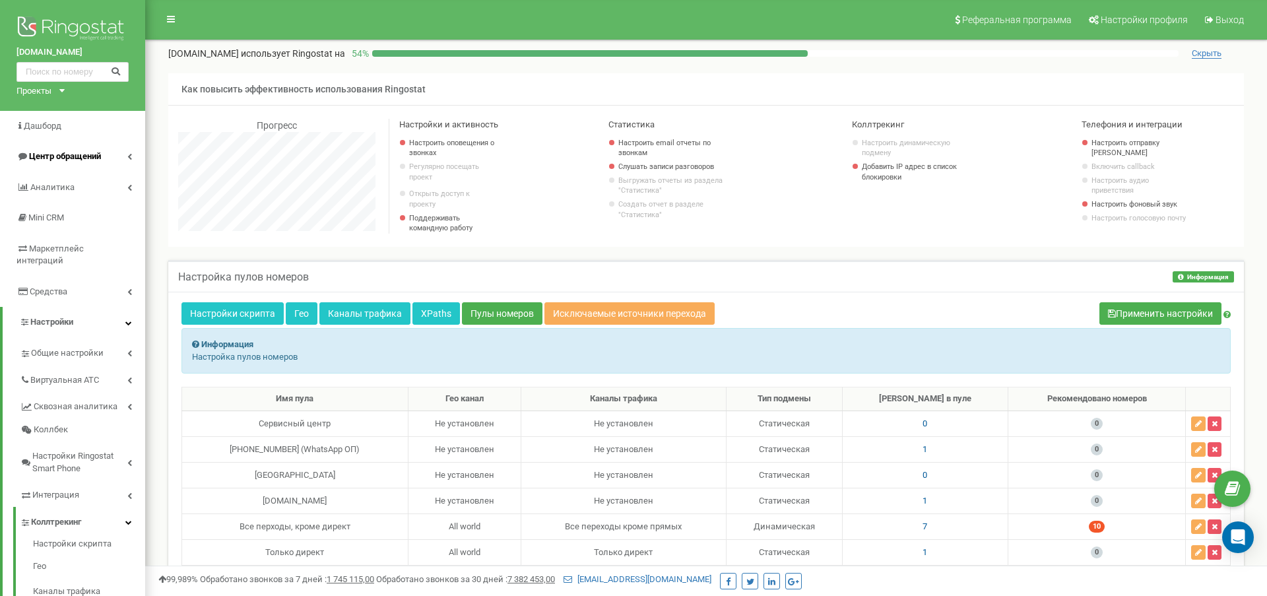
scroll to position [0, 0]
click at [82, 153] on span "Центр обращений" at bounding box center [65, 156] width 72 height 10
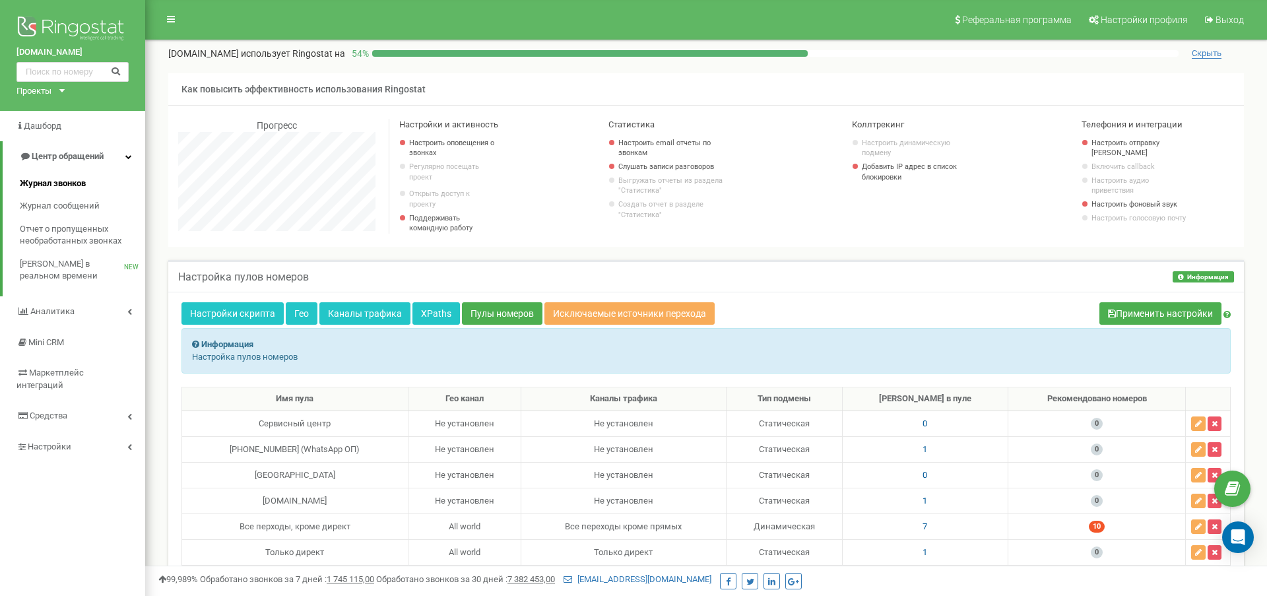
click at [71, 178] on span "Журнал звонков" at bounding box center [53, 184] width 66 height 13
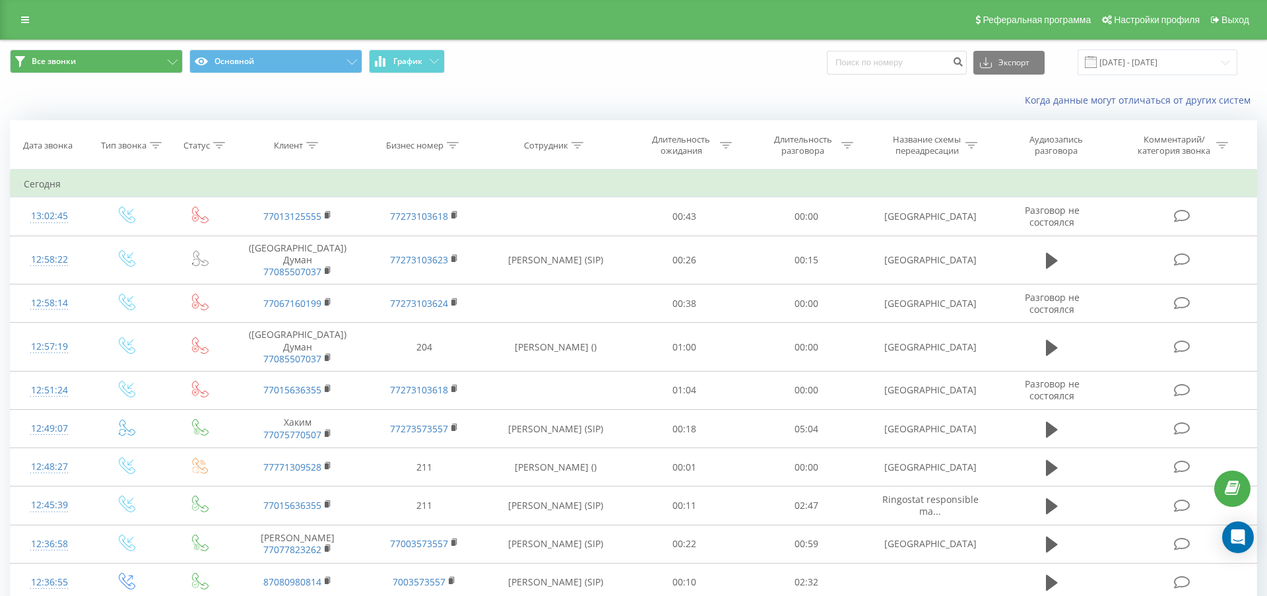
click at [139, 73] on button "Все звонки" at bounding box center [96, 61] width 173 height 24
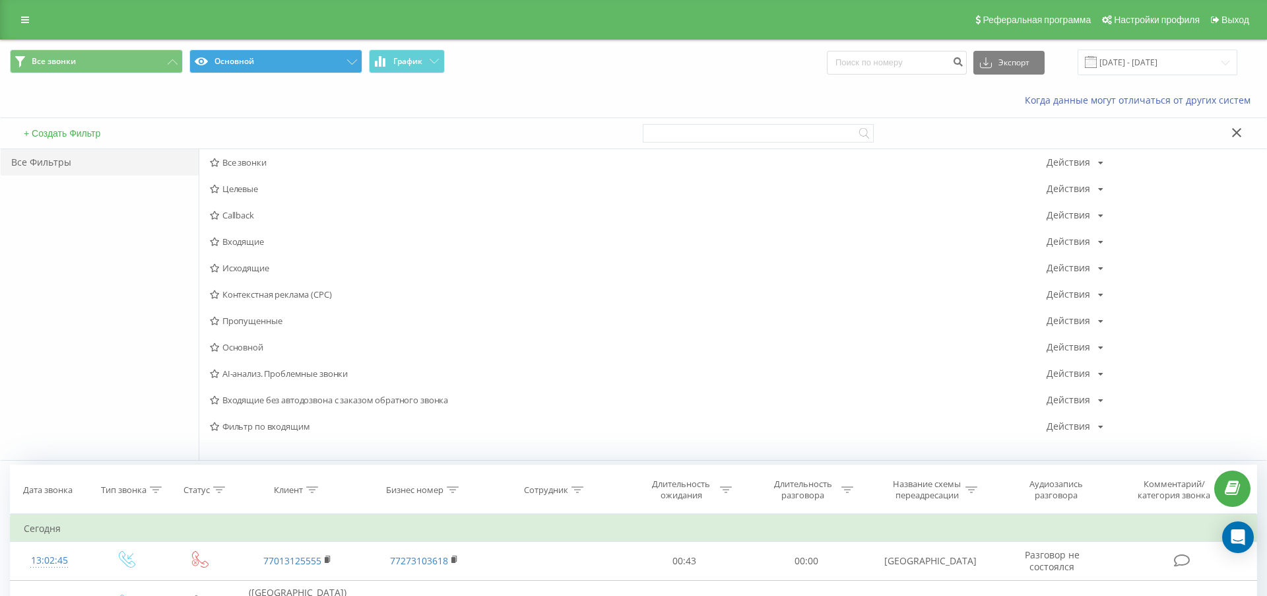
click at [297, 73] on button "Основной" at bounding box center [275, 61] width 173 height 24
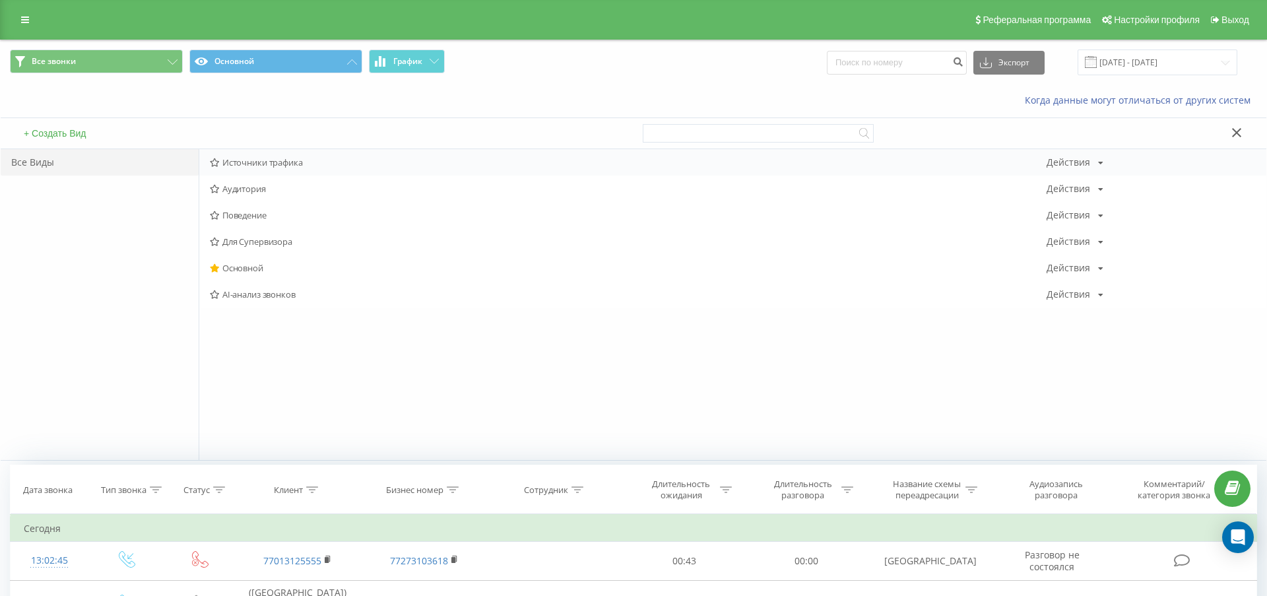
click at [274, 167] on span "Источники трафика" at bounding box center [628, 162] width 837 height 9
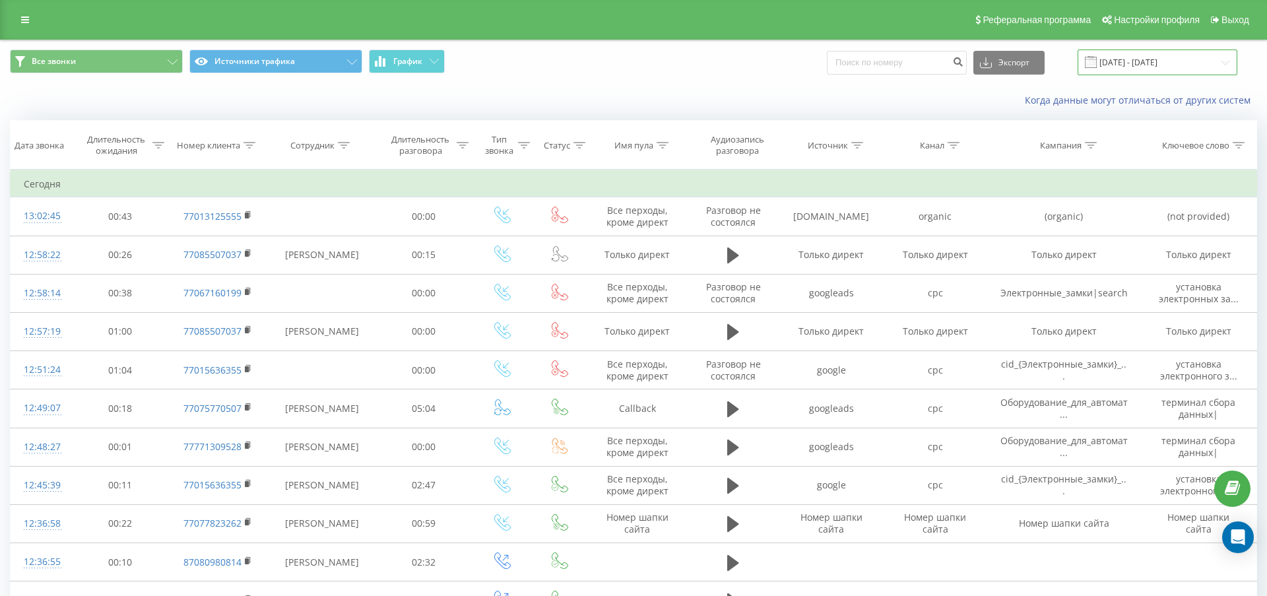
click at [1173, 75] on input "22.08.2025 - 22.09.2025" at bounding box center [1158, 62] width 160 height 26
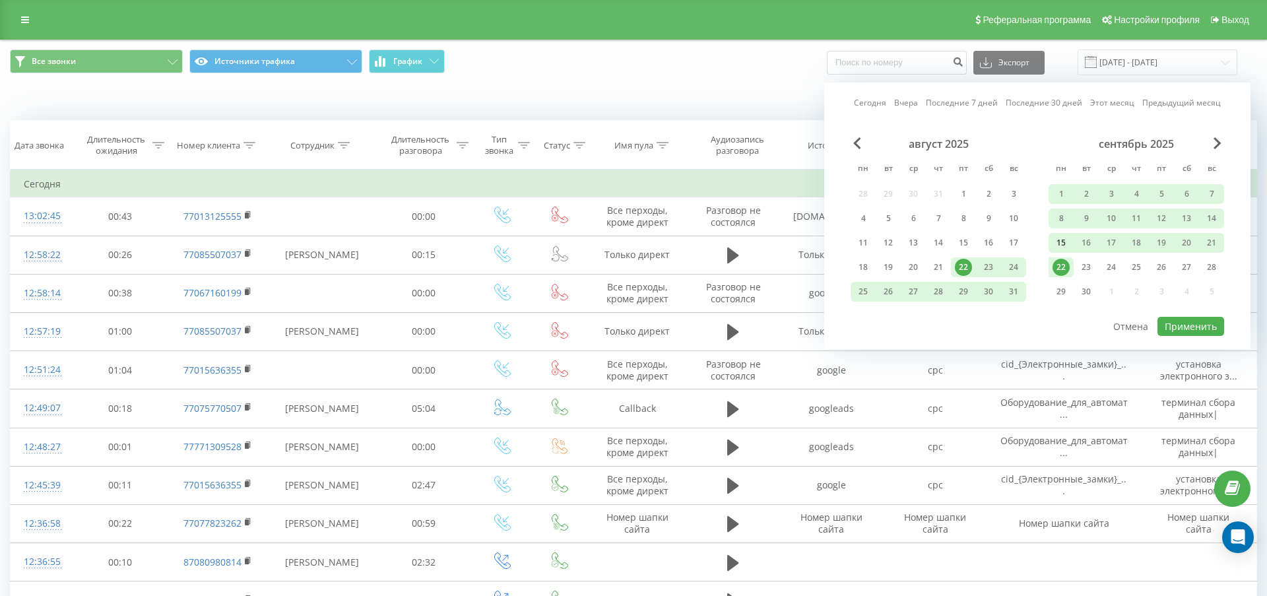
click at [1064, 251] on div "15" at bounding box center [1061, 242] width 17 height 17
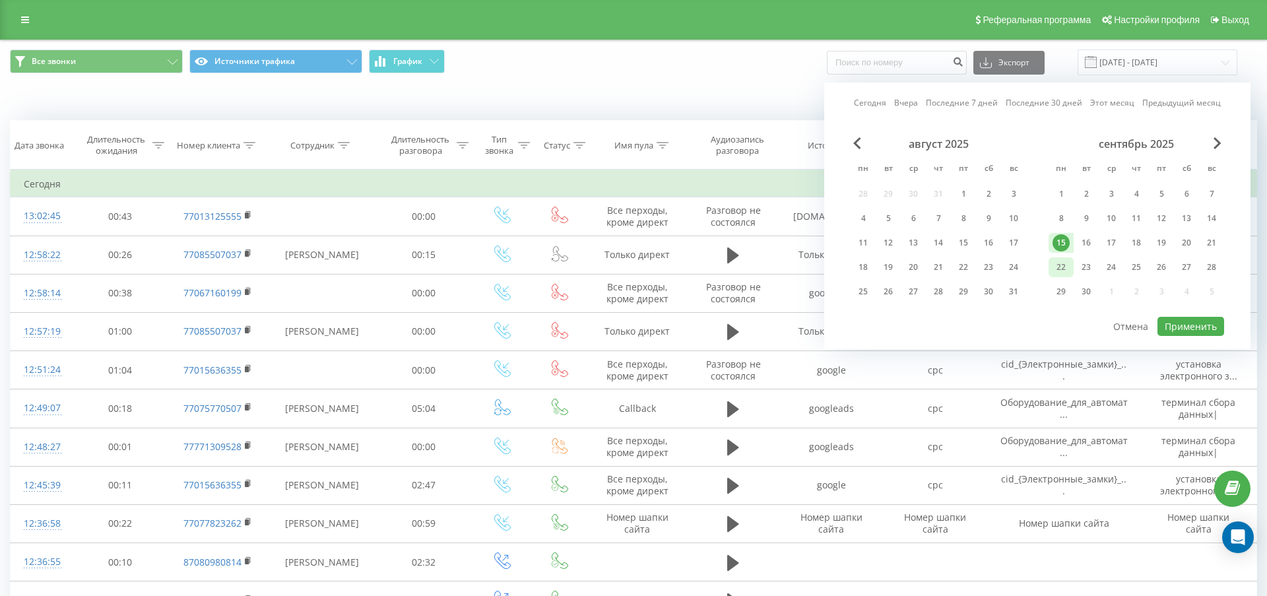
click at [1062, 276] on div "22" at bounding box center [1061, 267] width 17 height 17
click at [1198, 336] on button "Применить" at bounding box center [1191, 326] width 67 height 19
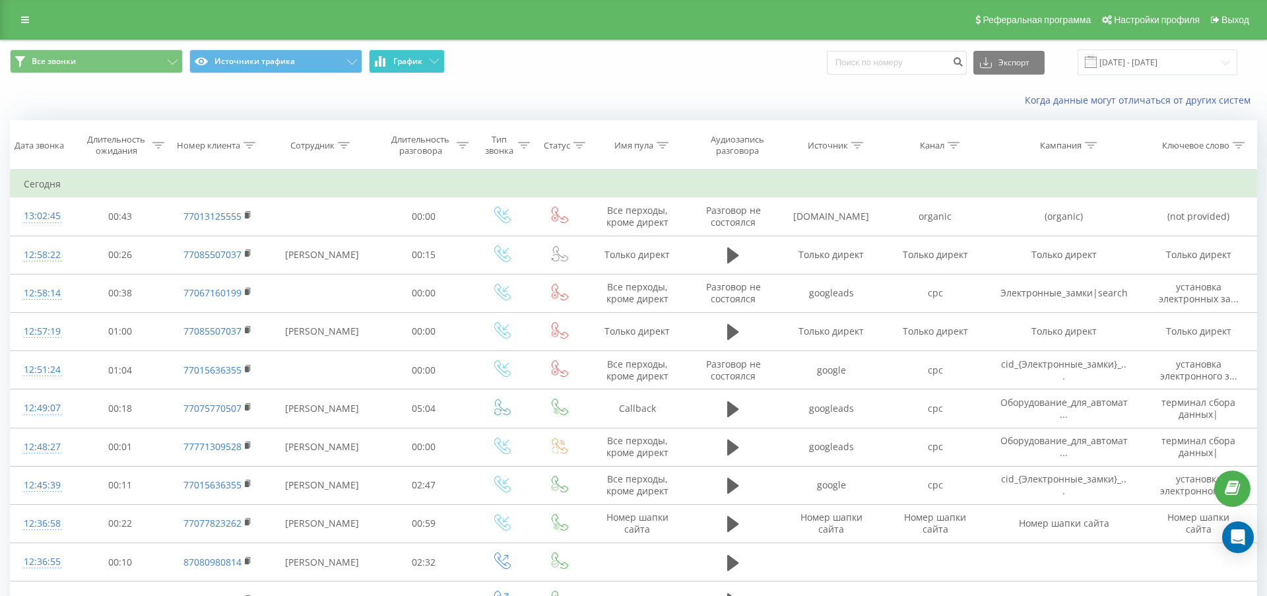
click at [412, 73] on button "График" at bounding box center [407, 61] width 76 height 24
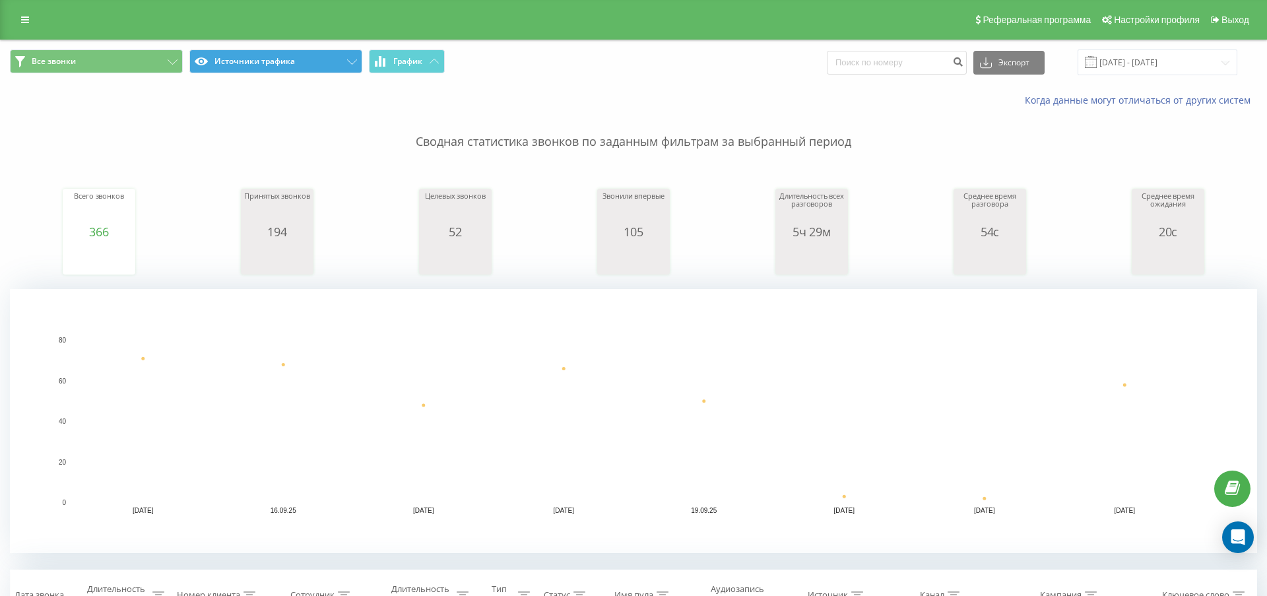
click at [323, 72] on button "Источники трафика" at bounding box center [275, 61] width 173 height 24
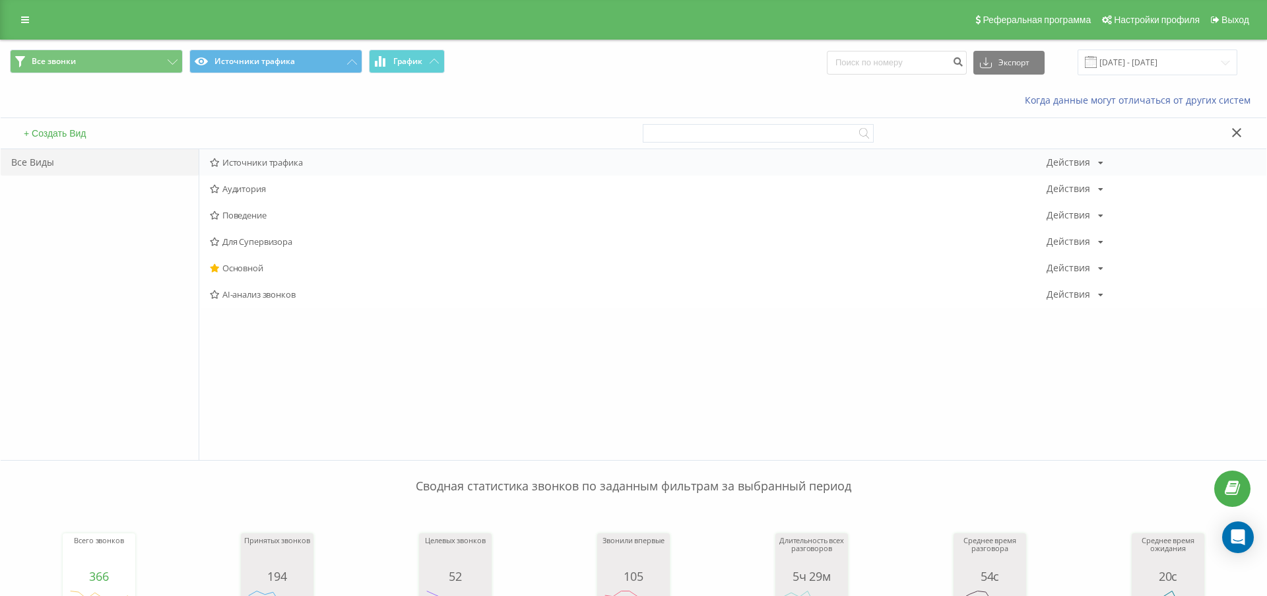
click at [286, 167] on span "Источники трафика" at bounding box center [628, 162] width 837 height 9
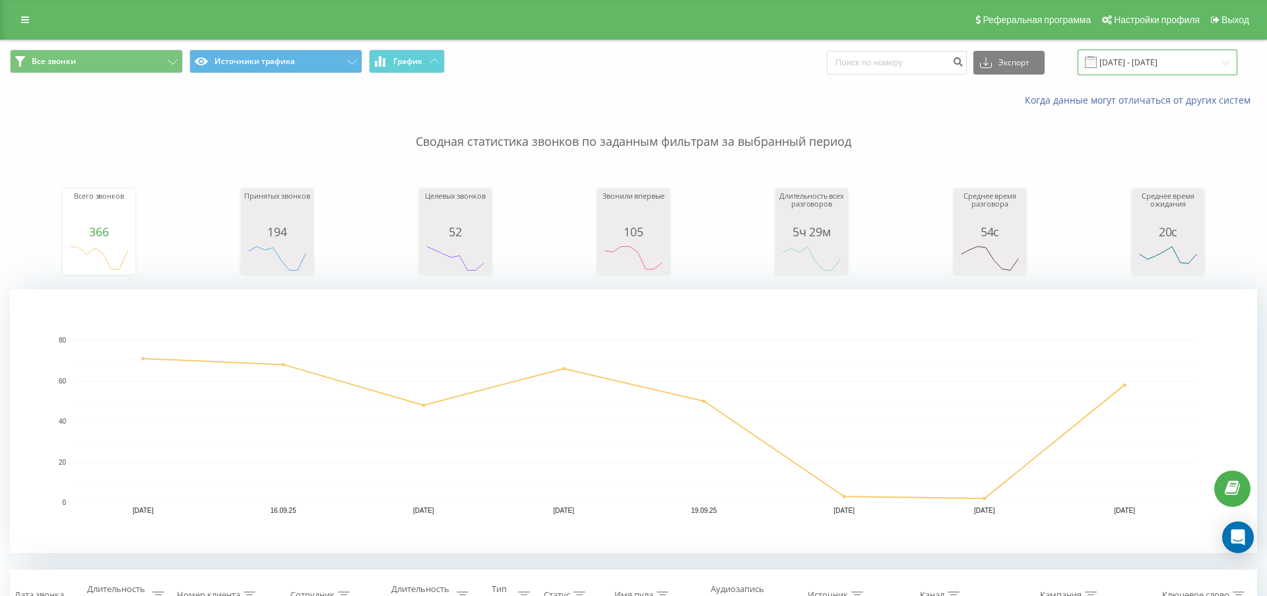
click at [1187, 75] on input "15.09.2025 - 22.09.2025" at bounding box center [1158, 62] width 160 height 26
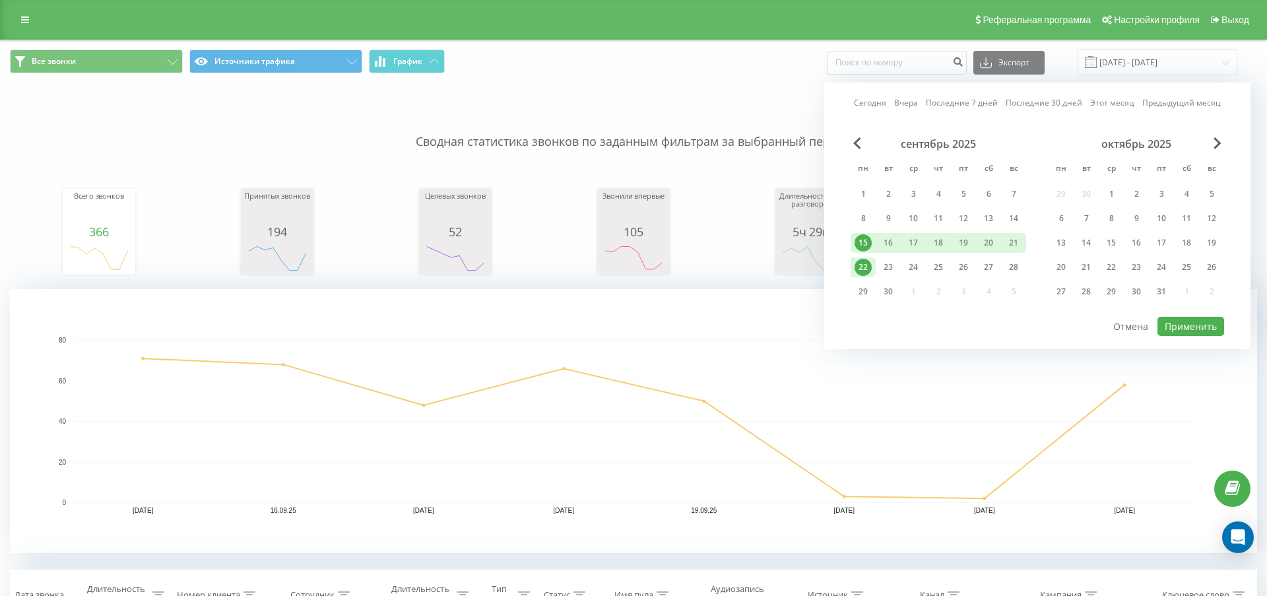
click at [860, 276] on div "22" at bounding box center [863, 267] width 17 height 17
click at [1183, 336] on button "Применить" at bounding box center [1191, 326] width 67 height 19
type input "22.09.2025 - 22.09.2025"
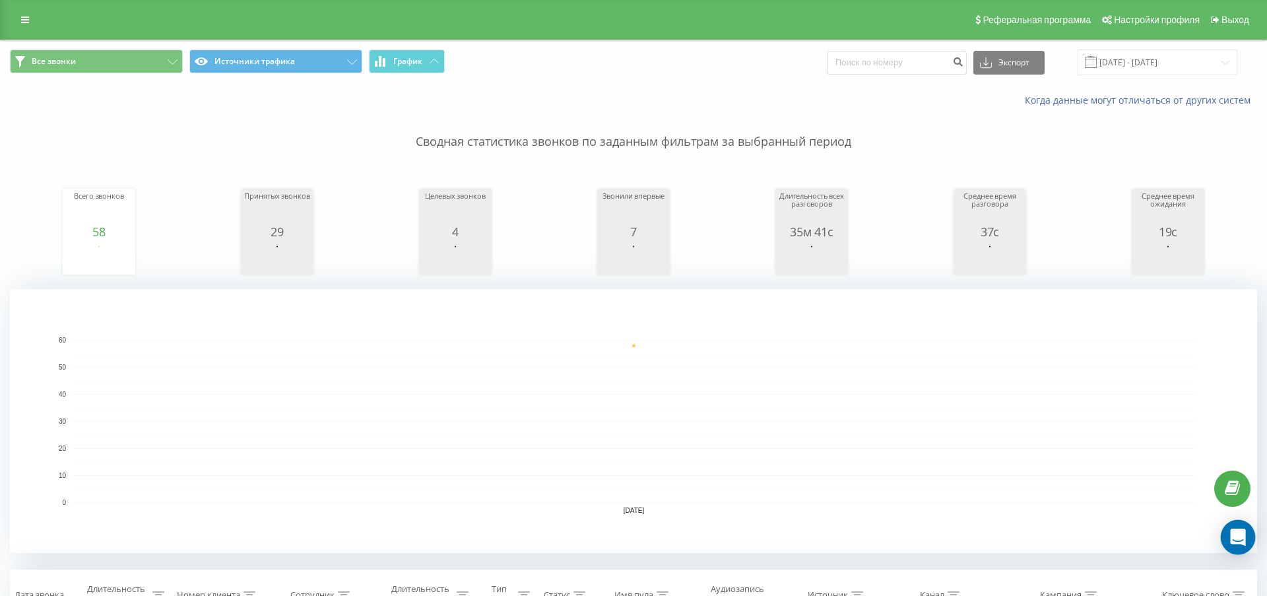
click at [1241, 538] on icon "Open Intercom Messenger" at bounding box center [1237, 537] width 15 height 17
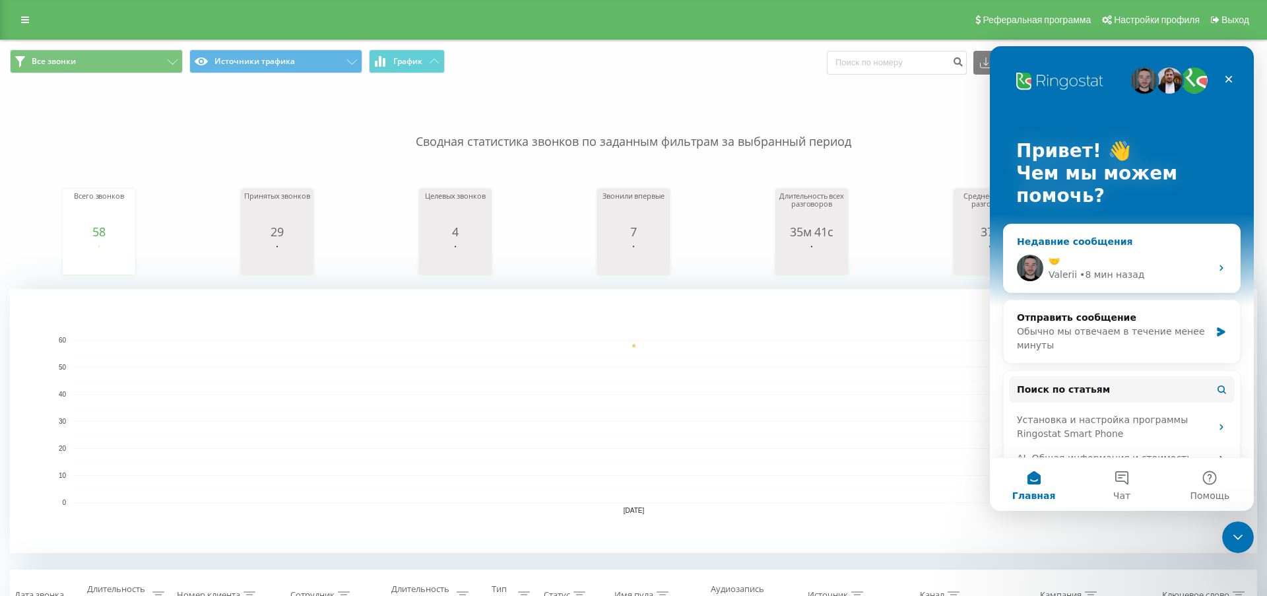
click at [1071, 267] on div "🤝" at bounding box center [1130, 261] width 162 height 14
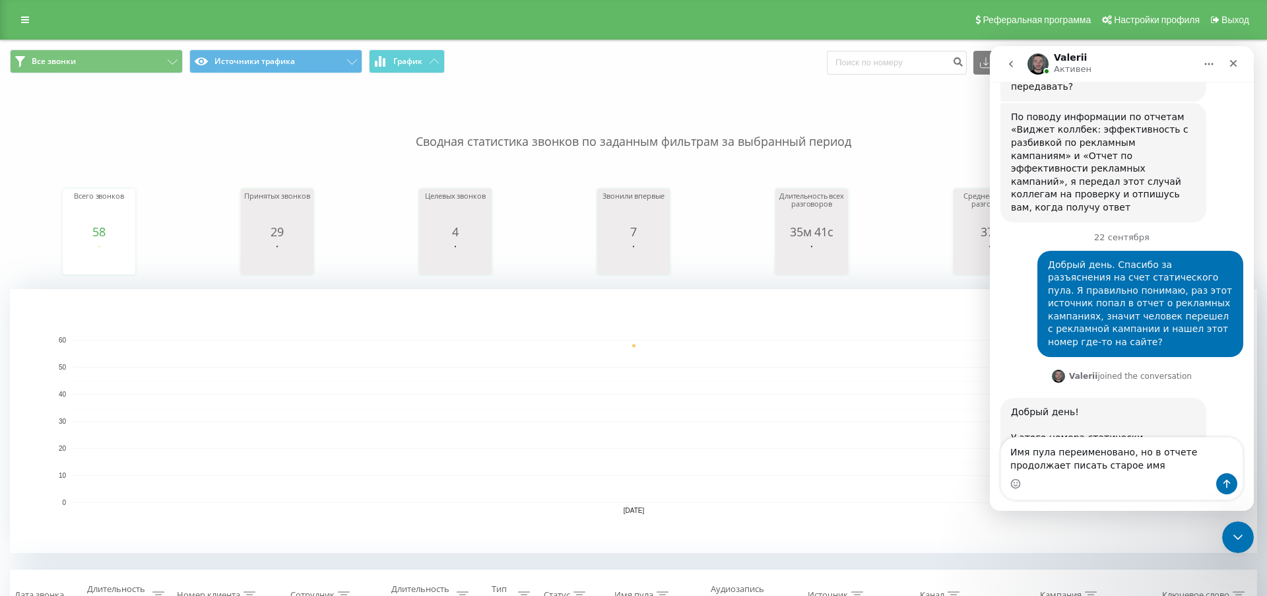
scroll to position [3742, 0]
type textarea "Имя пула переименовано, но в отчете продолжает писать старое название источника…"
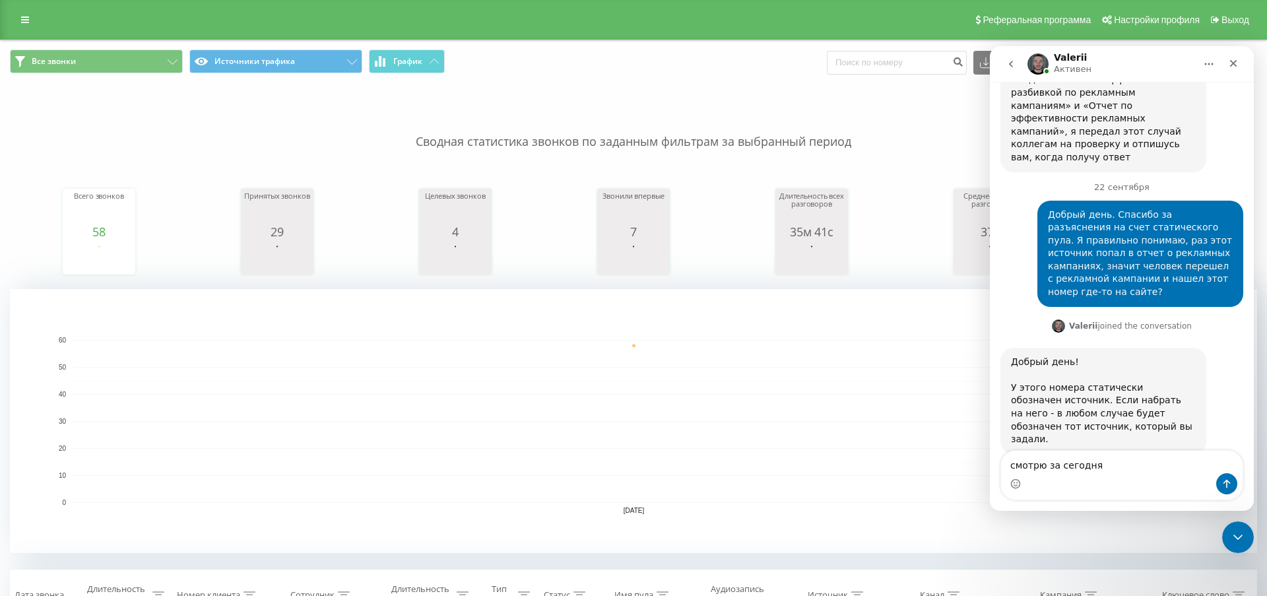
type textarea "смотрю за сегодня"
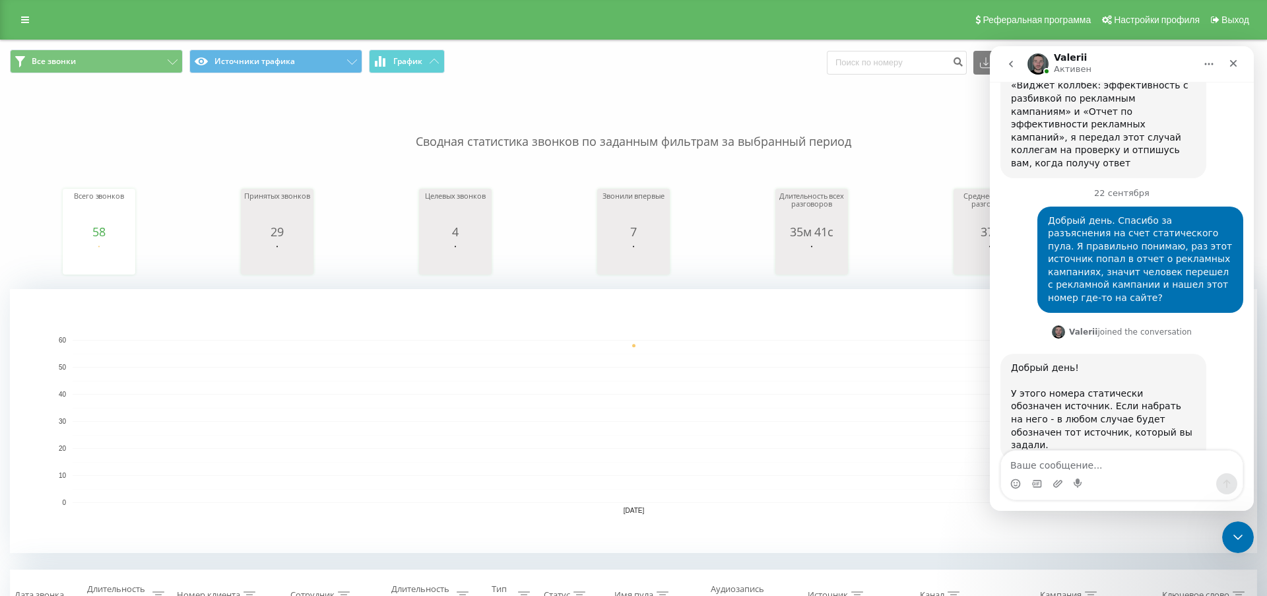
scroll to position [3822, 0]
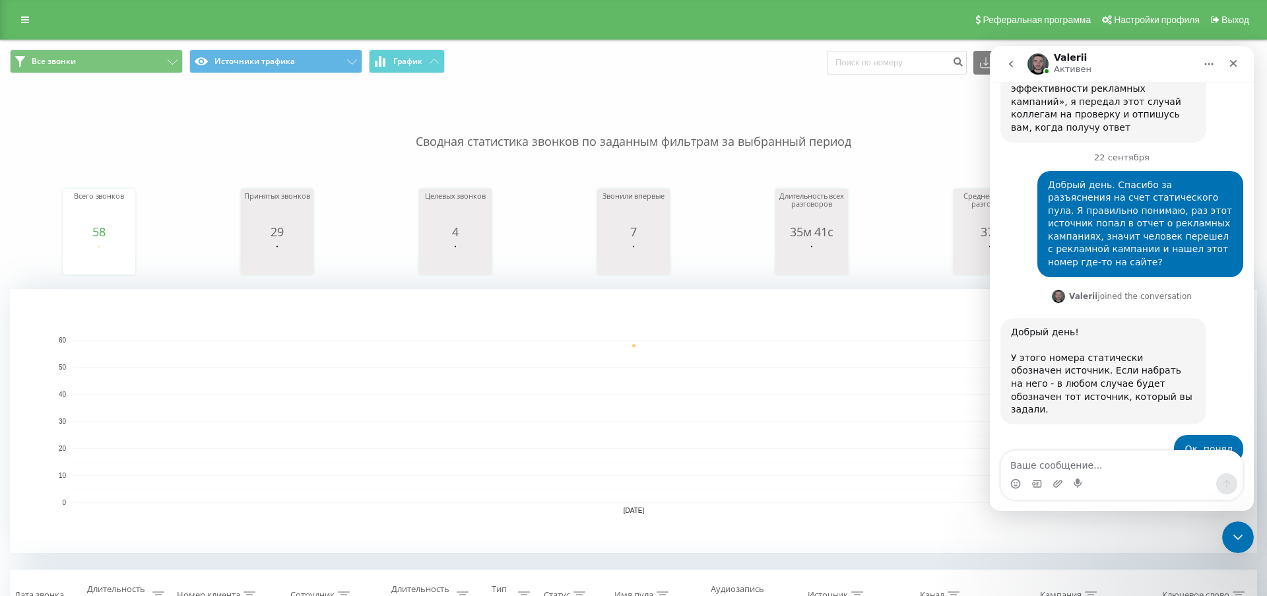
click at [1010, 61] on icon "go back" at bounding box center [1011, 64] width 11 height 11
